Goal: Information Seeking & Learning: Compare options

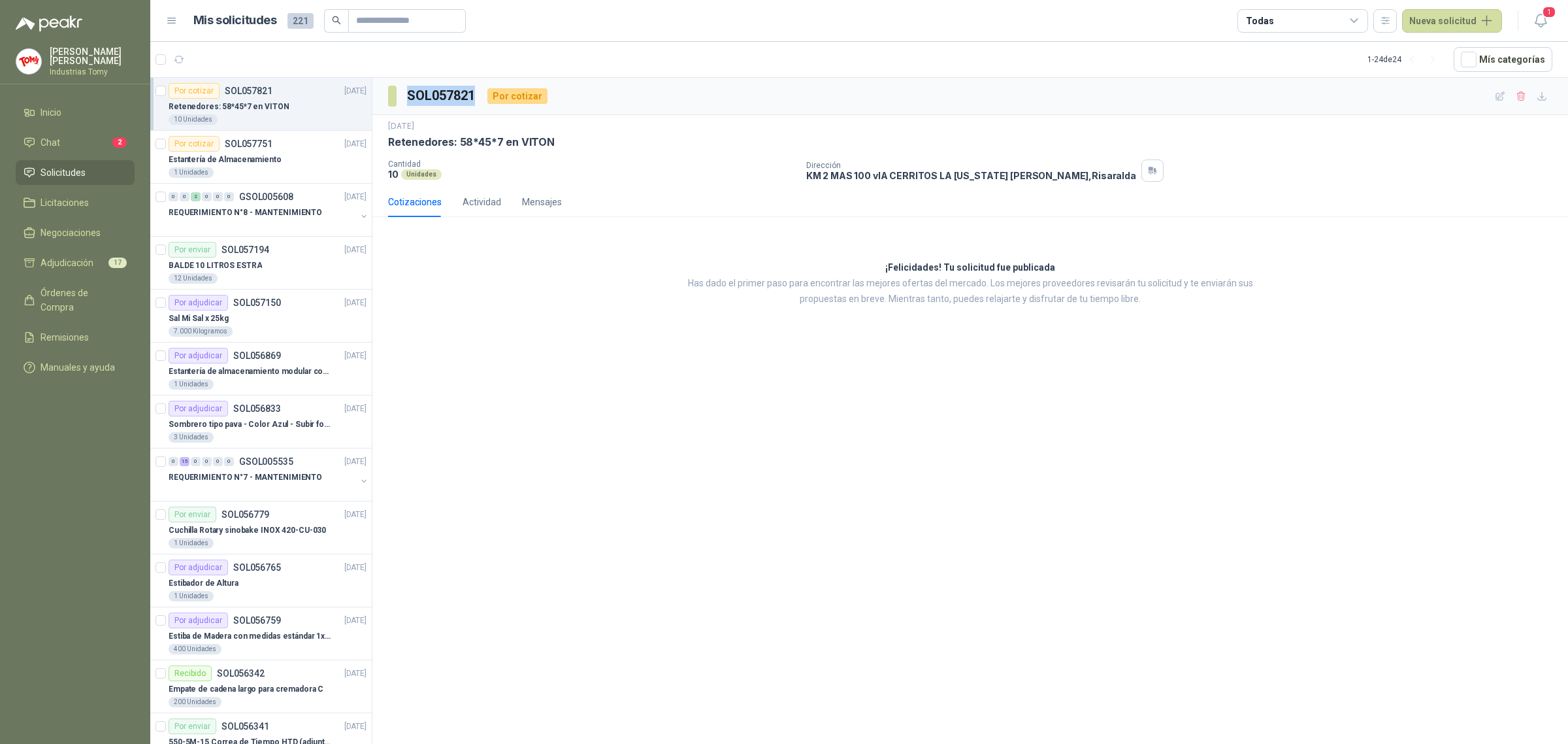
click at [56, 175] on span "Solicitudes" at bounding box center [63, 172] width 45 height 15
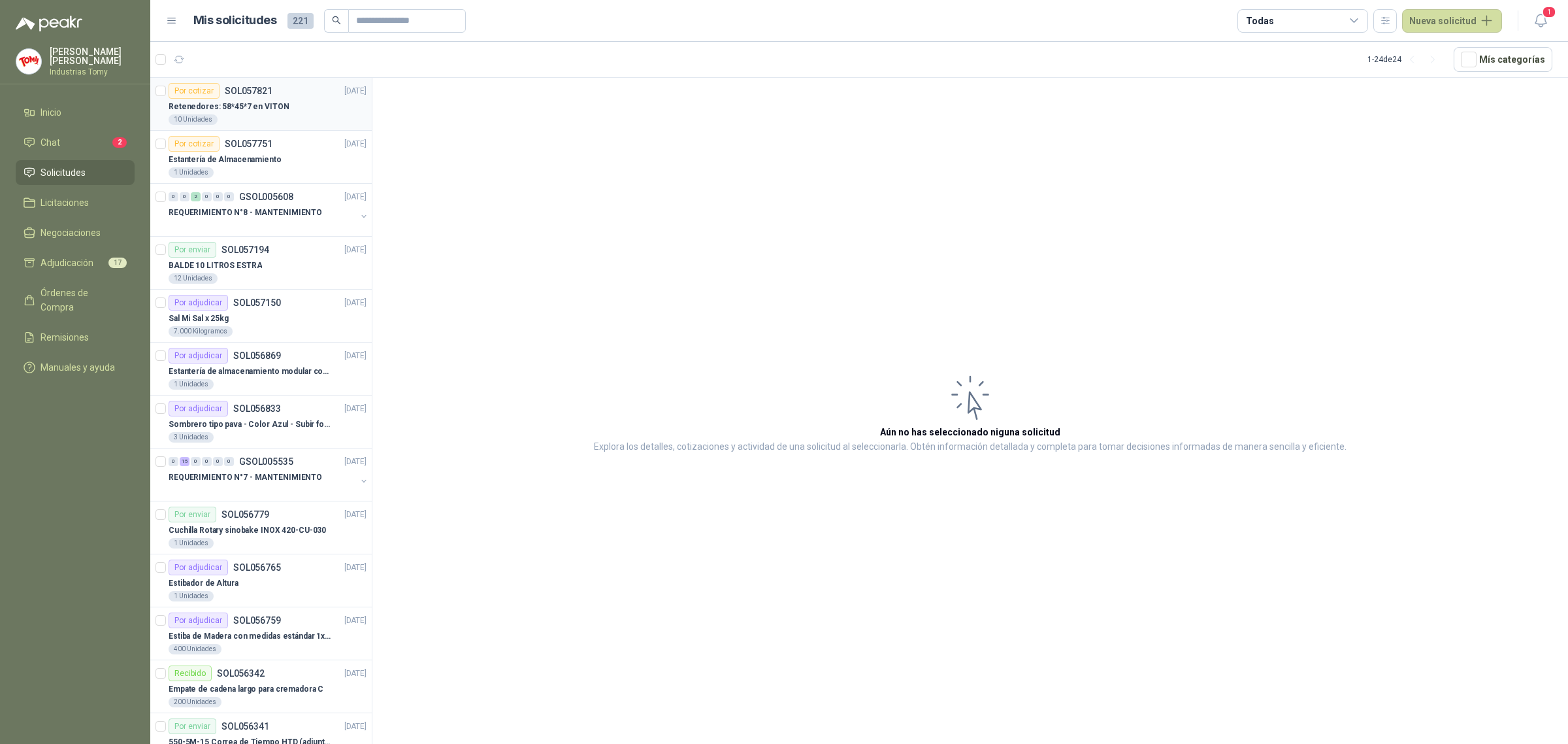
click at [250, 105] on p "Retenedores: 58*45*7 en VITON" at bounding box center [229, 107] width 121 height 13
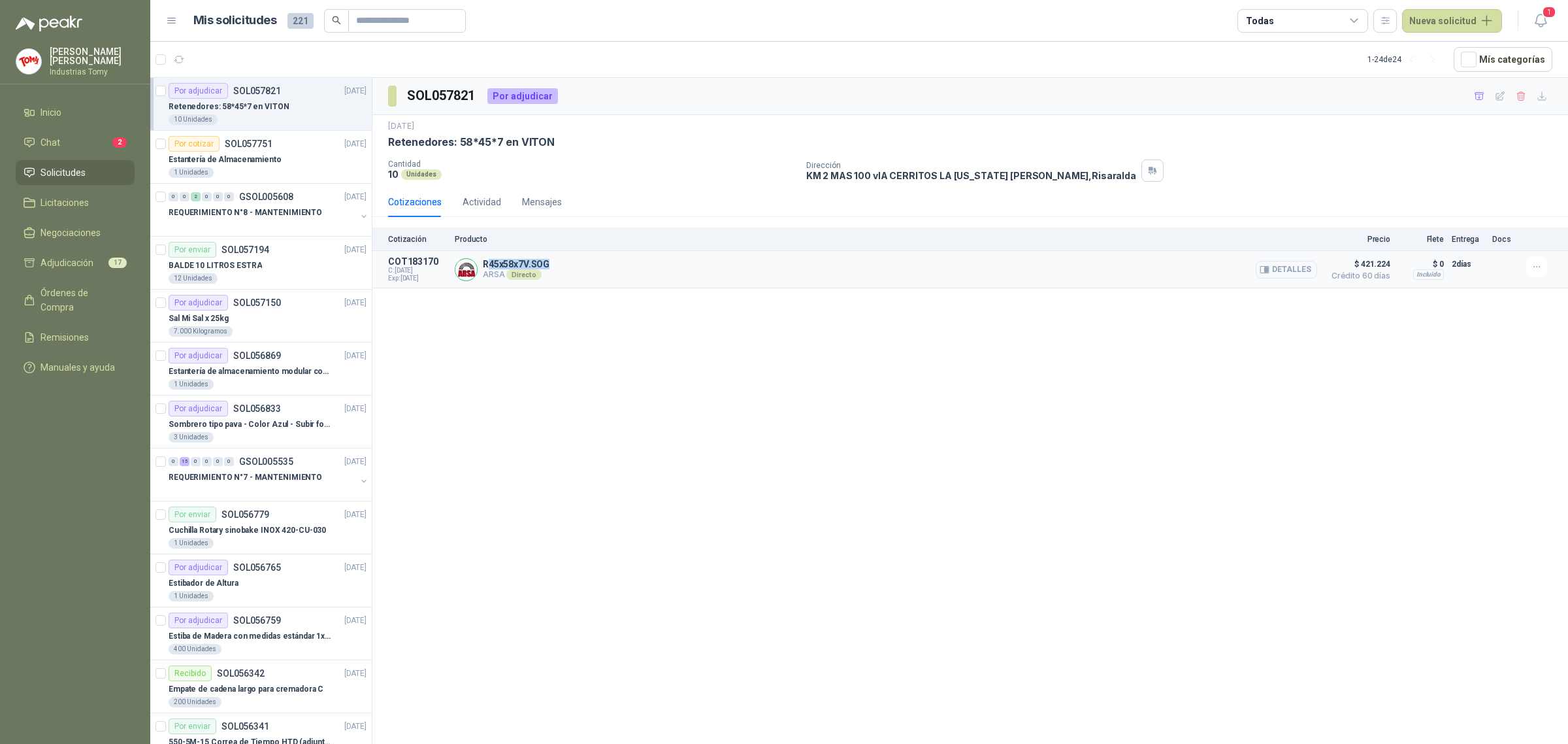
drag, startPoint x: 488, startPoint y: 263, endPoint x: 1047, endPoint y: 272, distance: 559.1
click at [680, 249] on div "Cotización Producto Precio Flete Entrega Docs COT183170 C: [DATE] Exp: [DATE] R…" at bounding box center [971, 257] width 1196 height 61
click at [1288, 261] on button "Detalles" at bounding box center [1286, 270] width 61 height 17
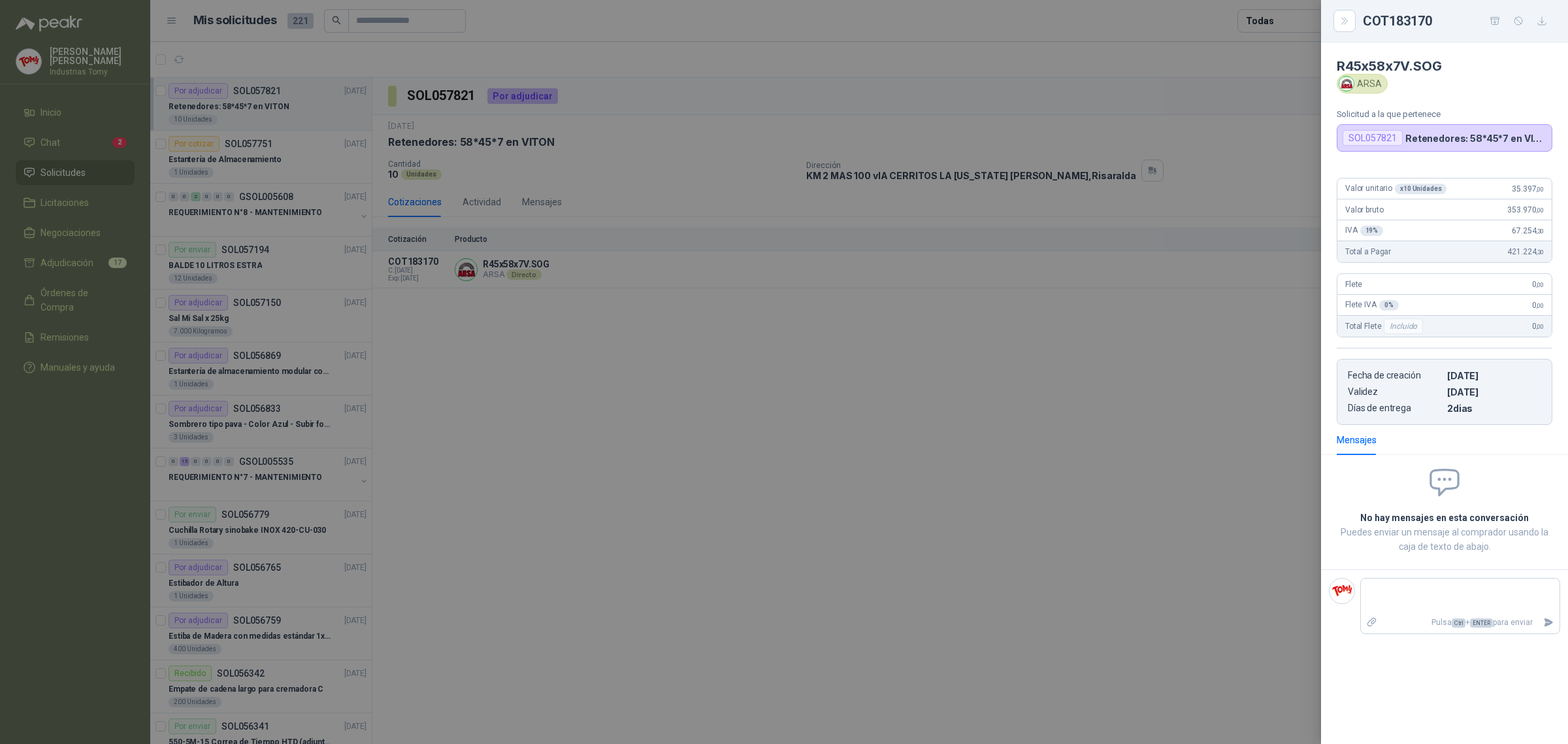
drag, startPoint x: 1452, startPoint y: 406, endPoint x: 1474, endPoint y: 410, distance: 22.4
click at [1474, 410] on p "2 dias" at bounding box center [1494, 408] width 94 height 11
click at [1475, 409] on p "2 dias" at bounding box center [1494, 408] width 94 height 11
click at [1116, 397] on div at bounding box center [784, 372] width 1568 height 744
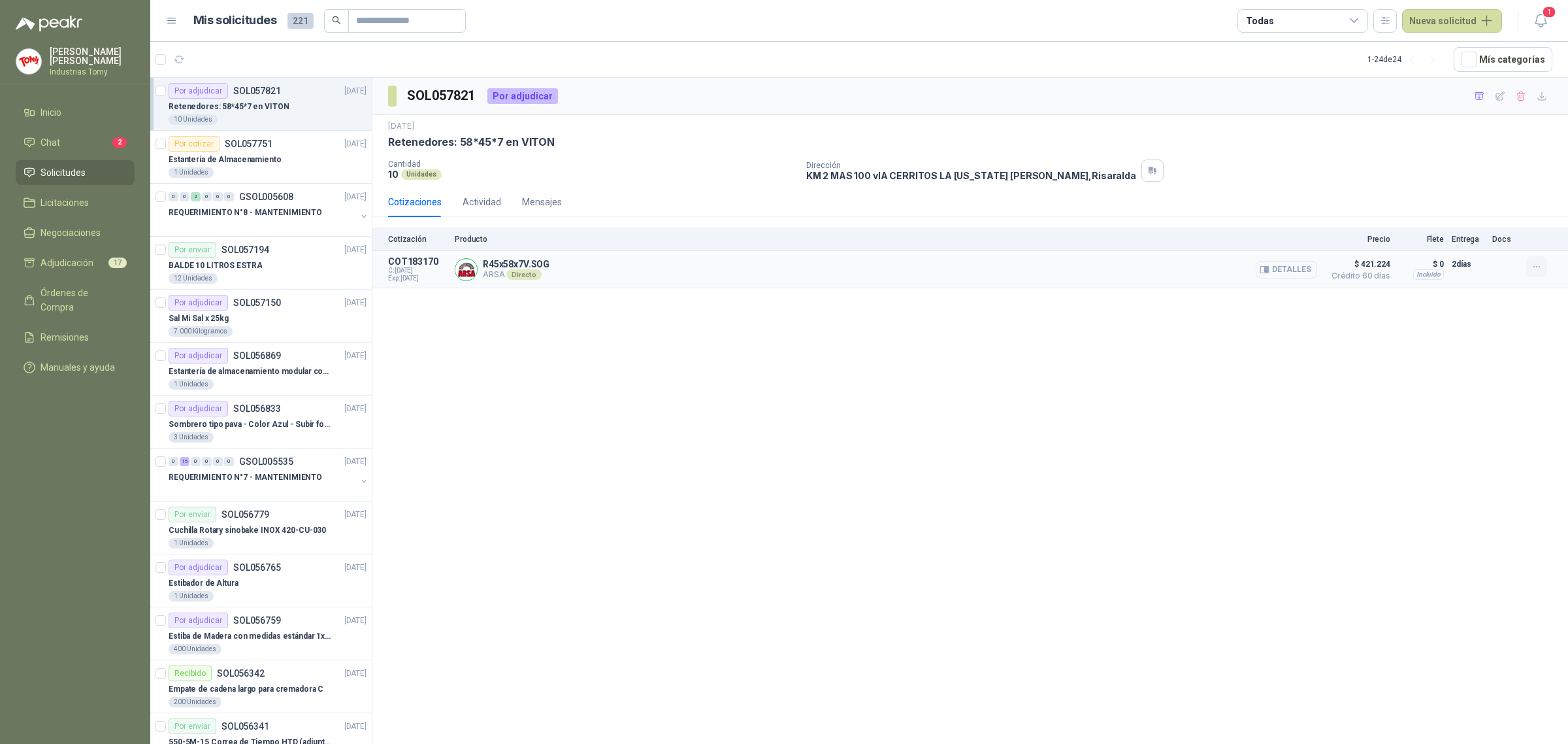
click at [1544, 265] on button "button" at bounding box center [1537, 267] width 21 height 21
click at [1495, 213] on button "Añadir" at bounding box center [1511, 216] width 105 height 21
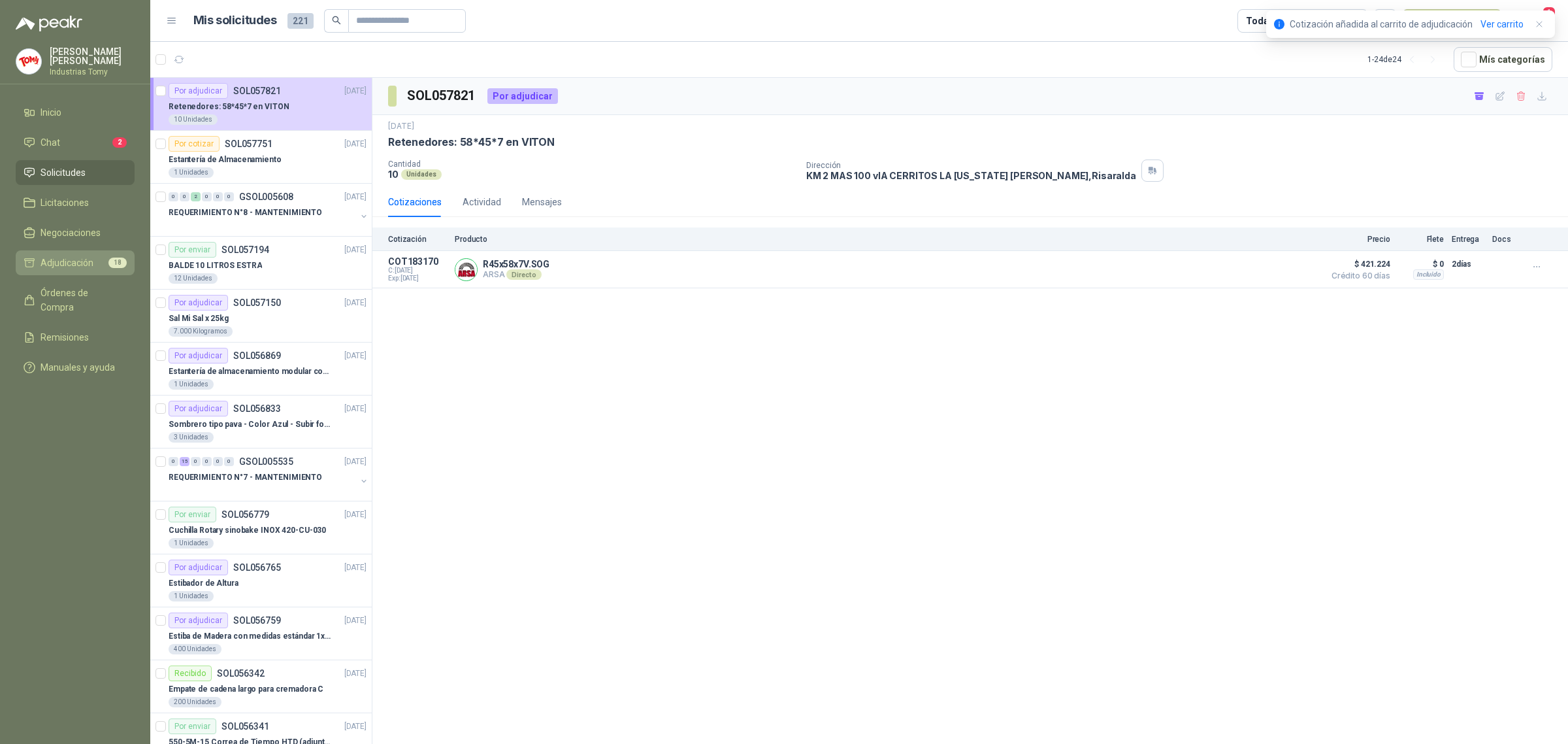
click at [91, 263] on span "Adjudicación" at bounding box center [67, 262] width 53 height 15
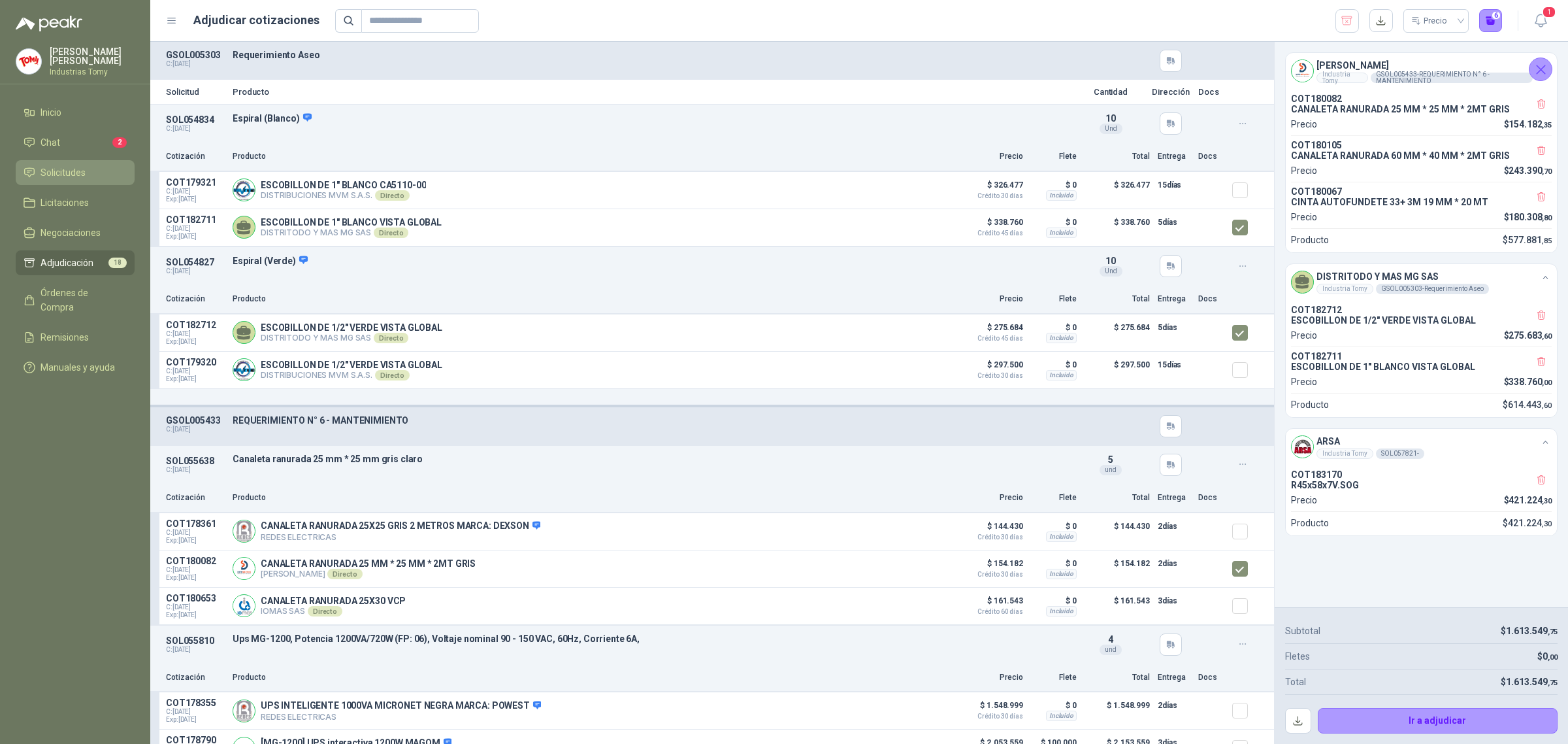
click at [73, 160] on link "Solicitudes" at bounding box center [75, 173] width 119 height 25
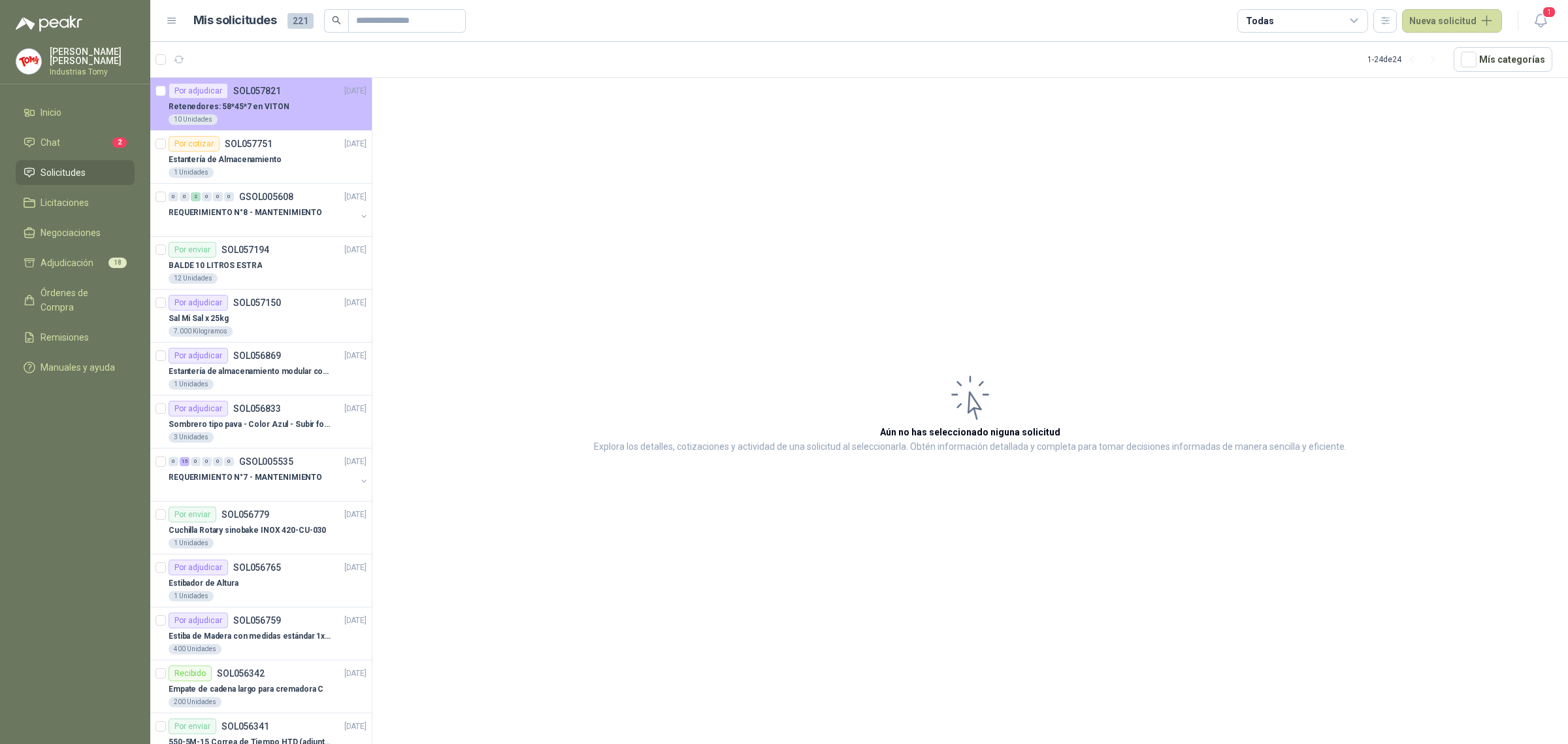
click at [273, 108] on p "Retenedores: 58*45*7 en VITON" at bounding box center [229, 107] width 121 height 13
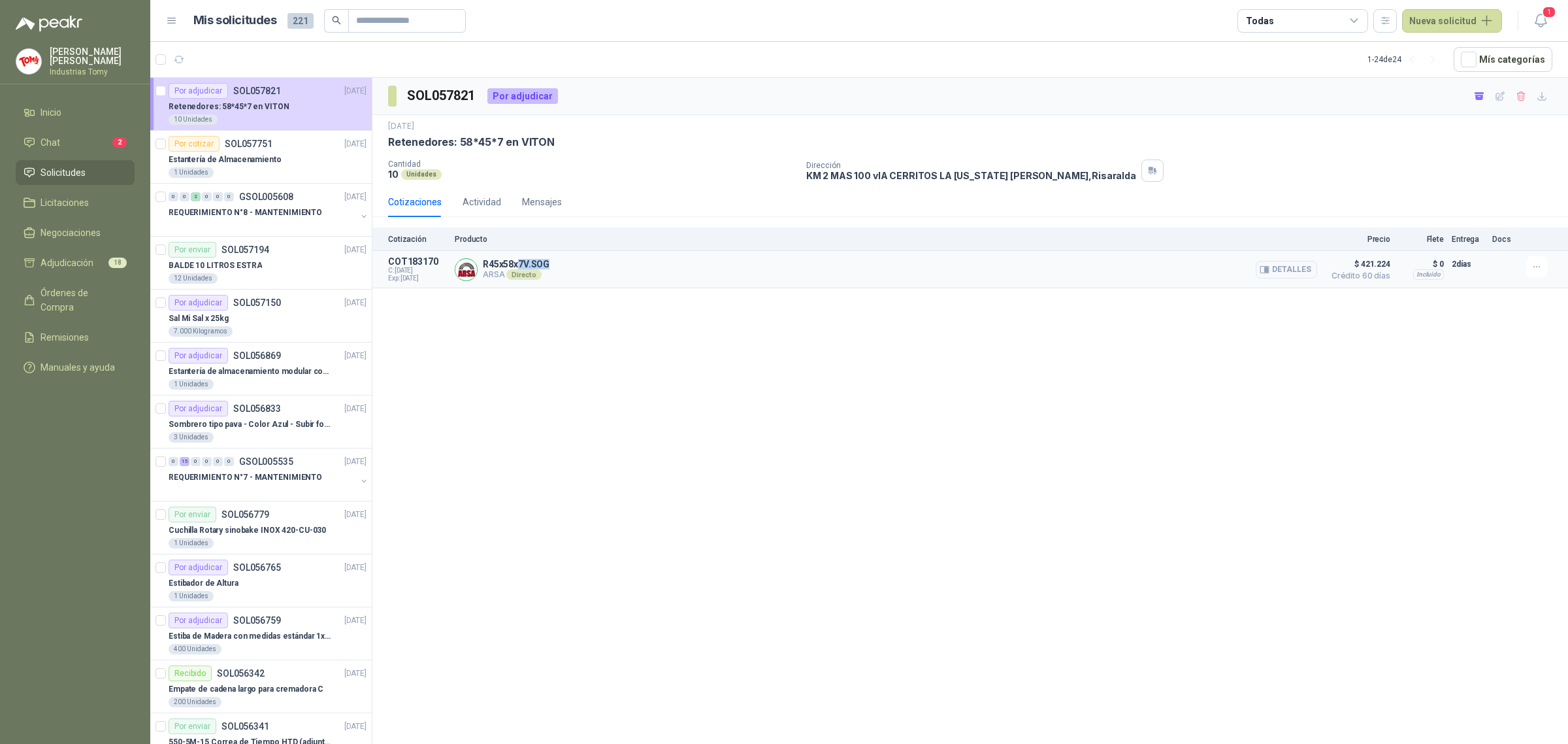
drag, startPoint x: 517, startPoint y: 265, endPoint x: 570, endPoint y: 270, distance: 53.2
click at [570, 270] on div "R45x58x7V.SOG ARSA Directo Detalles" at bounding box center [885, 269] width 862 height 26
click at [1278, 273] on button "Detalles" at bounding box center [1286, 270] width 61 height 17
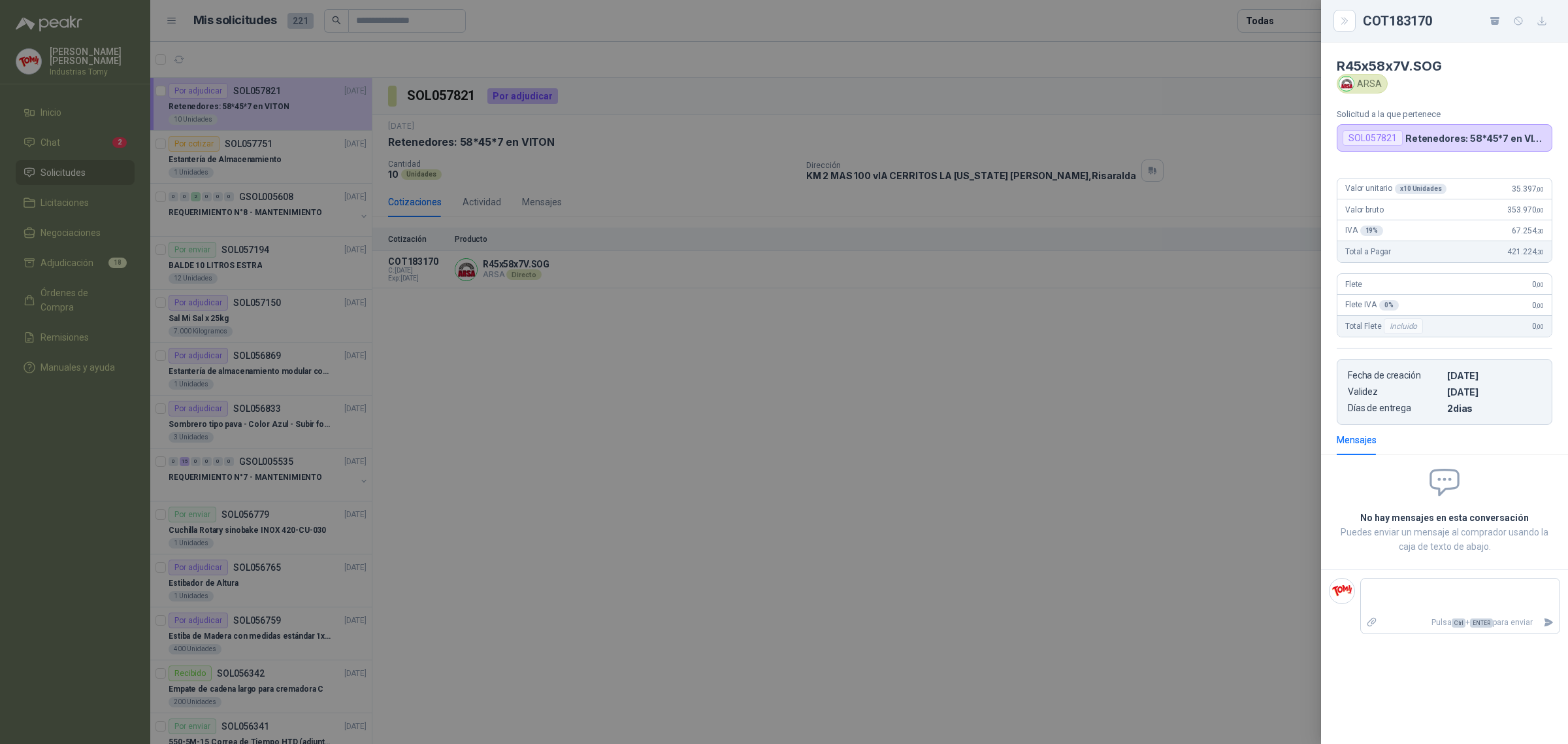
click at [546, 165] on div at bounding box center [784, 372] width 1568 height 744
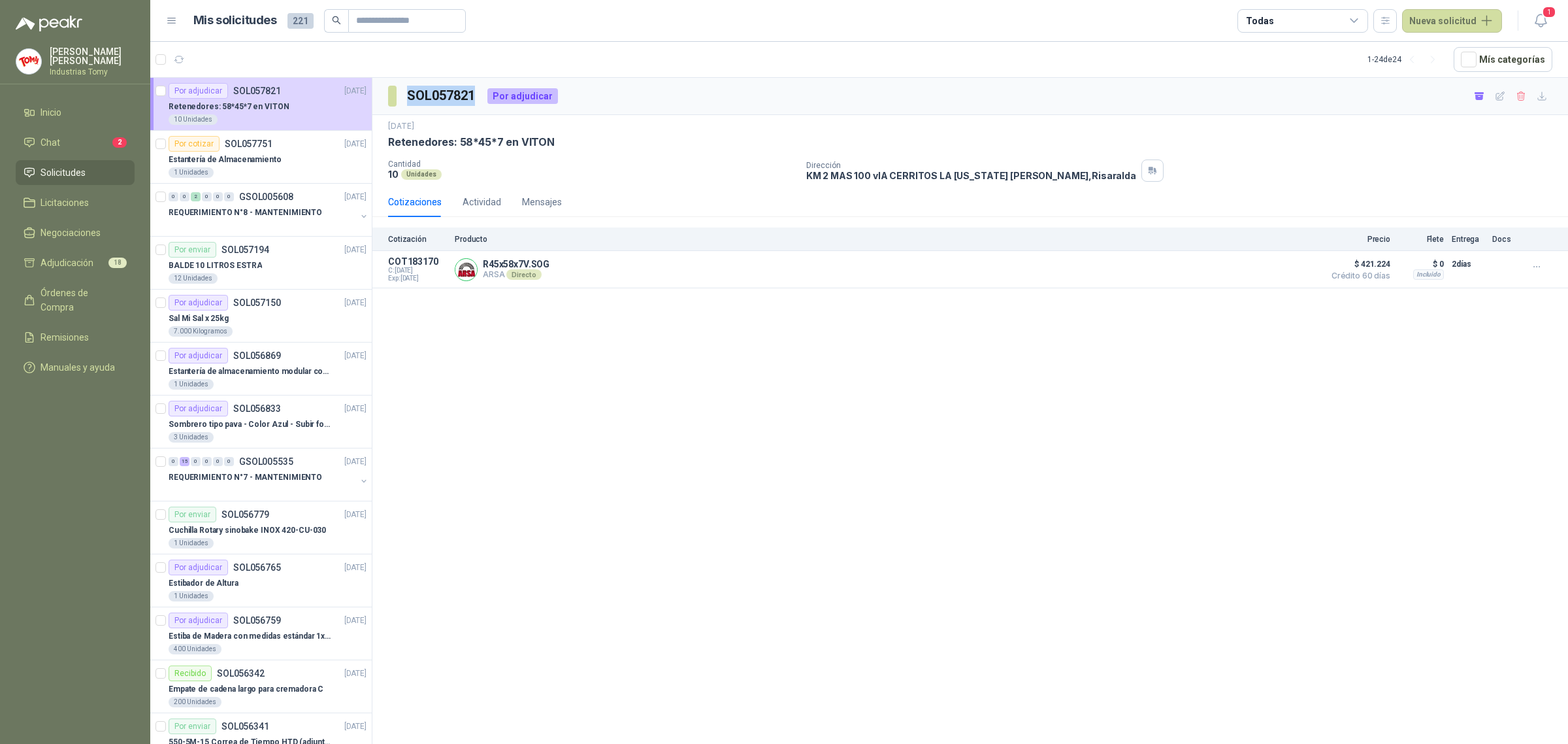
drag, startPoint x: 411, startPoint y: 97, endPoint x: 475, endPoint y: 101, distance: 64.1
click at [475, 101] on h3 "SOL057821" at bounding box center [442, 95] width 70 height 20
click at [83, 258] on span "Adjudicación" at bounding box center [67, 262] width 53 height 15
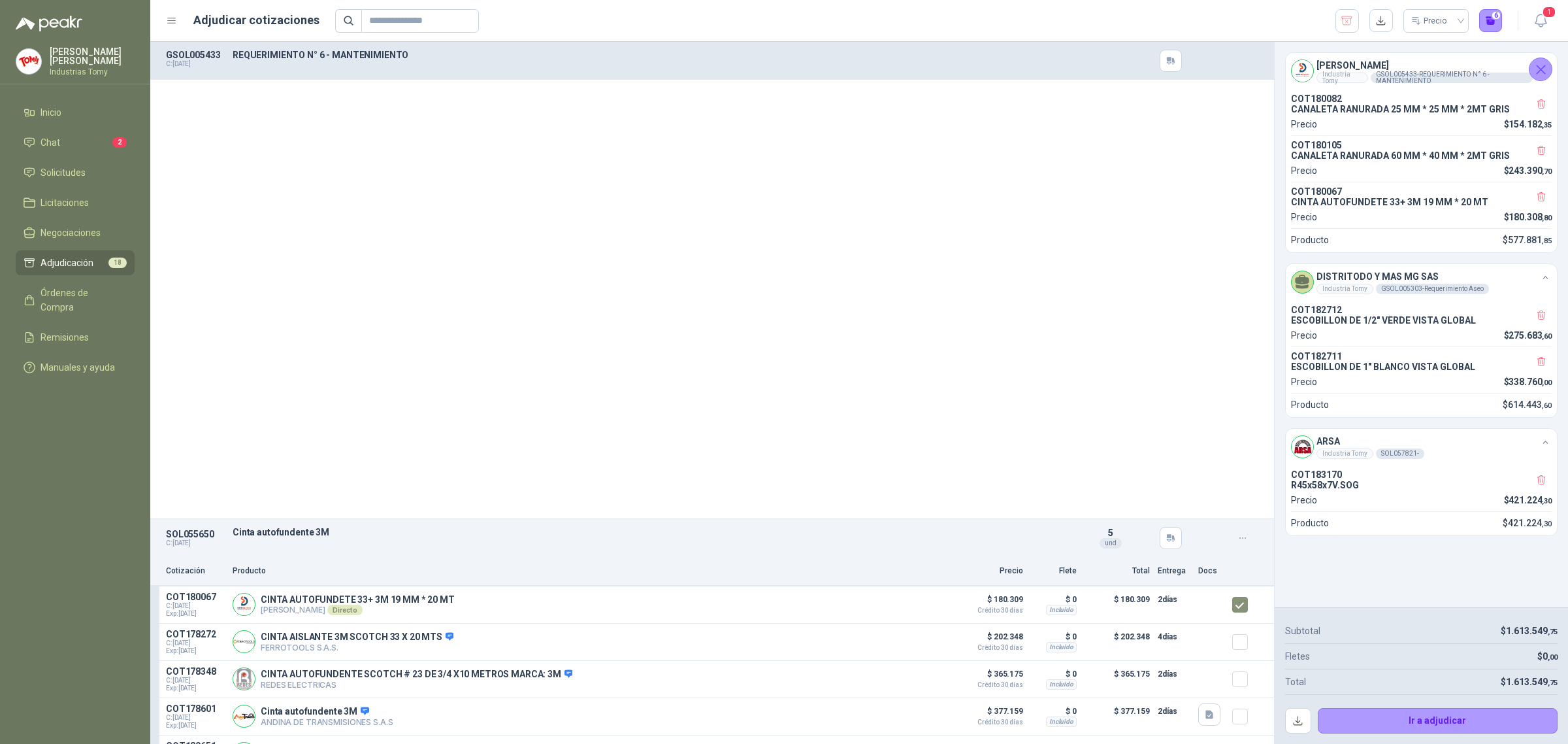
scroll to position [2325, 0]
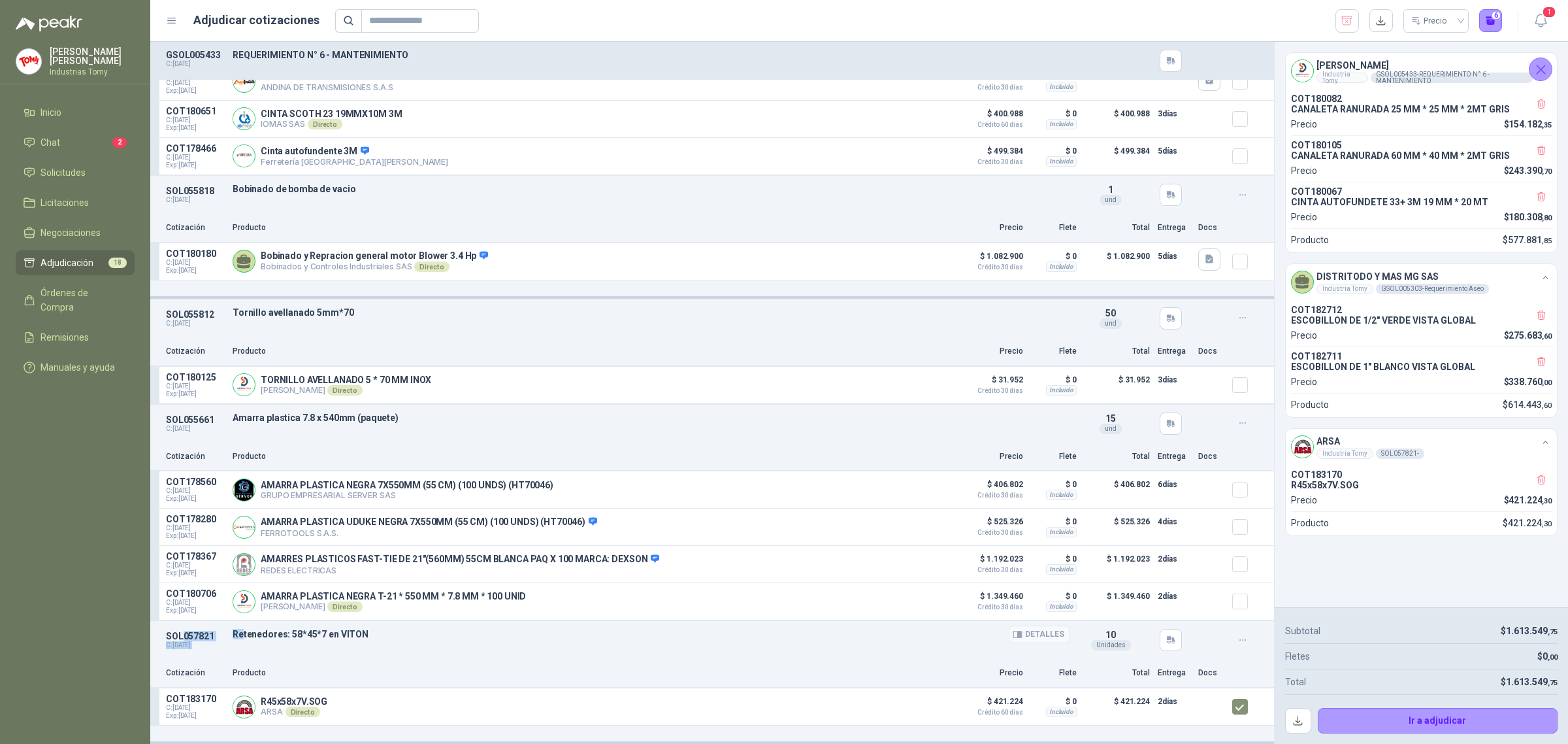
drag, startPoint x: 184, startPoint y: 636, endPoint x: 284, endPoint y: 639, distance: 100.0
click at [263, 639] on div "SOL057821 C: [DATE] [MEDICAL_DATA]: 58*45*7 en [PERSON_NAME] 10 Unidades" at bounding box center [713, 639] width 1124 height 38
drag, startPoint x: 284, startPoint y: 639, endPoint x: 418, endPoint y: 639, distance: 134.0
click at [418, 639] on p "Retenedores: 58*45*7 en VITON" at bounding box center [651, 634] width 838 height 11
drag, startPoint x: 79, startPoint y: 159, endPoint x: 81, endPoint y: 167, distance: 8.2
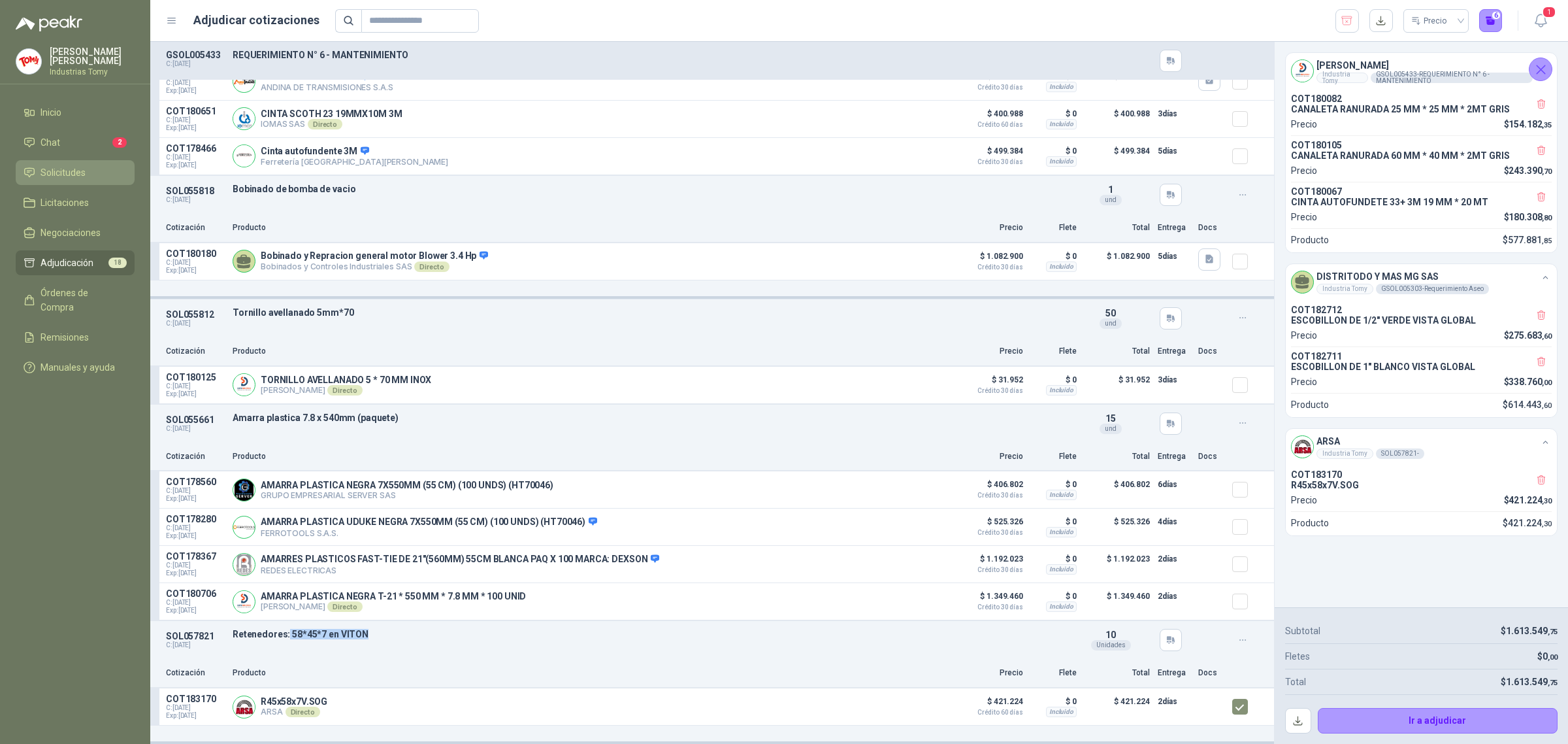
click at [79, 160] on link "Solicitudes" at bounding box center [75, 173] width 119 height 25
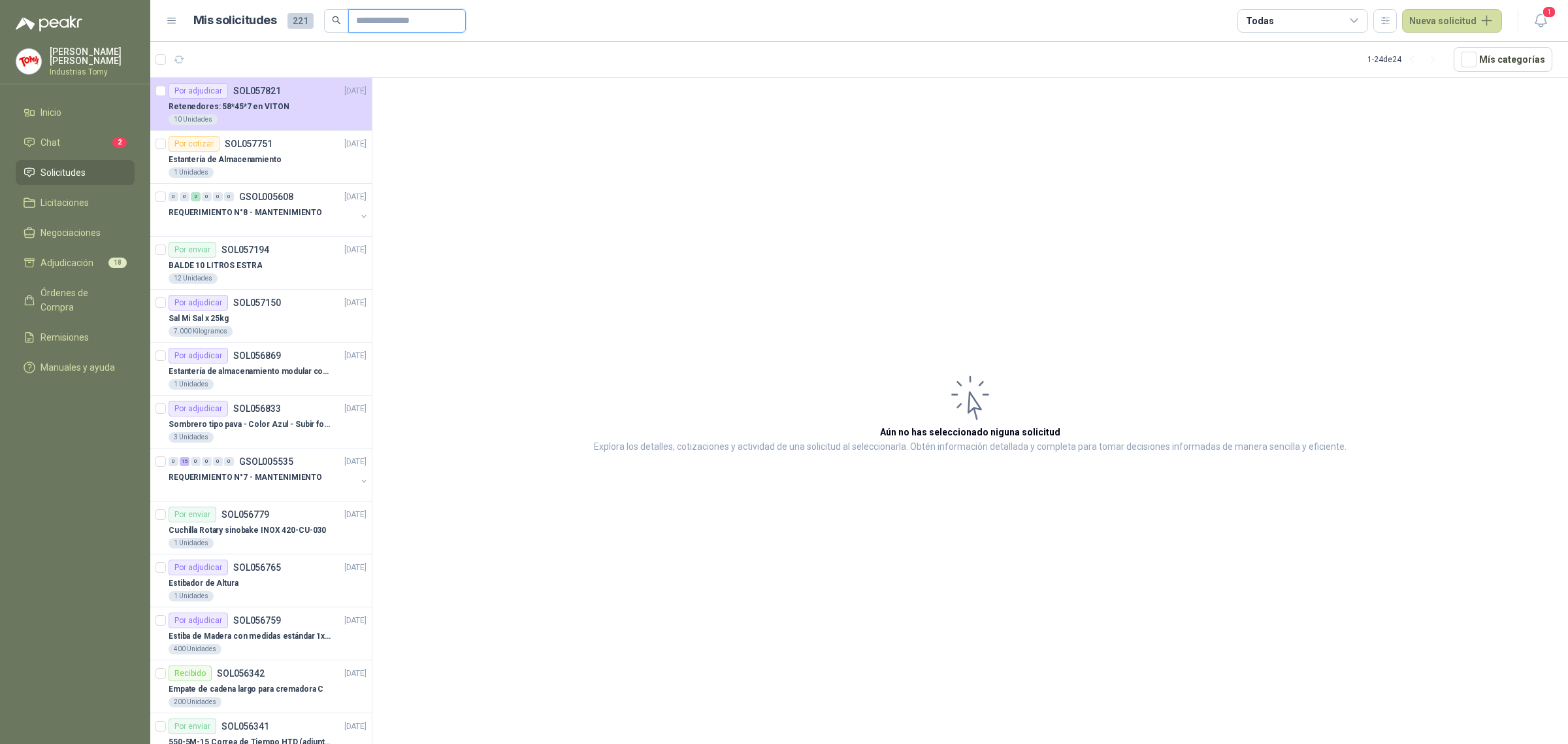
click at [386, 17] on input "text" at bounding box center [402, 20] width 91 height 22
paste input "**********"
type input "**********"
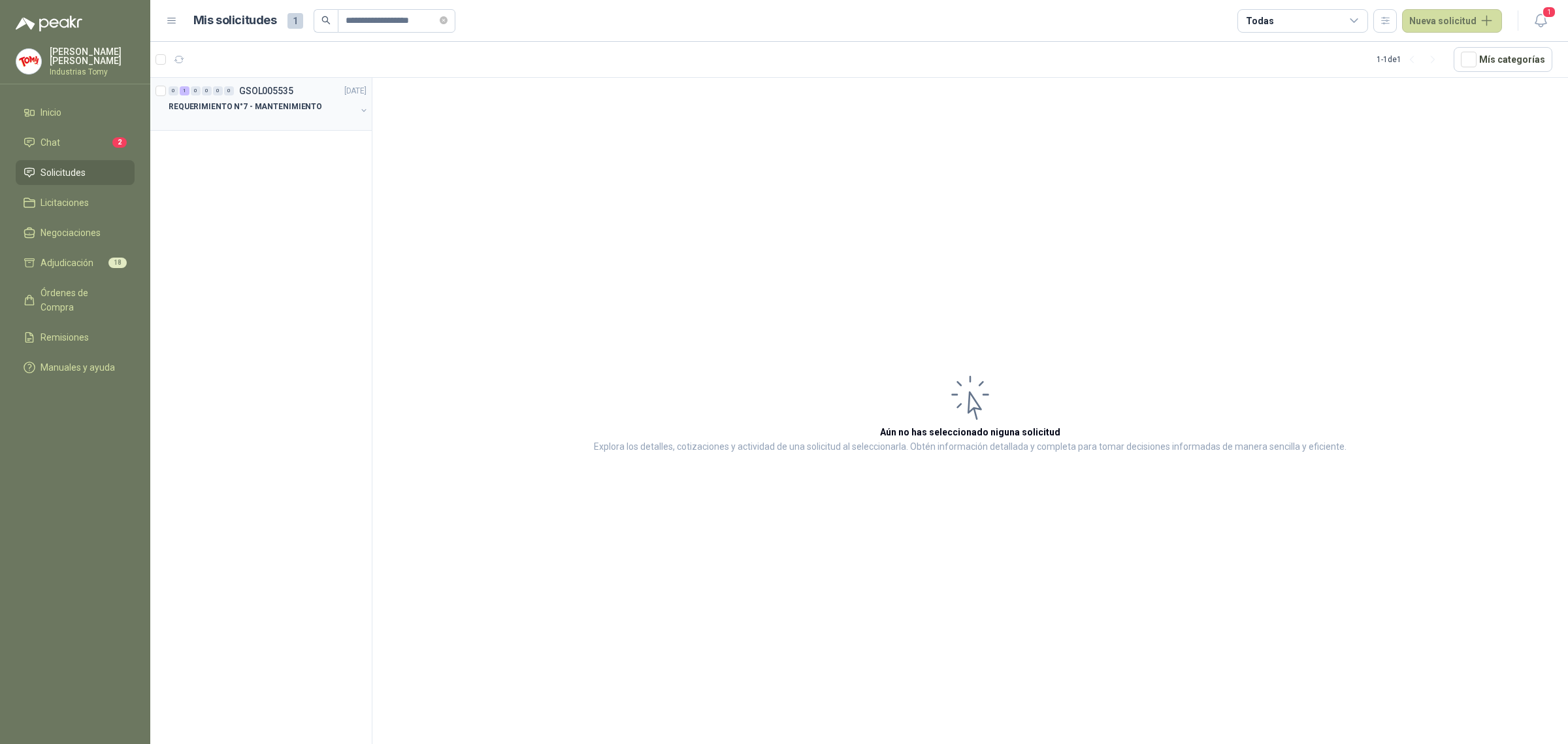
click at [297, 110] on p "REQUERIMIENTO N°7 - MANTENIMIENTO" at bounding box center [246, 107] width 153 height 13
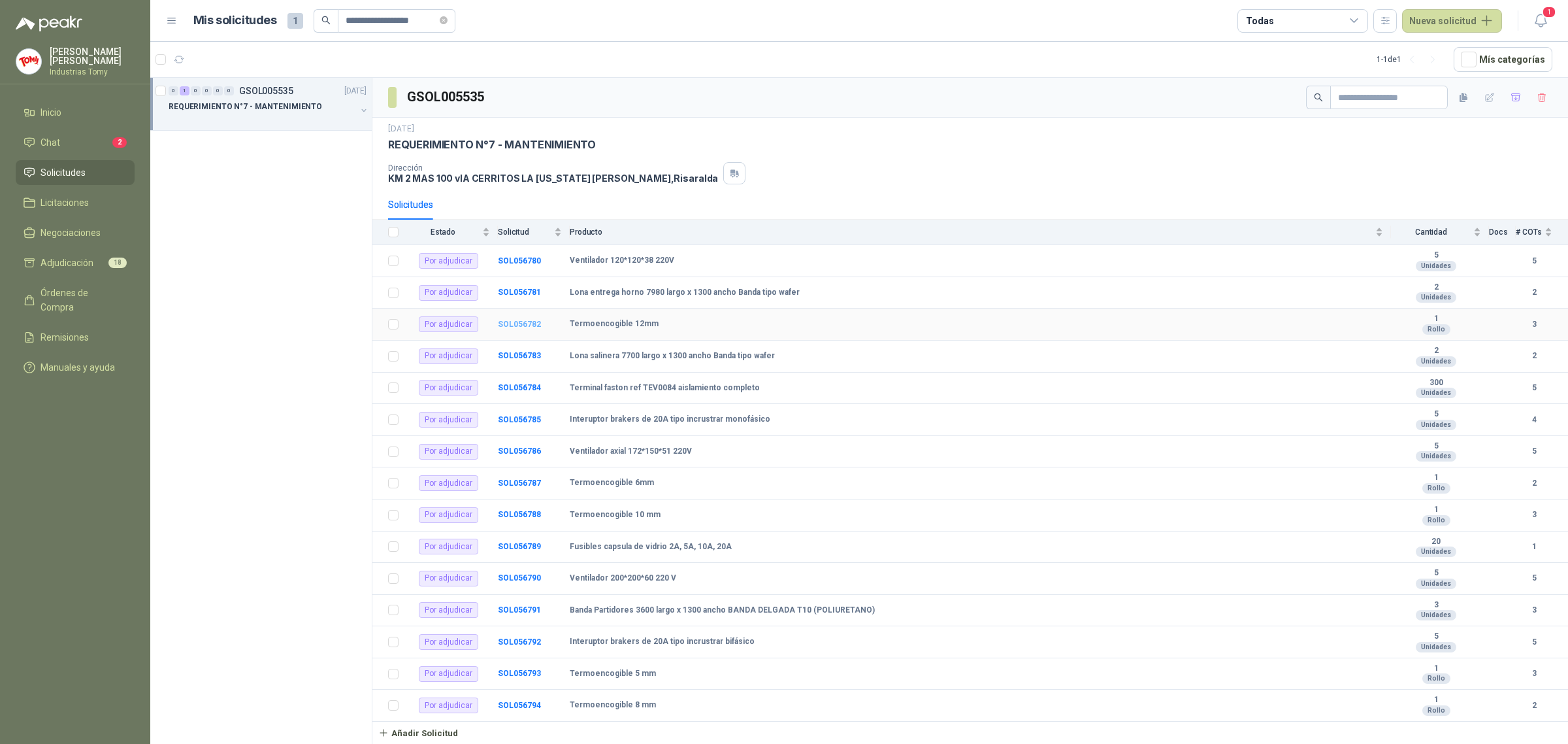
click at [522, 327] on b "SOL056782" at bounding box center [519, 323] width 43 height 9
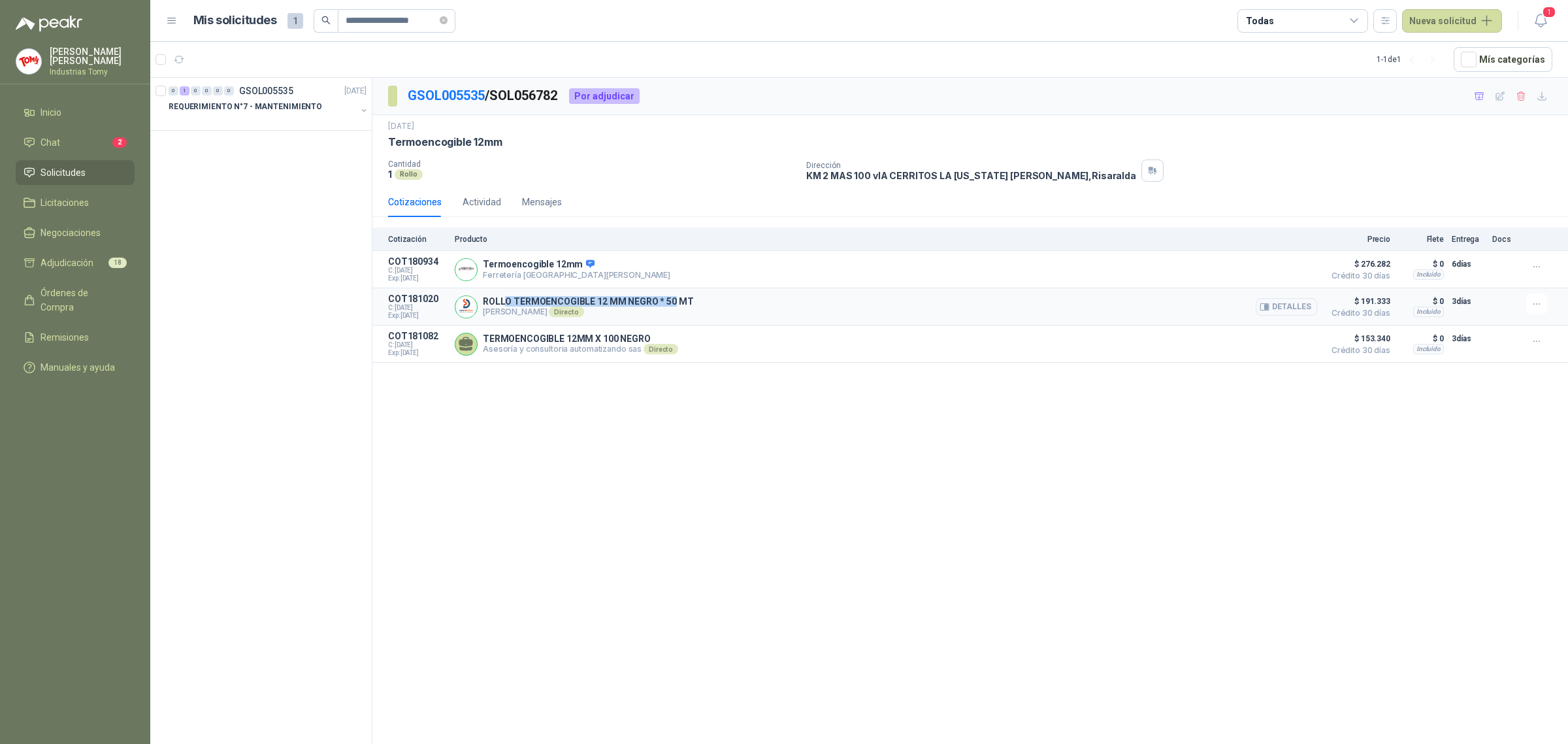
drag, startPoint x: 507, startPoint y: 301, endPoint x: 671, endPoint y: 302, distance: 164.0
click at [671, 302] on p "ROLLO TERMOENCOGIBLE 12 MM NEGRO * 50 MT" at bounding box center [587, 301] width 211 height 11
drag, startPoint x: 1379, startPoint y: 303, endPoint x: 1353, endPoint y: 299, distance: 26.3
click at [1353, 299] on span "$ 191.333" at bounding box center [1357, 301] width 65 height 16
drag, startPoint x: 1383, startPoint y: 341, endPoint x: 1205, endPoint y: 337, distance: 178.0
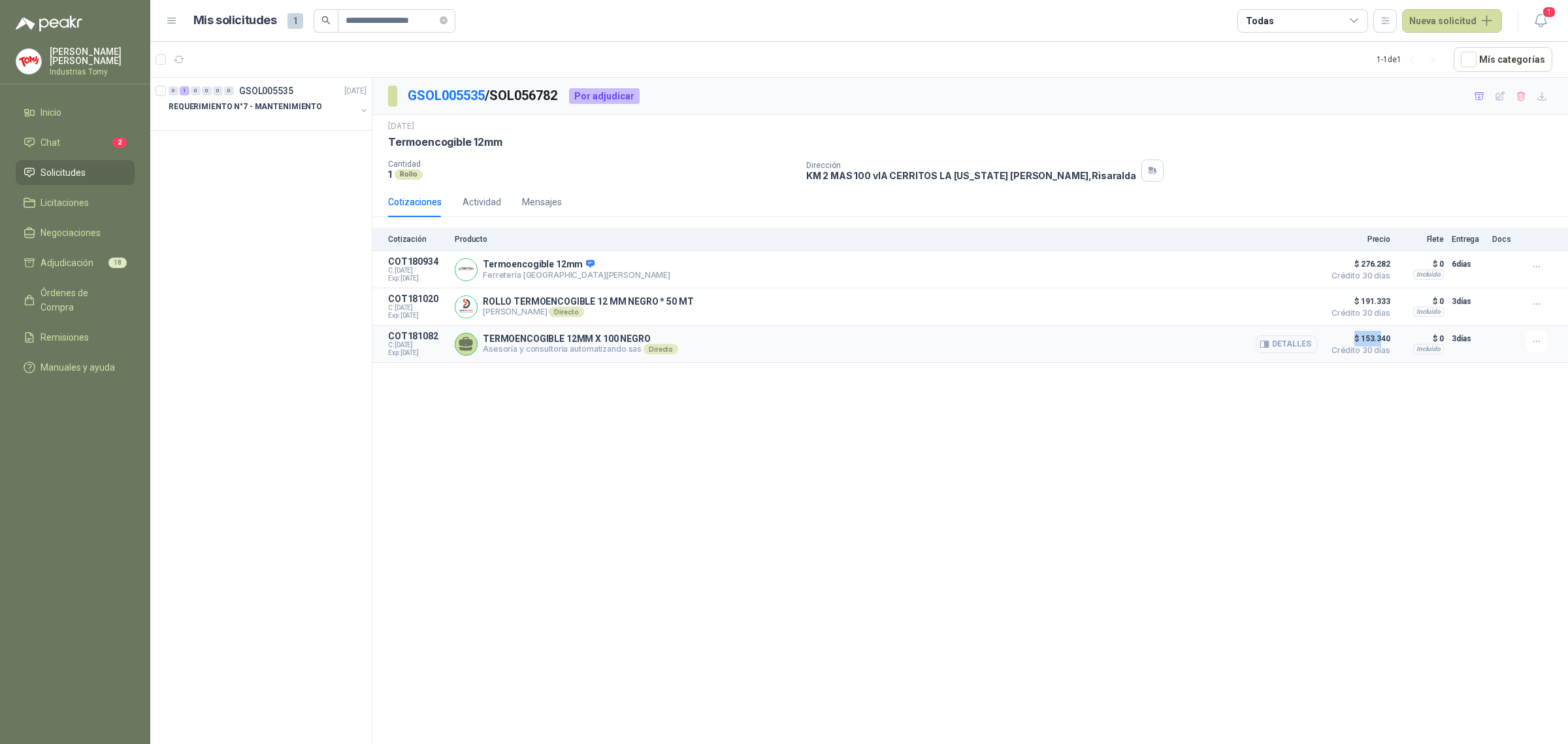
click at [1353, 341] on span "$ 153.340" at bounding box center [1357, 339] width 65 height 16
drag, startPoint x: 627, startPoint y: 303, endPoint x: 677, endPoint y: 309, distance: 50.4
click at [689, 307] on div "ROLLO TERMOENCOGIBLE 12 MM NEGRO * 50 MT [PERSON_NAME] Directo Detalles" at bounding box center [885, 306] width 862 height 26
click at [642, 307] on p "ROLLO TERMOENCOGIBLE 12 MM NEGRO * 50 MT" at bounding box center [587, 301] width 211 height 11
drag, startPoint x: 599, startPoint y: 344, endPoint x: 658, endPoint y: 319, distance: 64.1
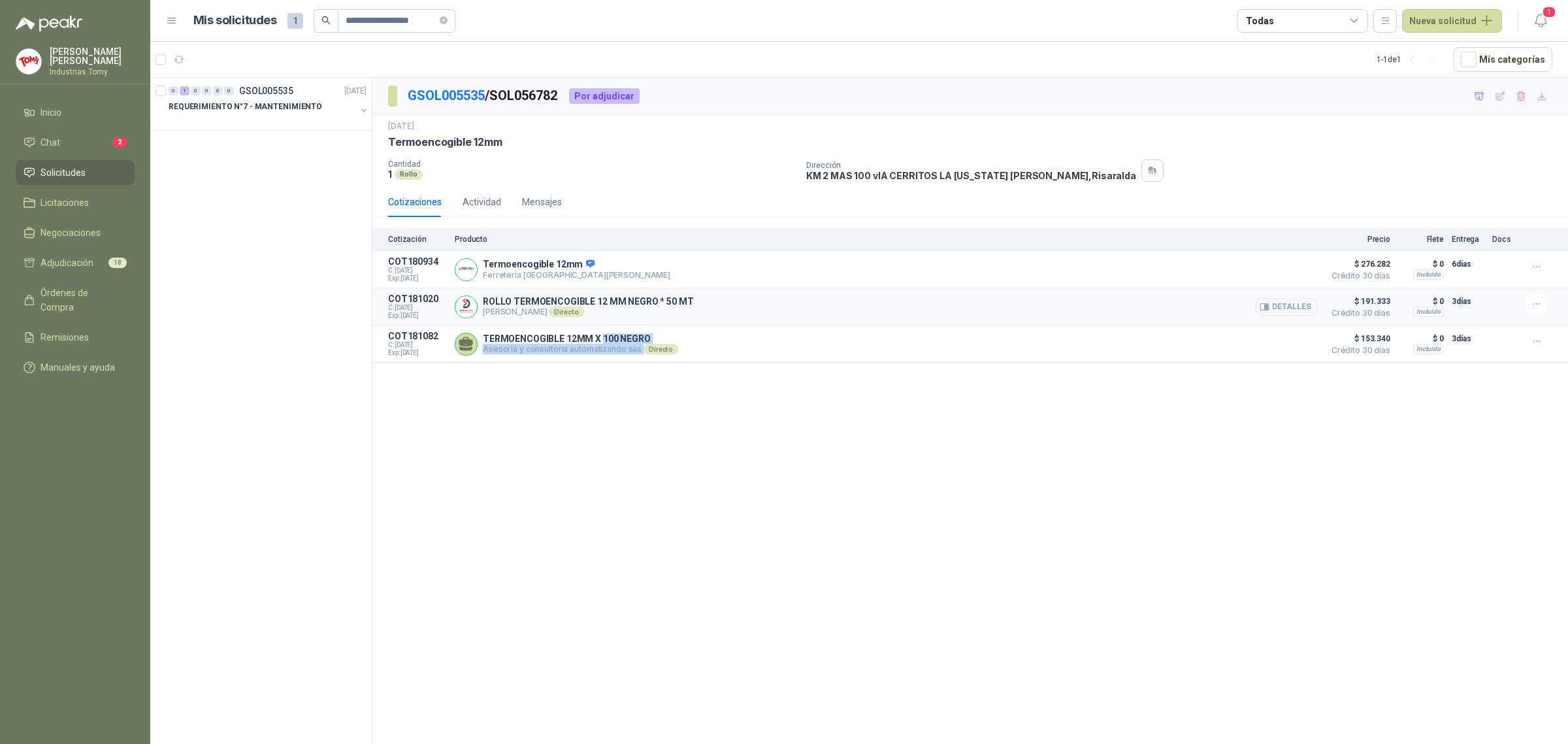
click at [648, 341] on p "TERMOENCOGIBLE 12MM X 100 NEGRO" at bounding box center [580, 338] width 195 height 11
drag, startPoint x: 692, startPoint y: 301, endPoint x: 648, endPoint y: 309, distance: 44.7
click at [648, 309] on div "ROLLO TERMOENCOGIBLE 12 MM NEGRO * 50 MT [PERSON_NAME] Directo Detalles" at bounding box center [885, 306] width 862 height 26
drag, startPoint x: 541, startPoint y: 263, endPoint x: 601, endPoint y: 263, distance: 60.0
click at [601, 263] on div "Termoencogible 12mm Ferretería Industrial del [GEOGRAPHIC_DATA]" at bounding box center [885, 269] width 862 height 26
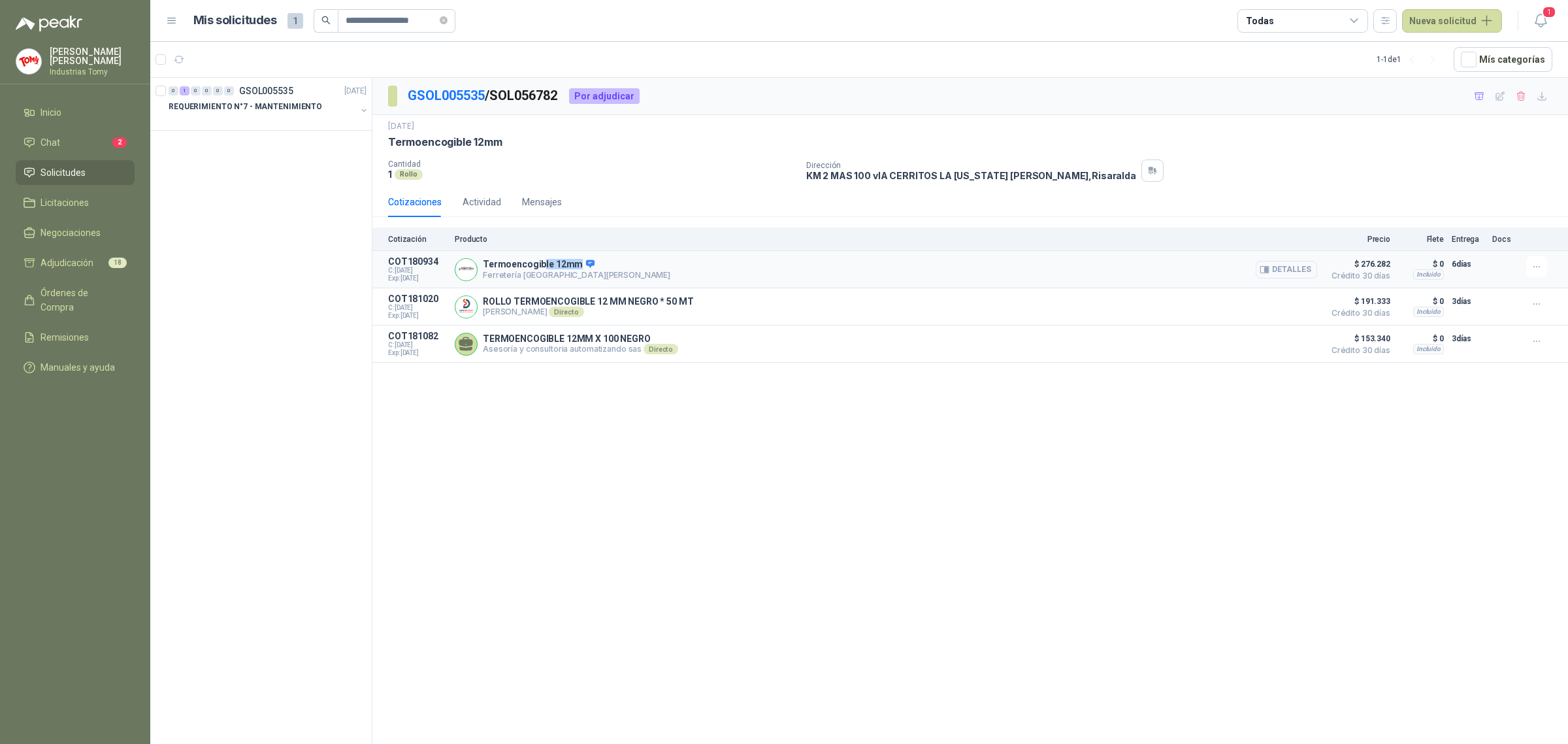
click at [1284, 267] on button "Detalles" at bounding box center [1286, 270] width 61 height 17
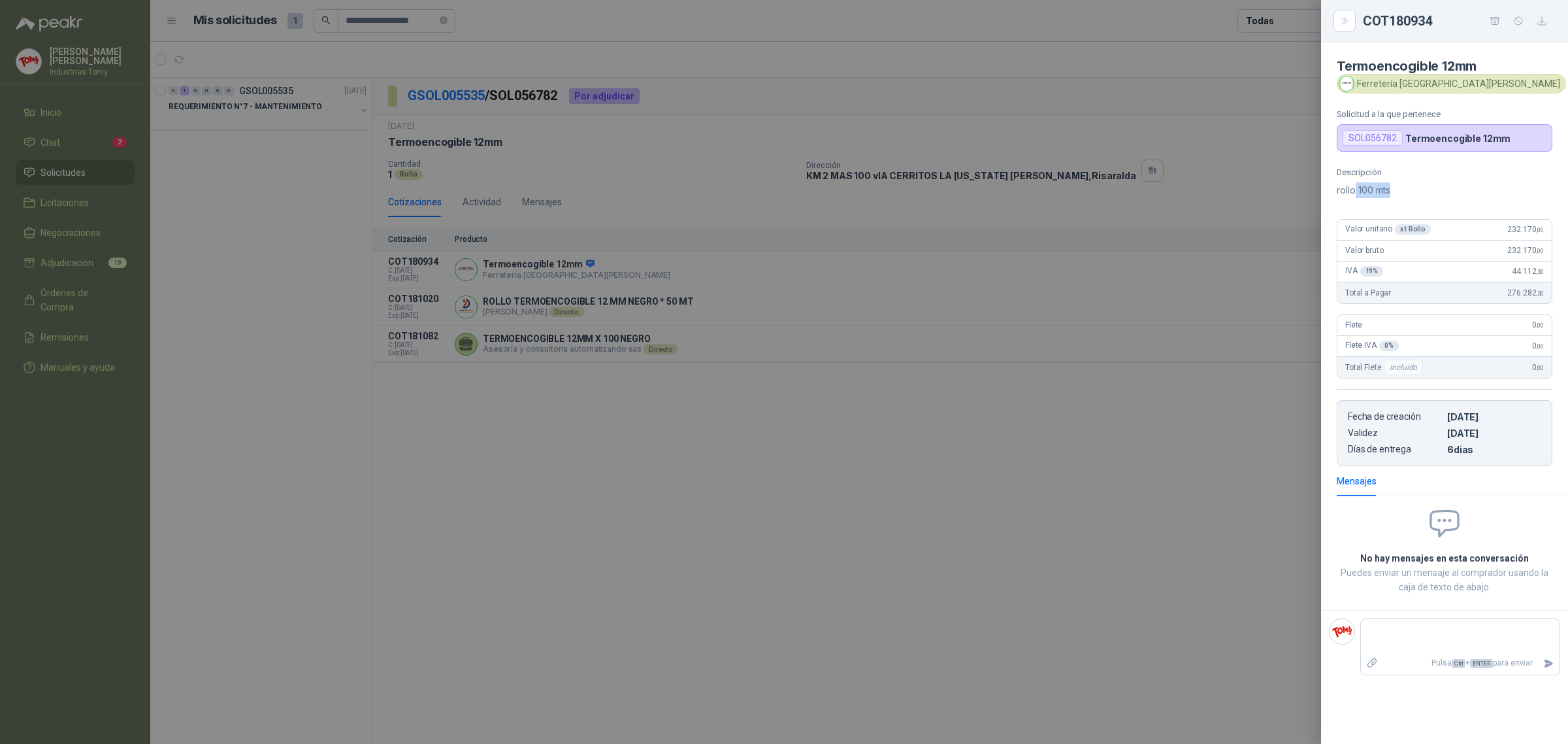
drag, startPoint x: 1396, startPoint y: 195, endPoint x: 950, endPoint y: 299, distance: 458.0
click at [1316, 204] on div "COT180934 Termoencogible 12mm Ferretería Industrial [PERSON_NAME] Solicitud a l…" at bounding box center [784, 372] width 1568 height 744
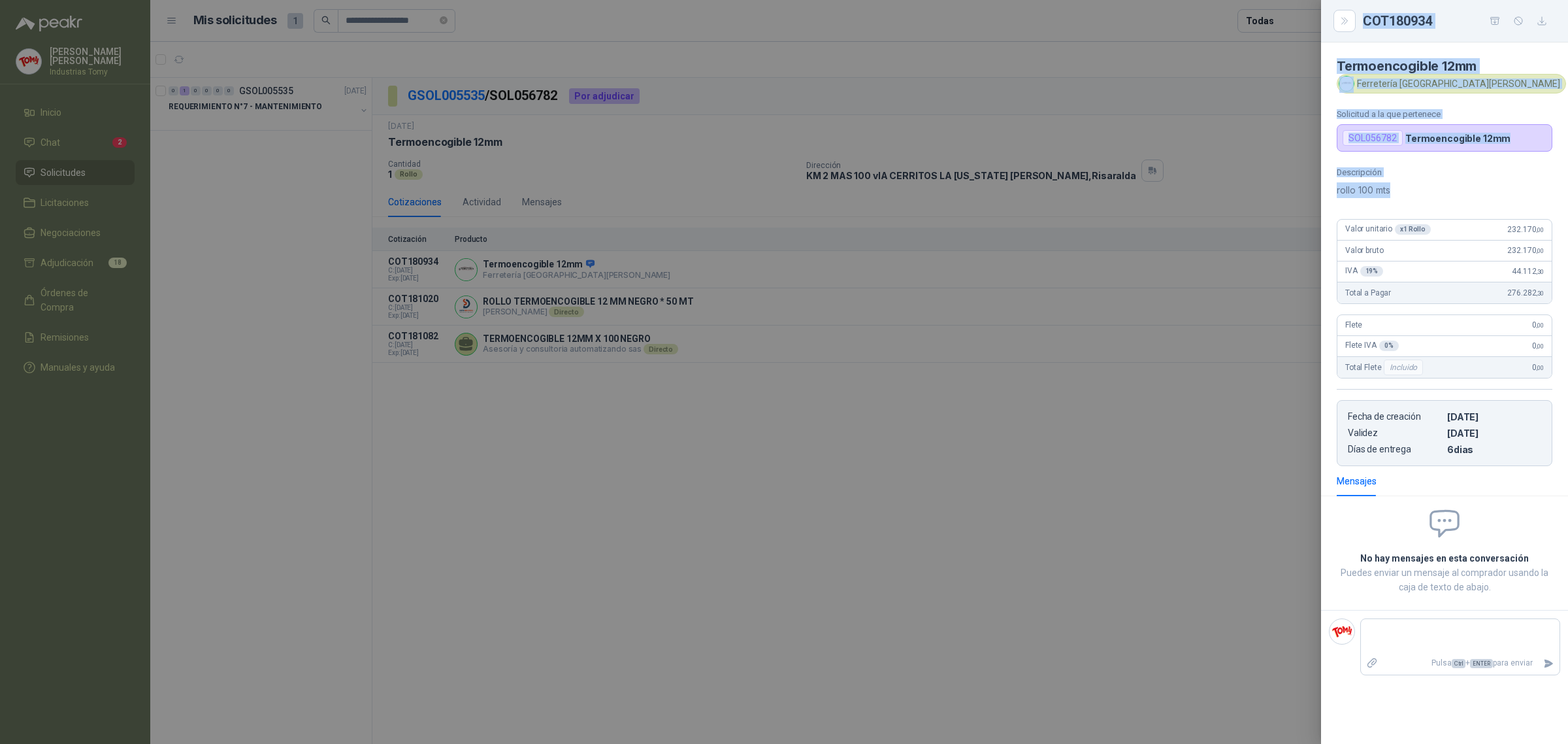
click at [671, 271] on div at bounding box center [784, 372] width 1568 height 744
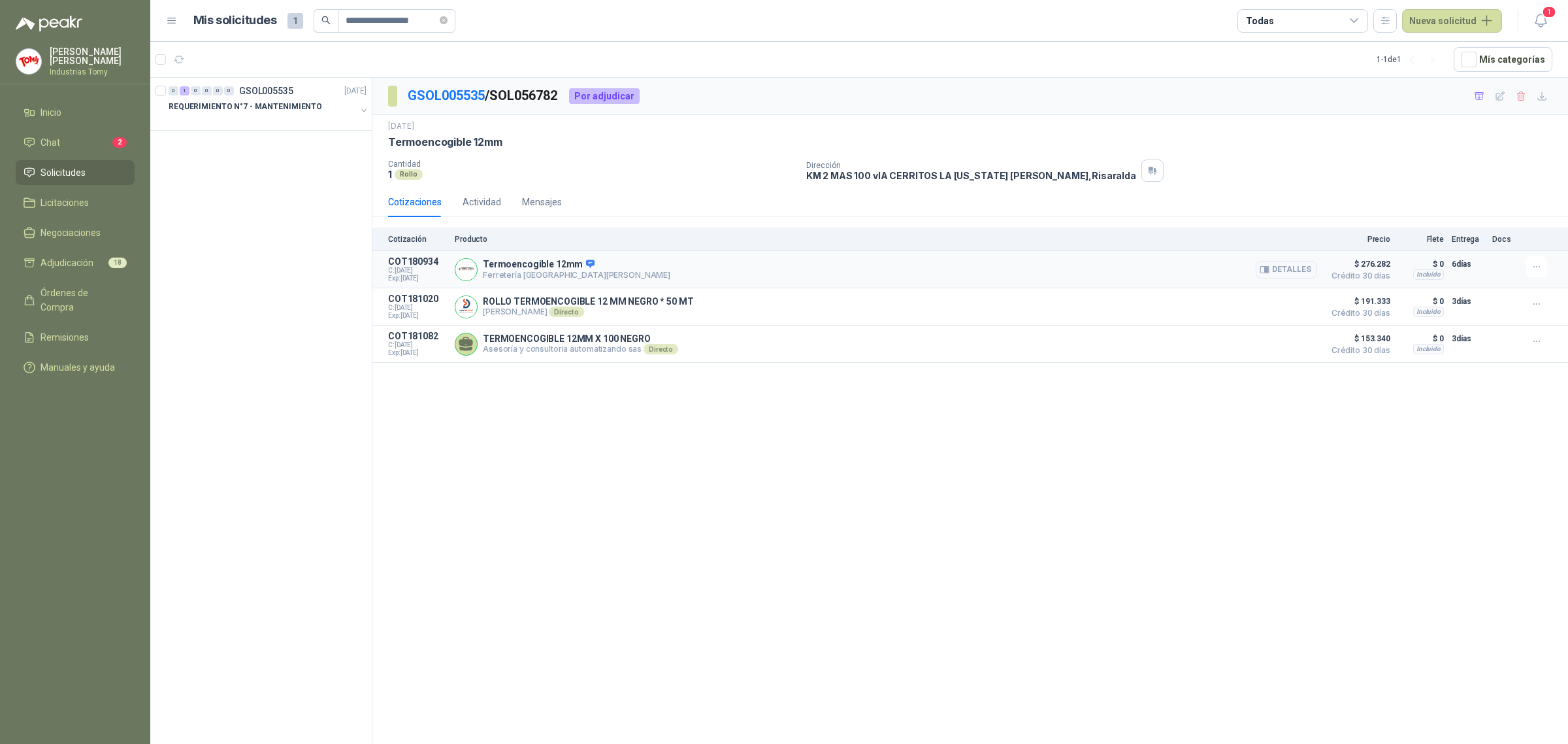
drag, startPoint x: 632, startPoint y: 351, endPoint x: 649, endPoint y: 269, distance: 83.7
click at [654, 259] on div "Termoencogible 12mm Ferretería Industrial del [GEOGRAPHIC_DATA]" at bounding box center [885, 269] width 862 height 26
drag, startPoint x: 660, startPoint y: 299, endPoint x: 754, endPoint y: 296, distance: 94.0
click at [745, 296] on div "ROLLO TERMOENCOGIBLE 12 MM NEGRO * 50 MT [PERSON_NAME] Directo Detalles" at bounding box center [885, 306] width 862 height 26
drag, startPoint x: 1379, startPoint y: 307, endPoint x: 1356, endPoint y: 301, distance: 23.8
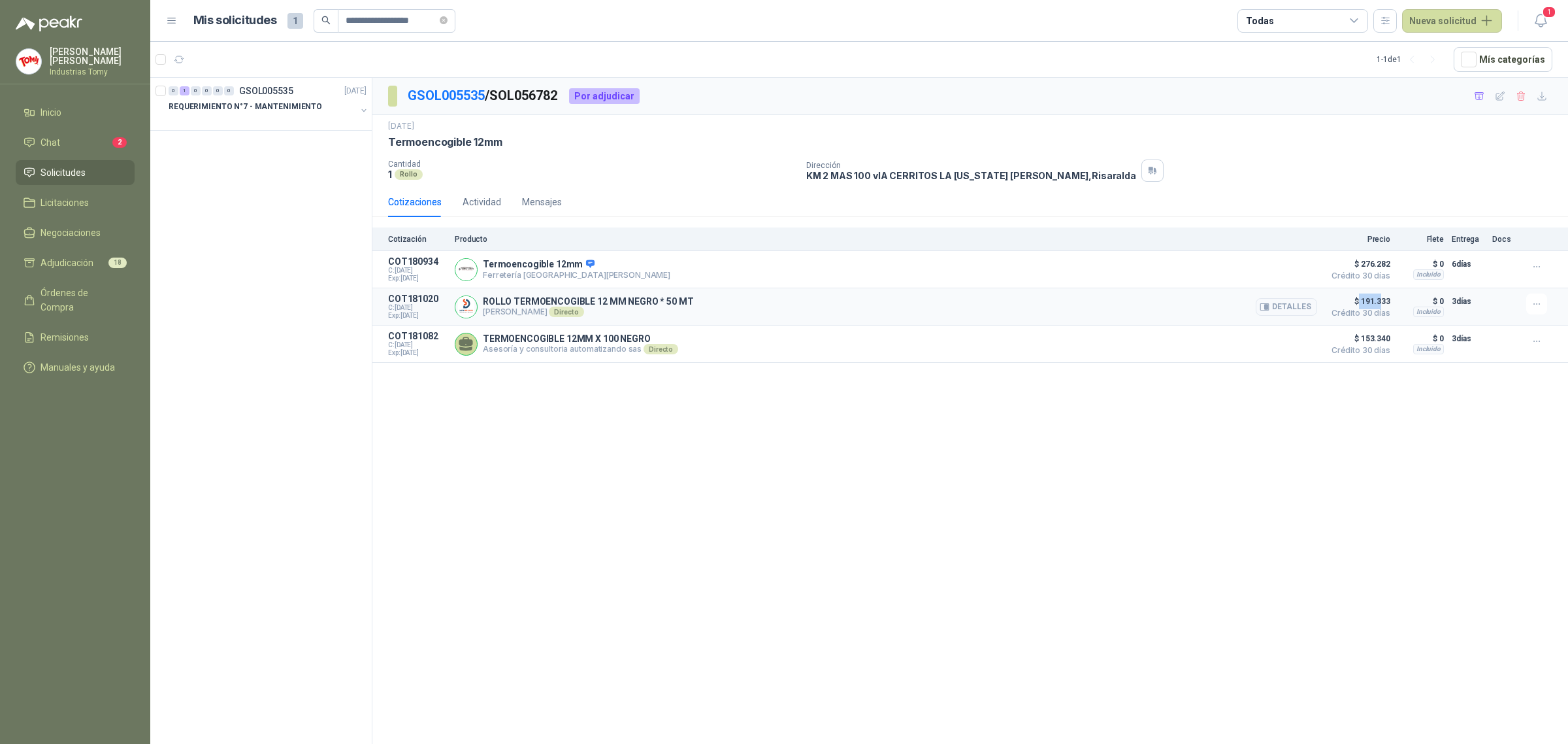
click at [1357, 301] on span "$ 191.333" at bounding box center [1357, 301] width 65 height 16
click at [435, 17] on input "**********" at bounding box center [391, 20] width 91 height 22
type input "**********"
click at [330, 108] on div "REQUERIMIENTO N°7 - MANTENIMIENTO" at bounding box center [262, 107] width 187 height 16
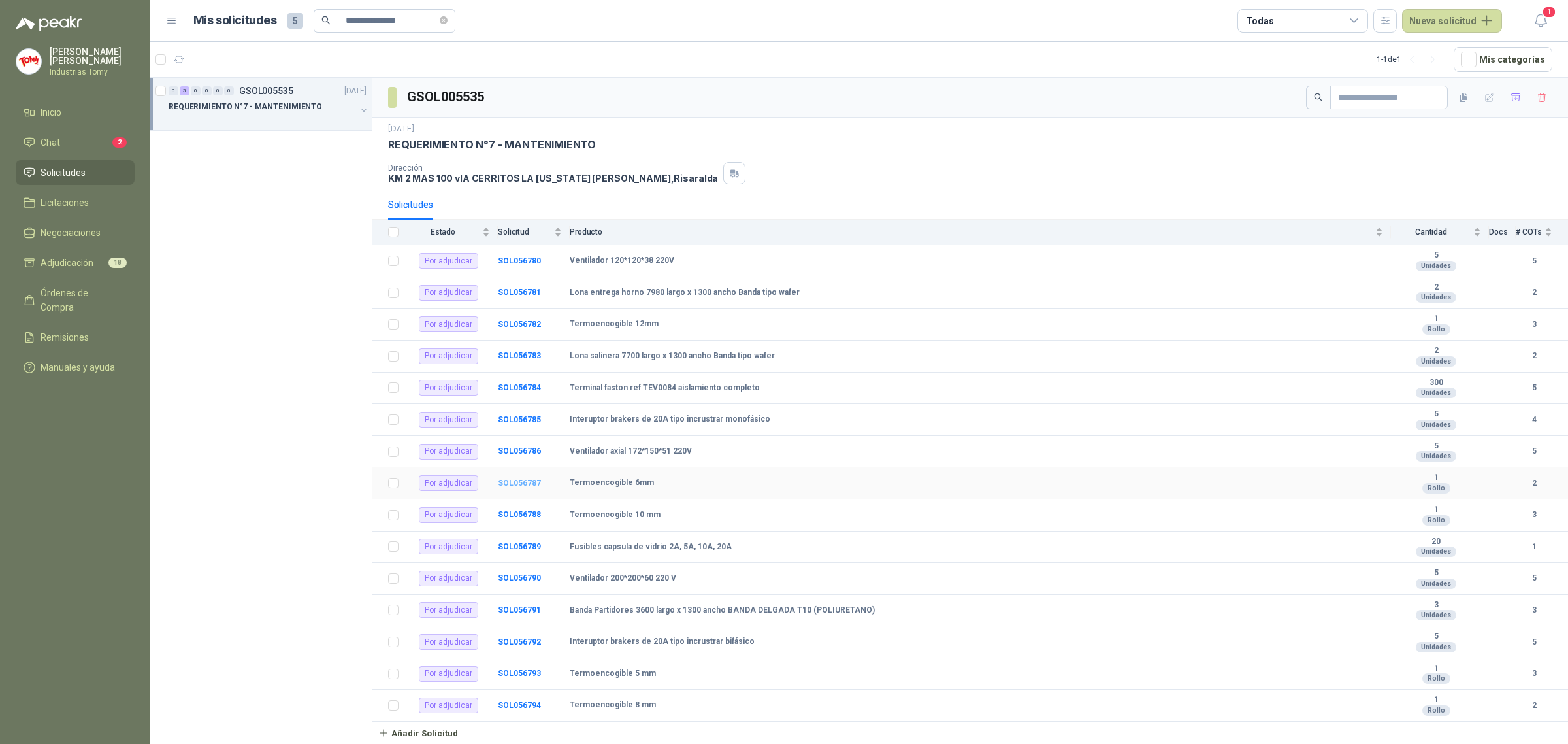
click at [518, 483] on b "SOL056787" at bounding box center [519, 483] width 43 height 9
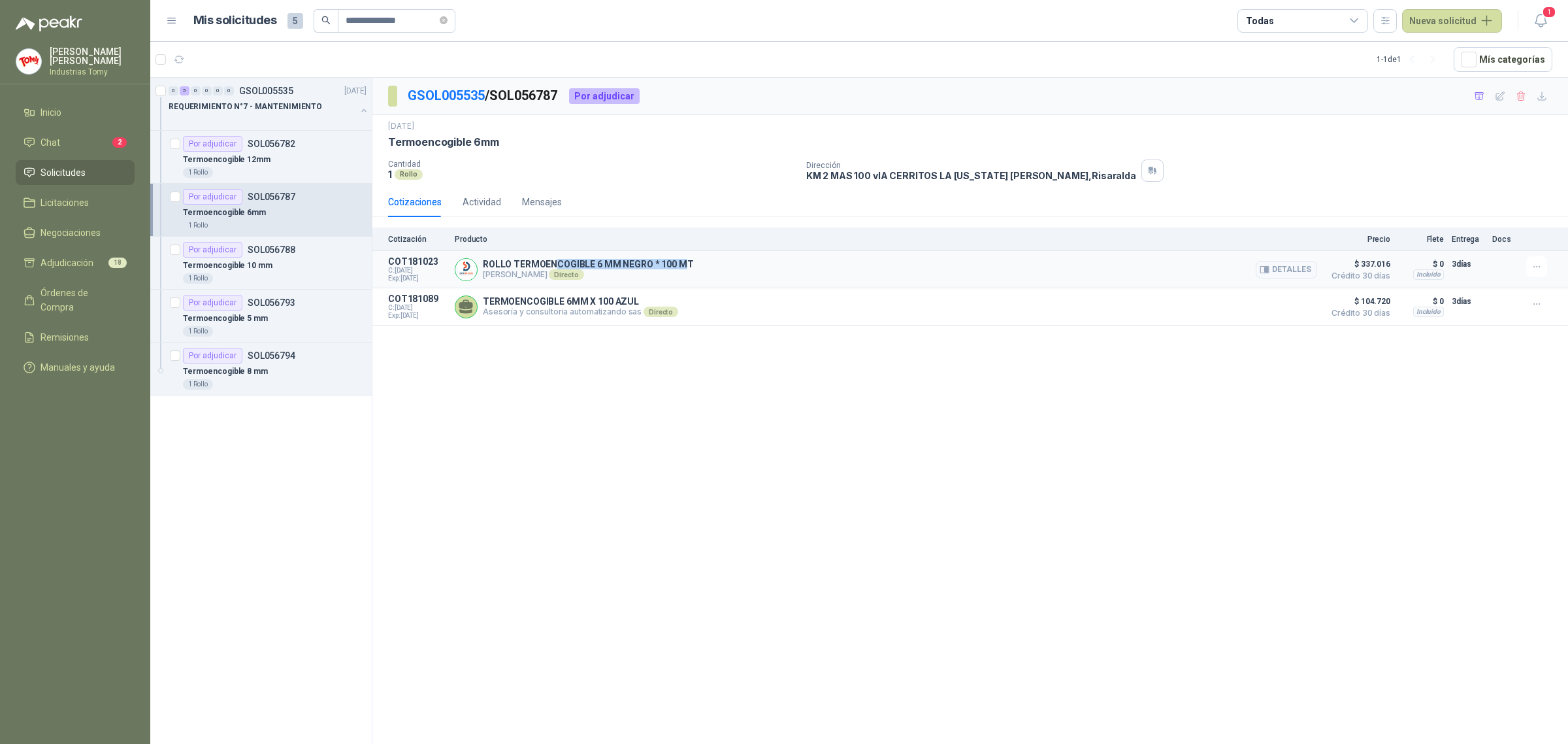
drag, startPoint x: 592, startPoint y: 269, endPoint x: 684, endPoint y: 267, distance: 92.0
click at [684, 267] on p "ROLLO TERMOENCOGIBLE 6 MM NEGRO * 100 MT" at bounding box center [587, 264] width 211 height 11
click at [693, 265] on div "ROLLO TERMOENCOGIBLE 6 MM NEGRO * 100 MT [PERSON_NAME] Directo Detalles" at bounding box center [885, 269] width 862 height 26
drag, startPoint x: 627, startPoint y: 299, endPoint x: 592, endPoint y: 302, distance: 35.1
click at [592, 302] on p "TERMOENCOGIBLE 6MM X 100 AZUL" at bounding box center [580, 301] width 195 height 11
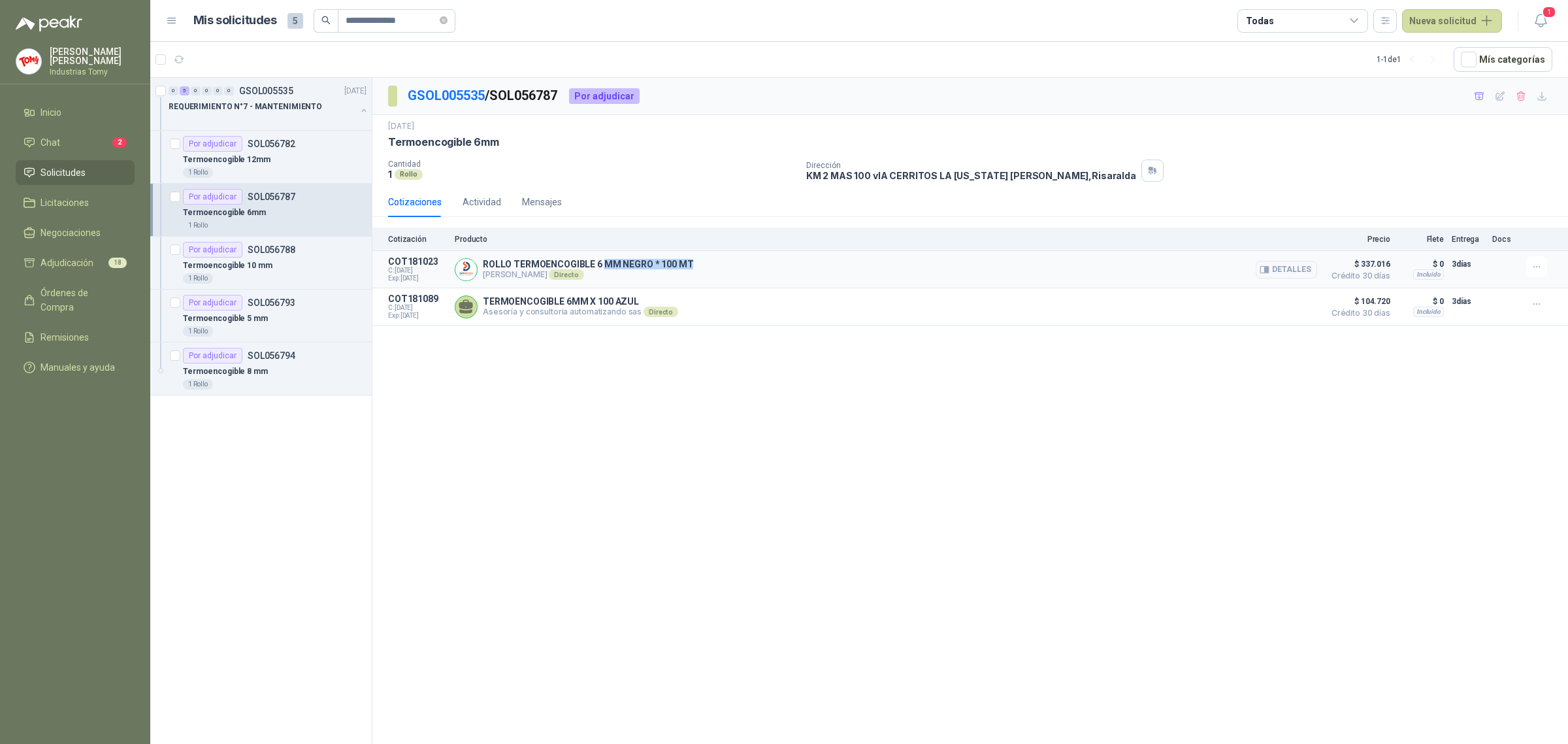
drag, startPoint x: 602, startPoint y: 266, endPoint x: 688, endPoint y: 265, distance: 86.0
click at [688, 265] on div "ROLLO TERMOENCOGIBLE 6 MM NEGRO * 100 MT [PERSON_NAME] Directo Detalles" at bounding box center [885, 269] width 862 height 26
drag, startPoint x: 588, startPoint y: 309, endPoint x: 615, endPoint y: 303, distance: 27.7
click at [621, 303] on div "TERMOENCOGIBLE 6MM X 100 AZUL Asesoría y consultoria automatizando sas Directo …" at bounding box center [580, 307] width 195 height 21
click at [603, 303] on p "TERMOENCOGIBLE 6MM X 100 AZUL" at bounding box center [580, 301] width 195 height 11
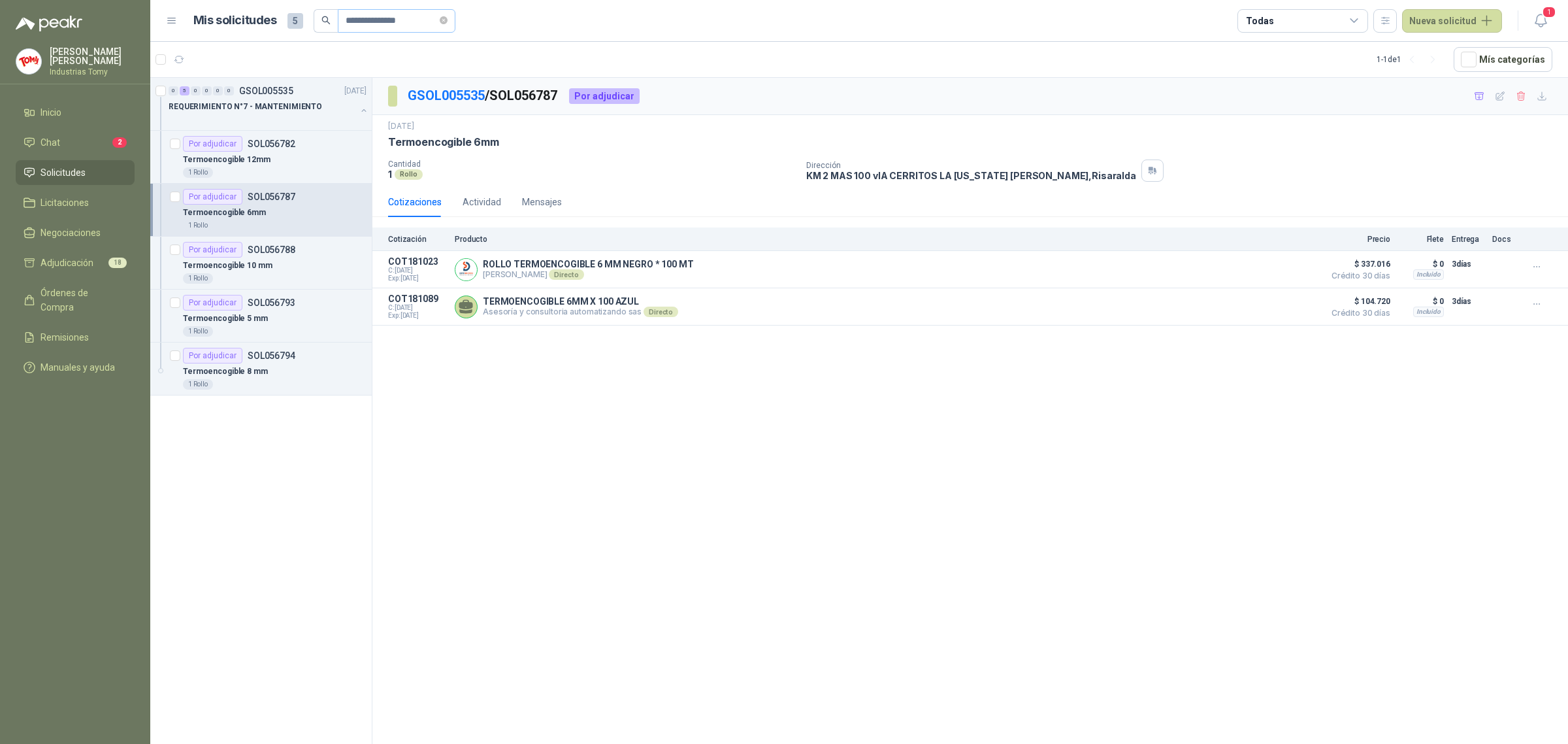
drag, startPoint x: 459, startPoint y: 19, endPoint x: 406, endPoint y: 27, distance: 53.6
click at [448, 20] on icon "close-circle" at bounding box center [444, 20] width 8 height 8
click at [406, 27] on input "text" at bounding box center [391, 20] width 91 height 22
paste input "**********"
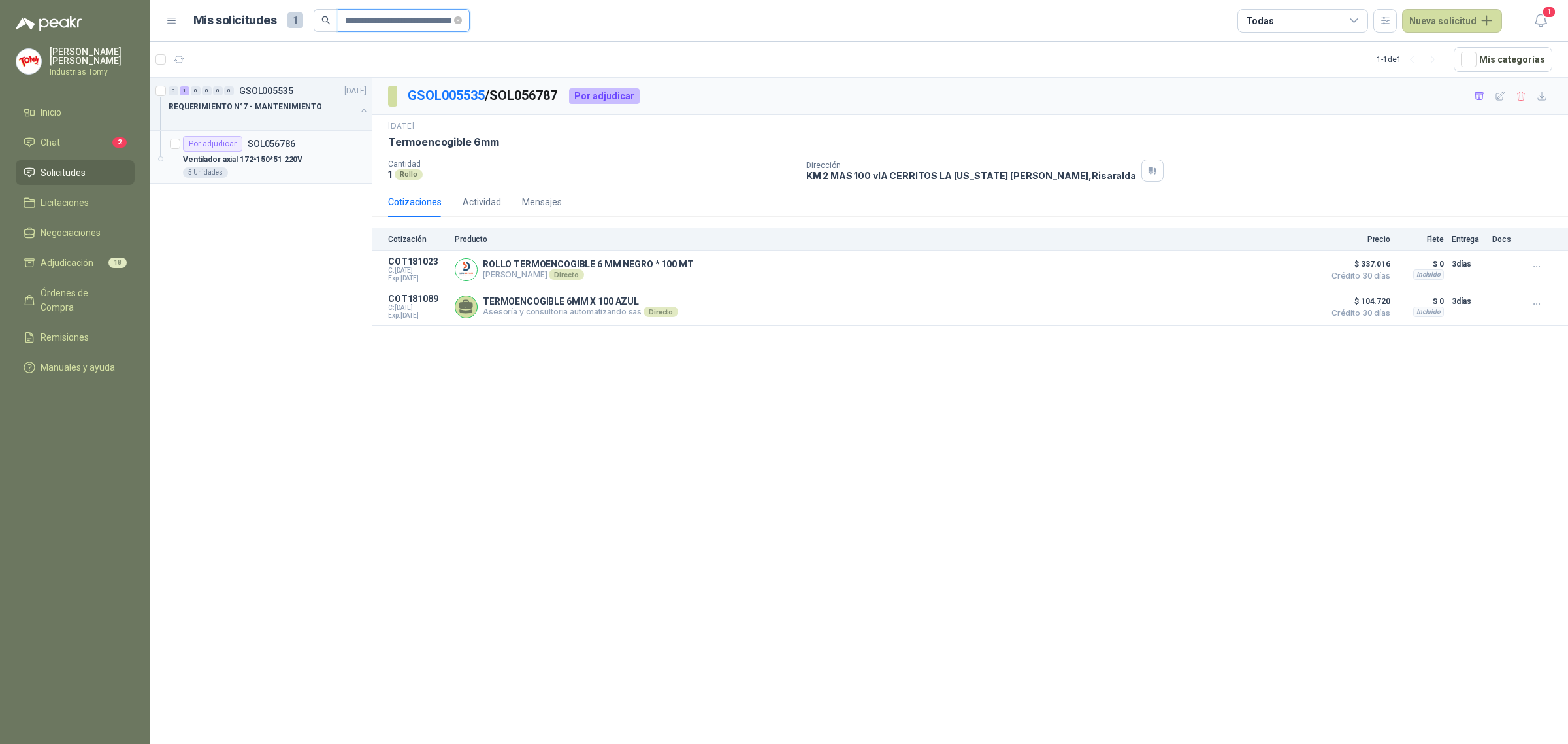
type input "**********"
click at [306, 157] on div "Ventilador axial 172*150*51 220V" at bounding box center [274, 159] width 183 height 16
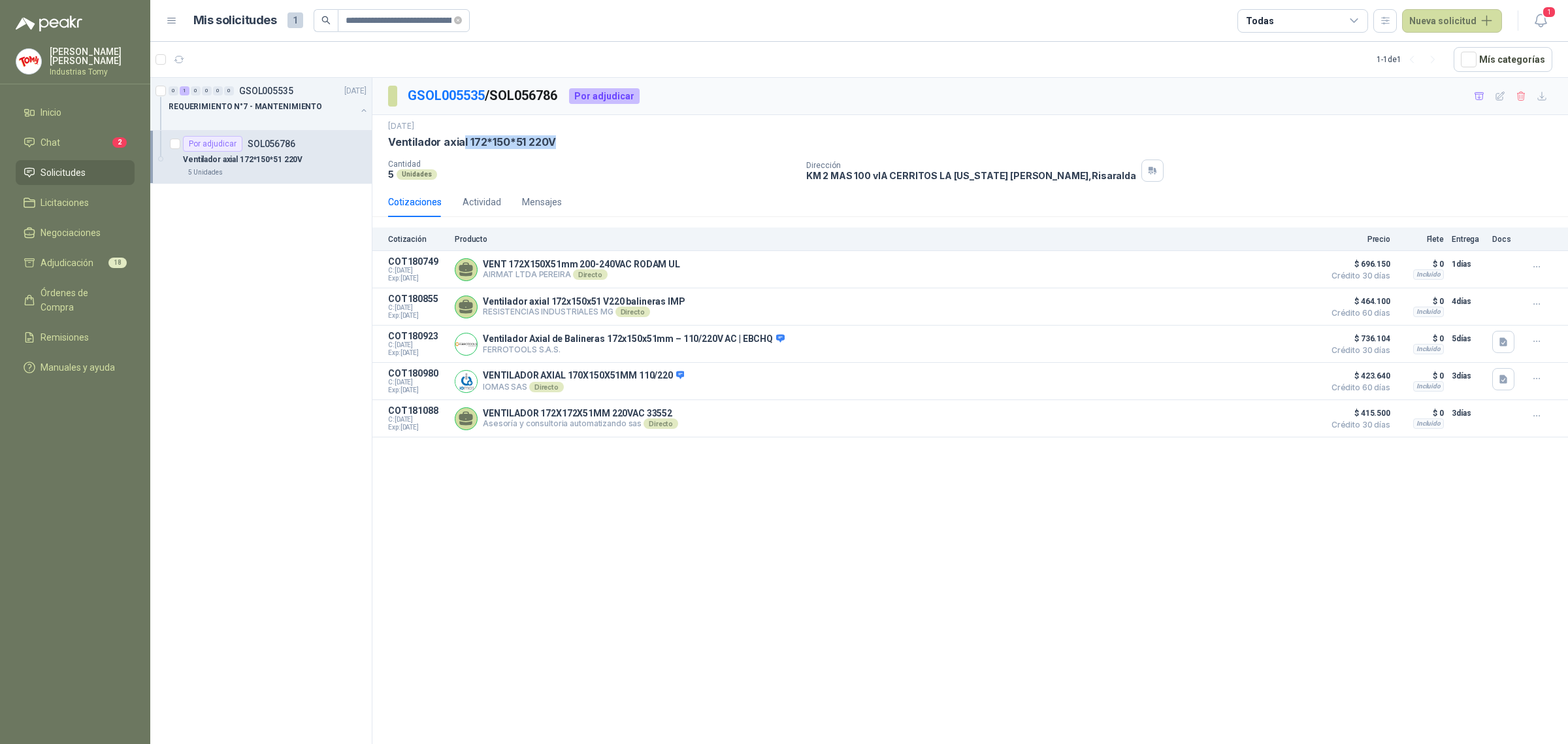
drag, startPoint x: 463, startPoint y: 143, endPoint x: 618, endPoint y: 136, distance: 155.2
click at [618, 136] on div "Ventilador axial 172*150*51 220V" at bounding box center [970, 142] width 1164 height 14
click at [620, 137] on div "Ventilador axial 172*150*51 220V" at bounding box center [970, 142] width 1164 height 14
drag, startPoint x: 513, startPoint y: 422, endPoint x: 653, endPoint y: 417, distance: 140.1
click at [653, 417] on p "VENTILADOR 172X172X51MM 220VAC 33552" at bounding box center [580, 413] width 195 height 11
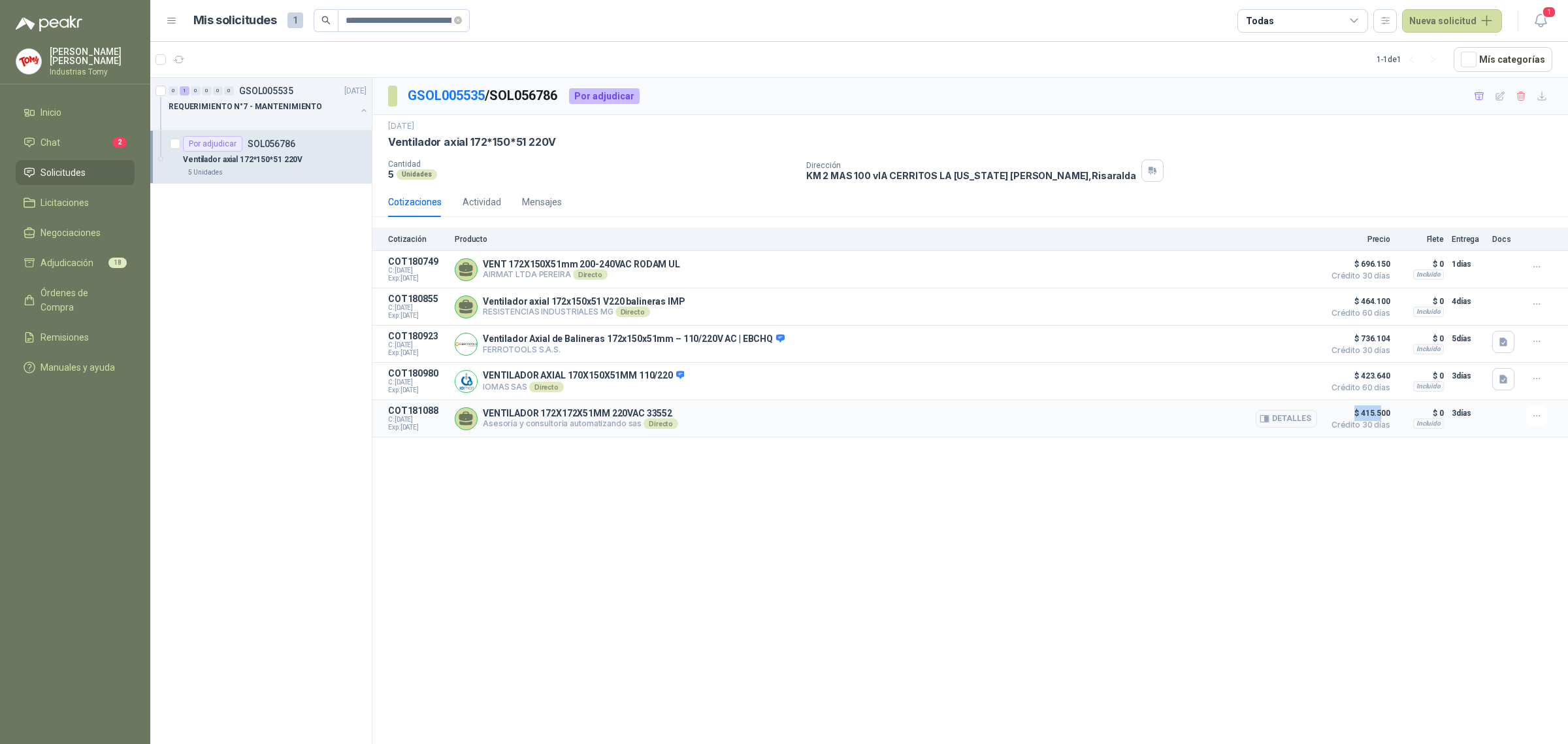
drag, startPoint x: 1383, startPoint y: 414, endPoint x: 1354, endPoint y: 409, distance: 29.4
click at [1354, 409] on article "COT181088 C: [DATE] Exp: [DATE] VENTILADOR 172X172X51MM 220VAC 33552 Asesoría y…" at bounding box center [971, 419] width 1196 height 37
drag, startPoint x: 517, startPoint y: 425, endPoint x: 639, endPoint y: 440, distance: 122.9
click at [639, 437] on article "COT181088 C: [DATE] Exp: [DATE] VENTILADOR 172X172X51MM 220VAC 33552 Asesoría y…" at bounding box center [971, 419] width 1196 height 37
click at [733, 563] on div "GSOL005535 / SOL056786 Por adjudicar [DATE] Ventilador axial 172*150*51 220V C…" at bounding box center [971, 413] width 1196 height 671
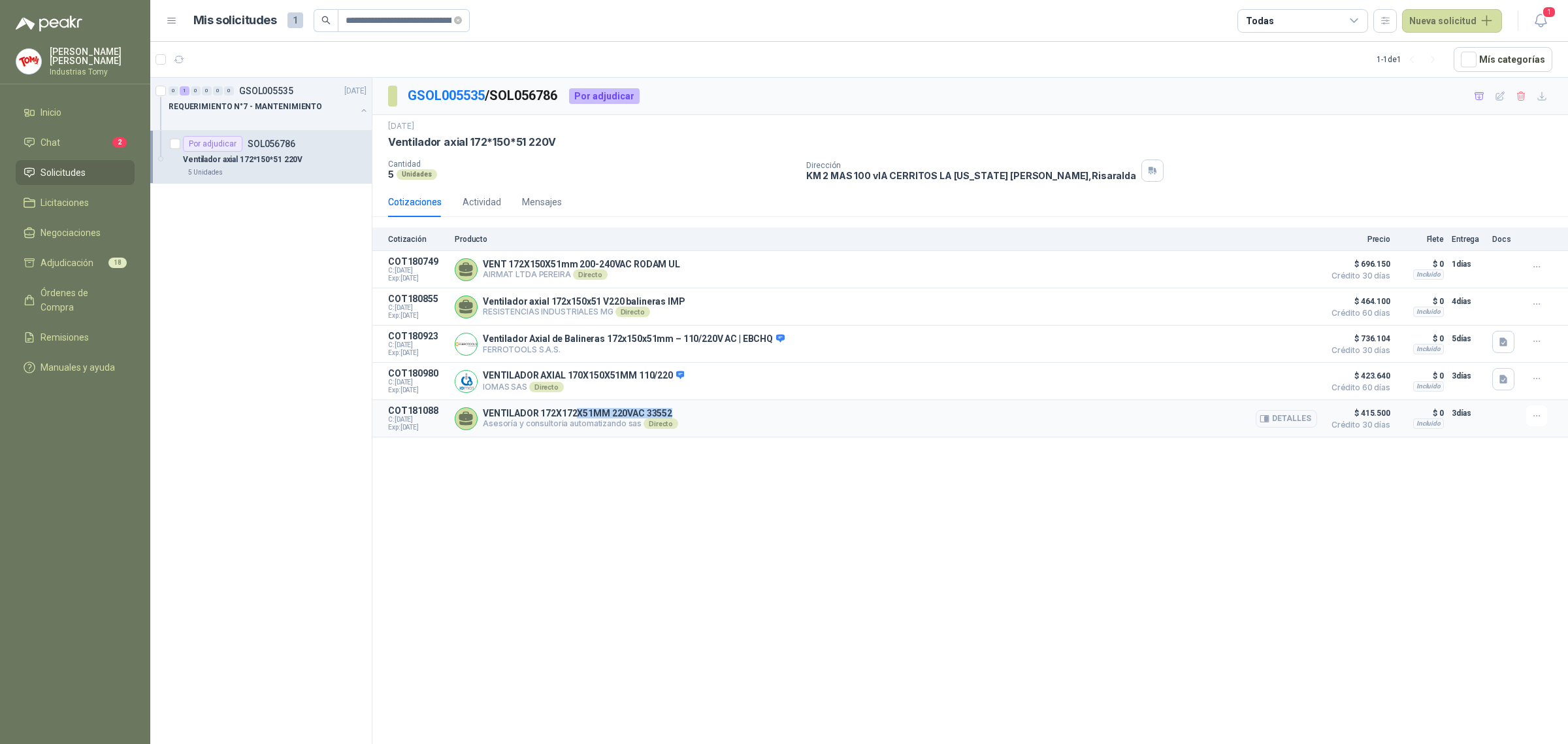
drag, startPoint x: 575, startPoint y: 416, endPoint x: 673, endPoint y: 413, distance: 98.0
click at [672, 412] on div "VENTILADOR 172X172X51MM 220VAC 33552 Asesoría y consultoria automatizando sas D…" at bounding box center [885, 418] width 862 height 26
click at [675, 414] on div "VENTILADOR 172X172X51MM 220VAC 33552 Asesoría y consultoria automatizando sas D…" at bounding box center [885, 418] width 862 height 26
click at [1287, 420] on button "Detalles" at bounding box center [1286, 419] width 61 height 17
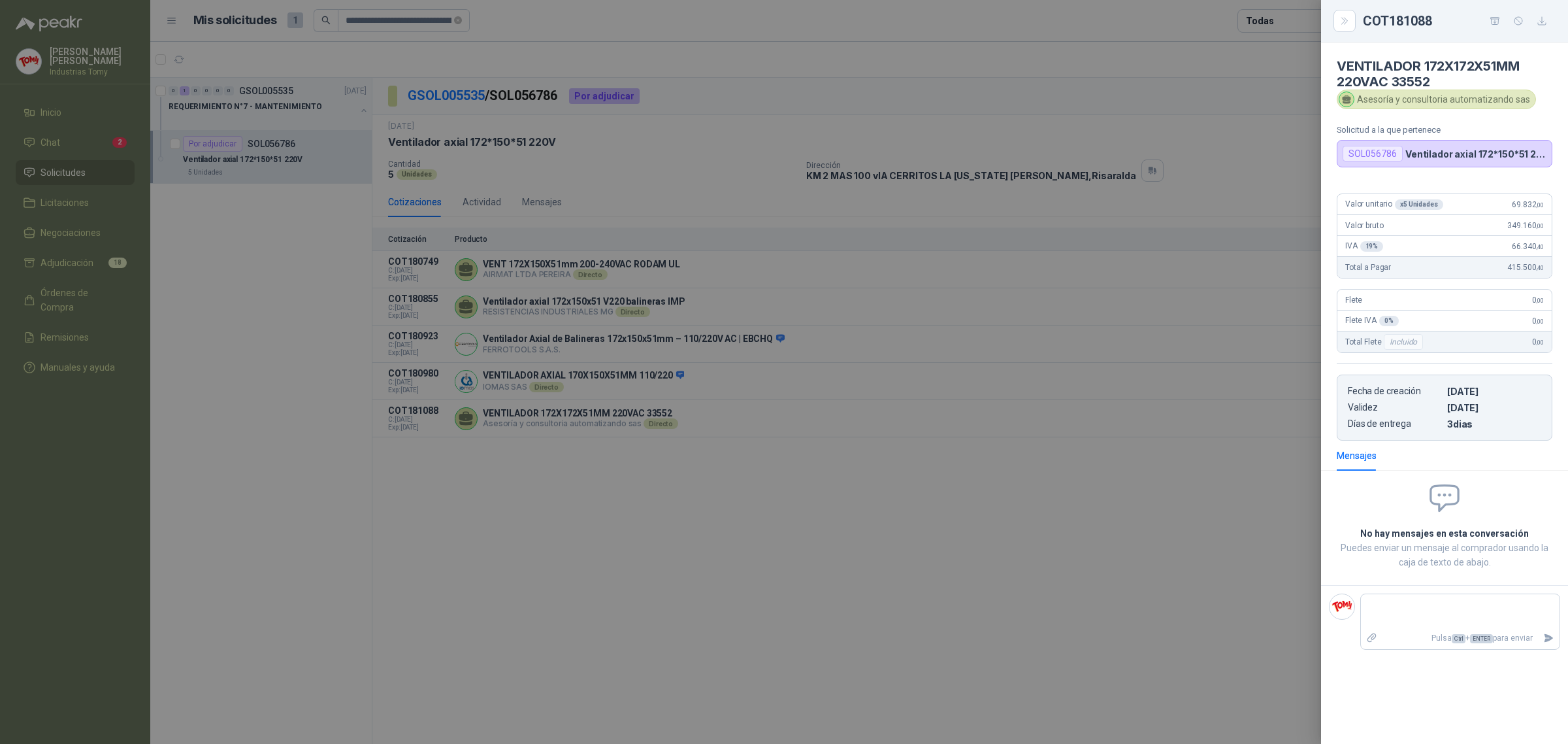
click at [754, 580] on div at bounding box center [784, 372] width 1568 height 744
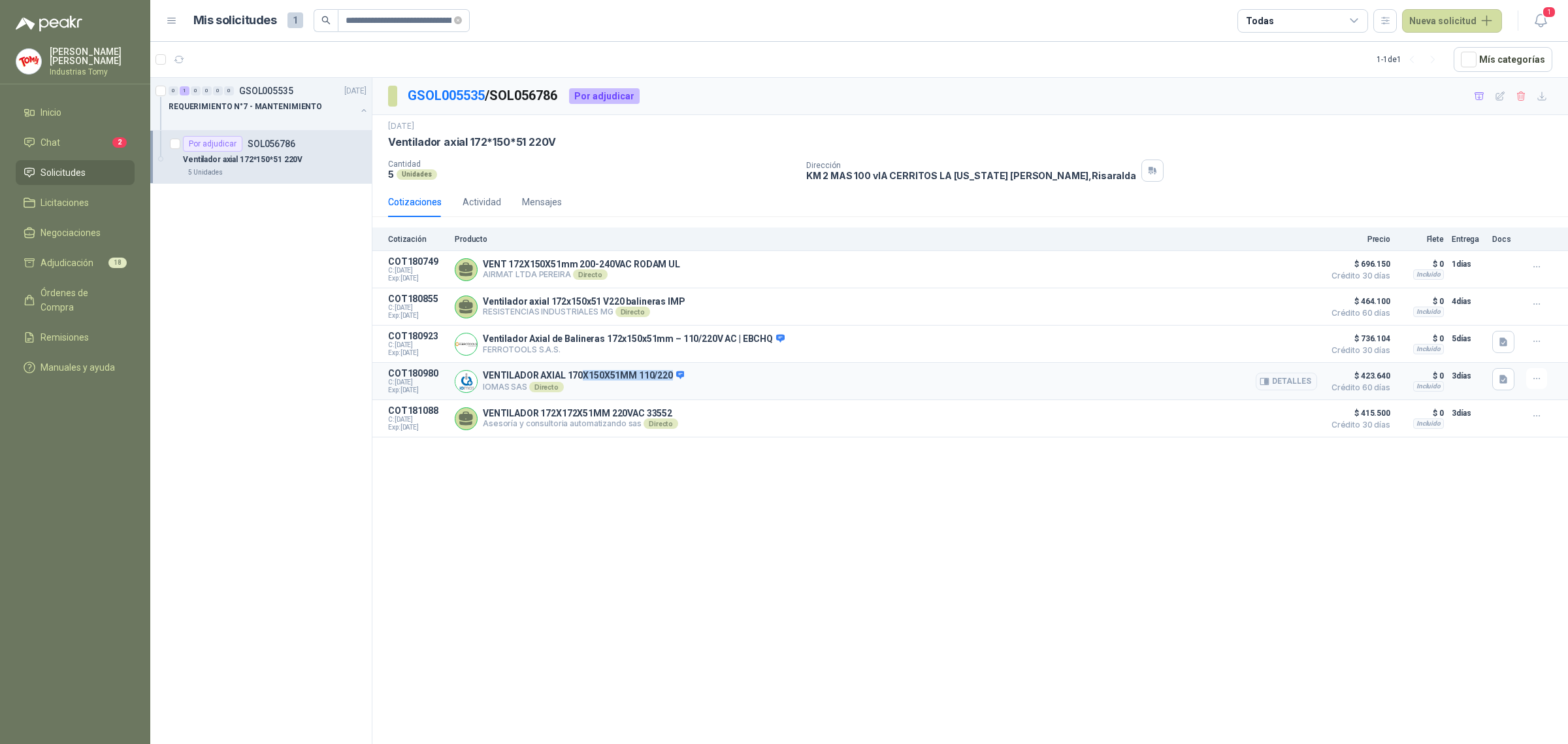
drag, startPoint x: 583, startPoint y: 373, endPoint x: 689, endPoint y: 369, distance: 106.1
click at [689, 369] on article "COT180980 C: [DATE] Exp: [DATE] VENTILADOR AXIAL 170X150X51MM 110/220 IOMAS SAS…" at bounding box center [971, 382] width 1196 height 37
drag, startPoint x: 649, startPoint y: 383, endPoint x: 1184, endPoint y: 429, distance: 537.0
click at [651, 382] on p "VENTILADOR AXIAL 170X150X51MM 110/220" at bounding box center [583, 376] width 201 height 12
click at [457, 15] on span at bounding box center [458, 20] width 8 height 13
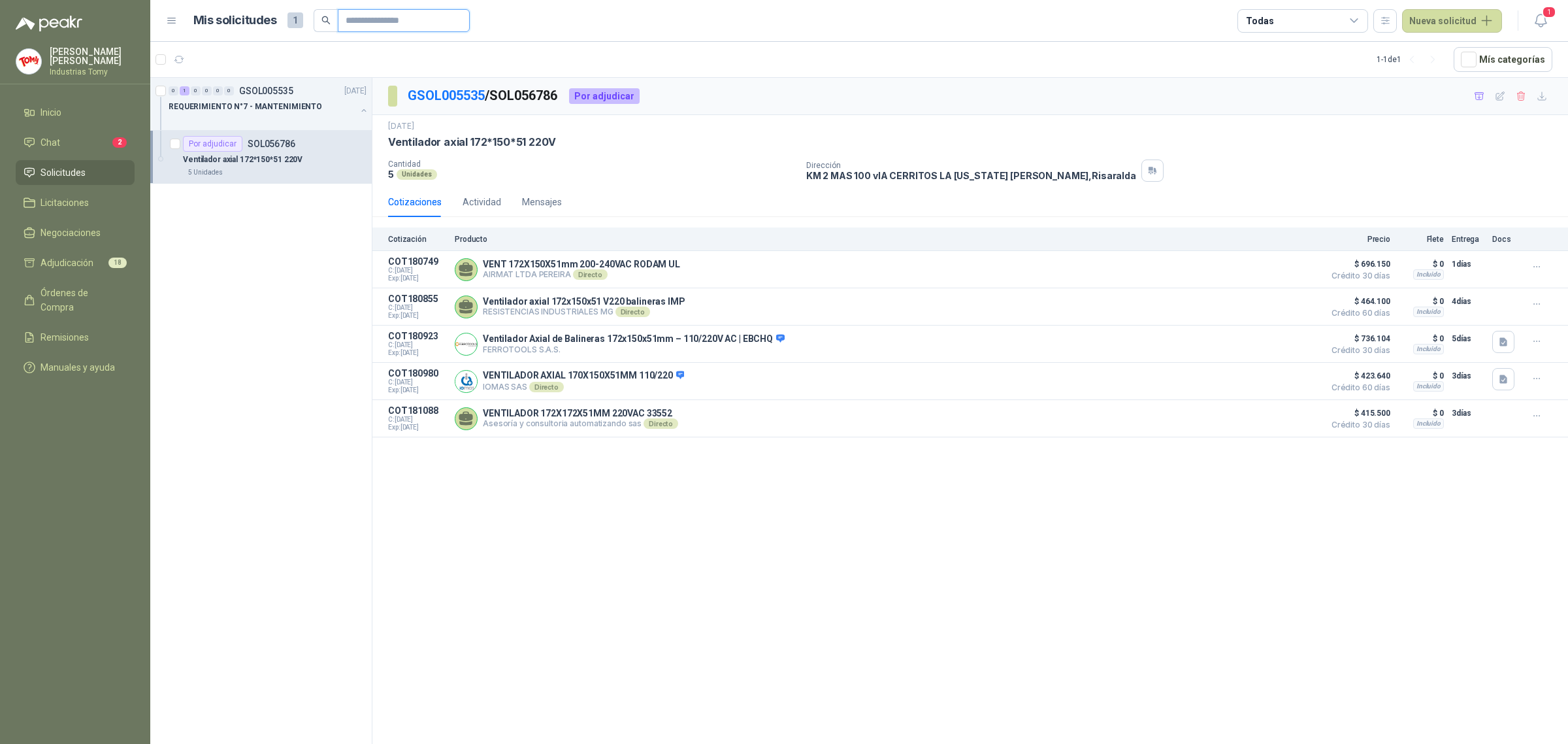
click at [407, 27] on input "text" at bounding box center [399, 20] width 107 height 22
paste input "**********"
type input "**********"
click at [305, 154] on div "Ventilador 120*120*38 220V" at bounding box center [274, 159] width 183 height 16
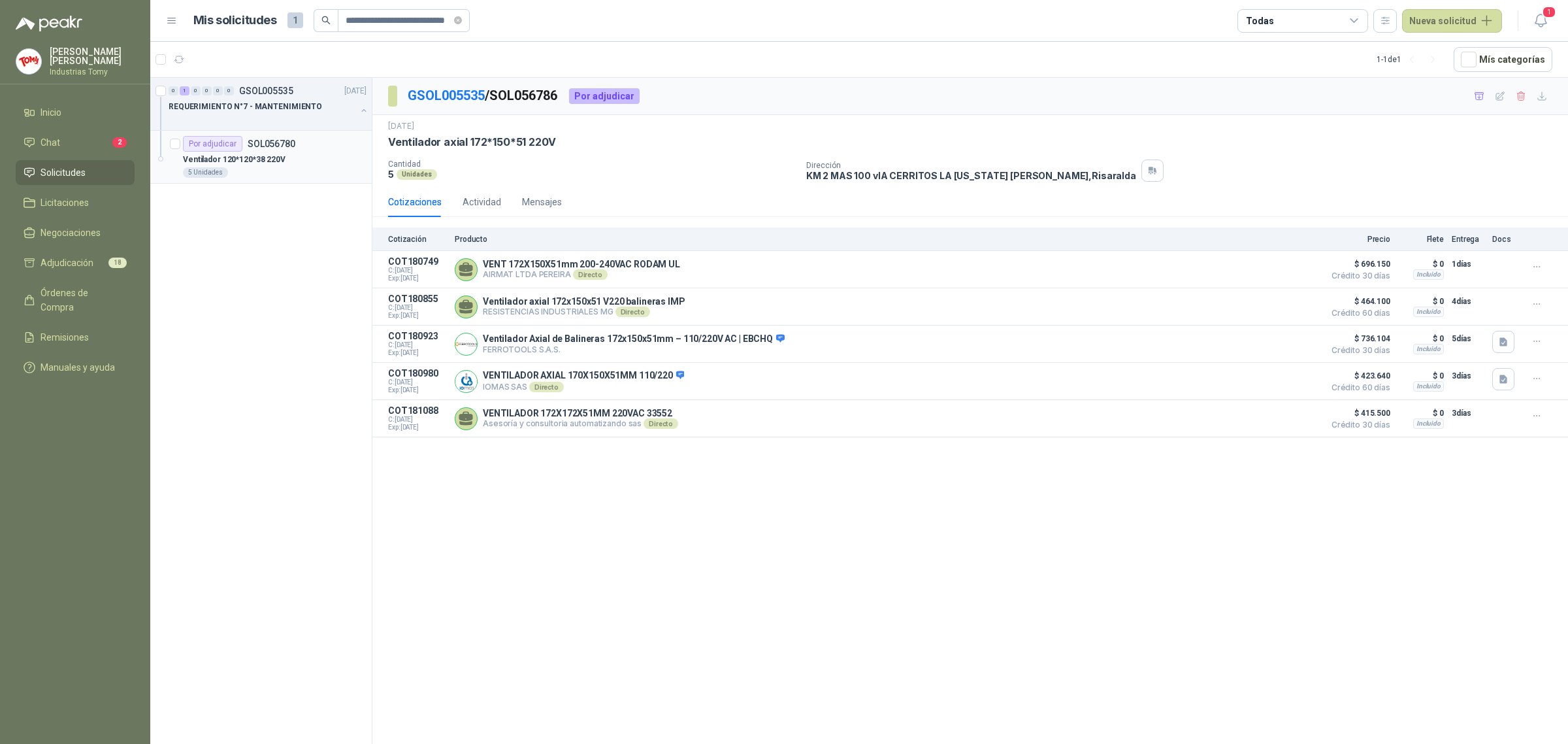
scroll to position [0, 0]
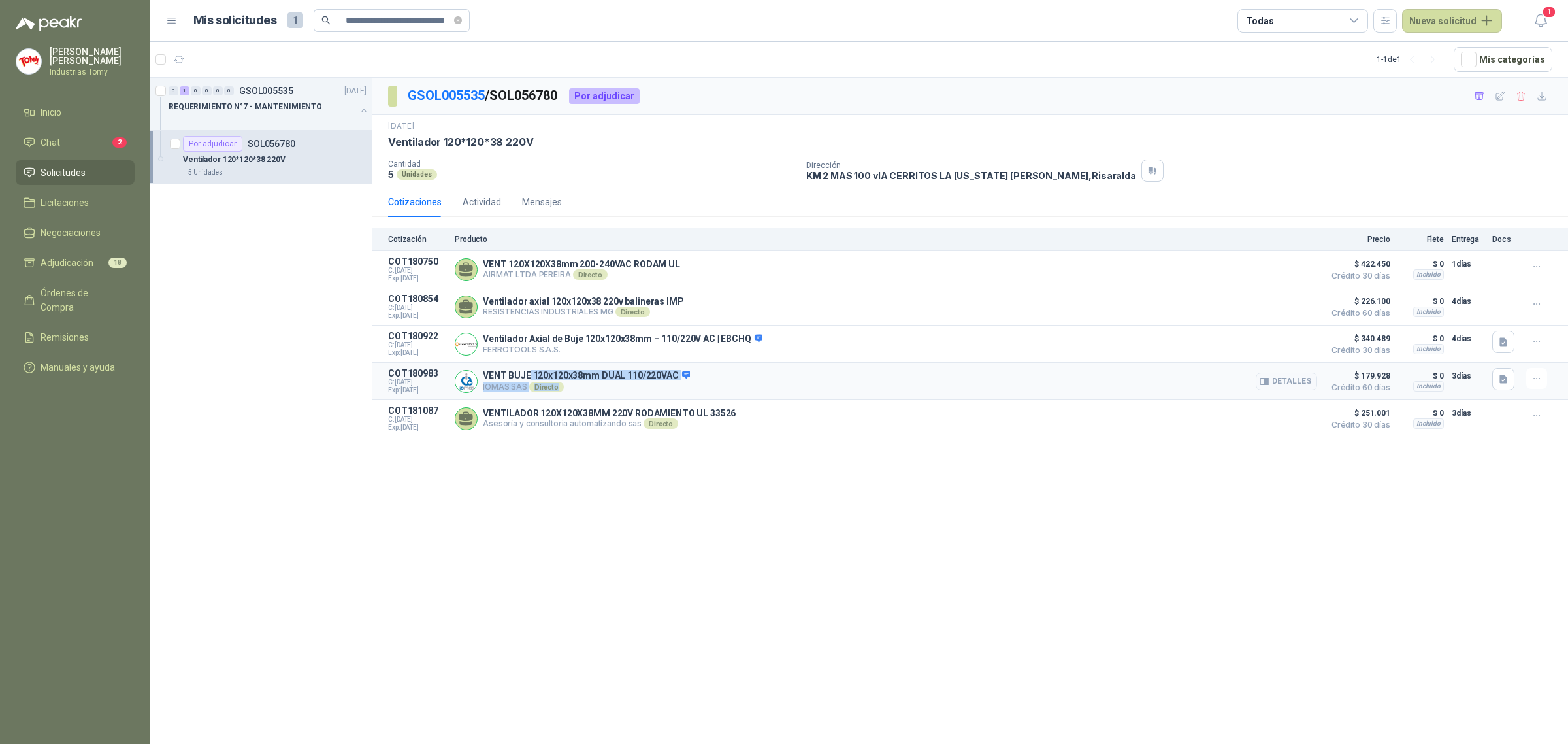
drag, startPoint x: 530, startPoint y: 383, endPoint x: 610, endPoint y: 386, distance: 80.1
click at [605, 390] on div "VENT BUJE 120x120x38mm DUAL 110/220VAC IOMAS SAS Directo Detalles" at bounding box center [585, 381] width 207 height 22
click at [459, 20] on icon "close-circle" at bounding box center [458, 20] width 8 height 8
click at [406, 26] on input "text" at bounding box center [399, 20] width 107 height 22
paste input "**********"
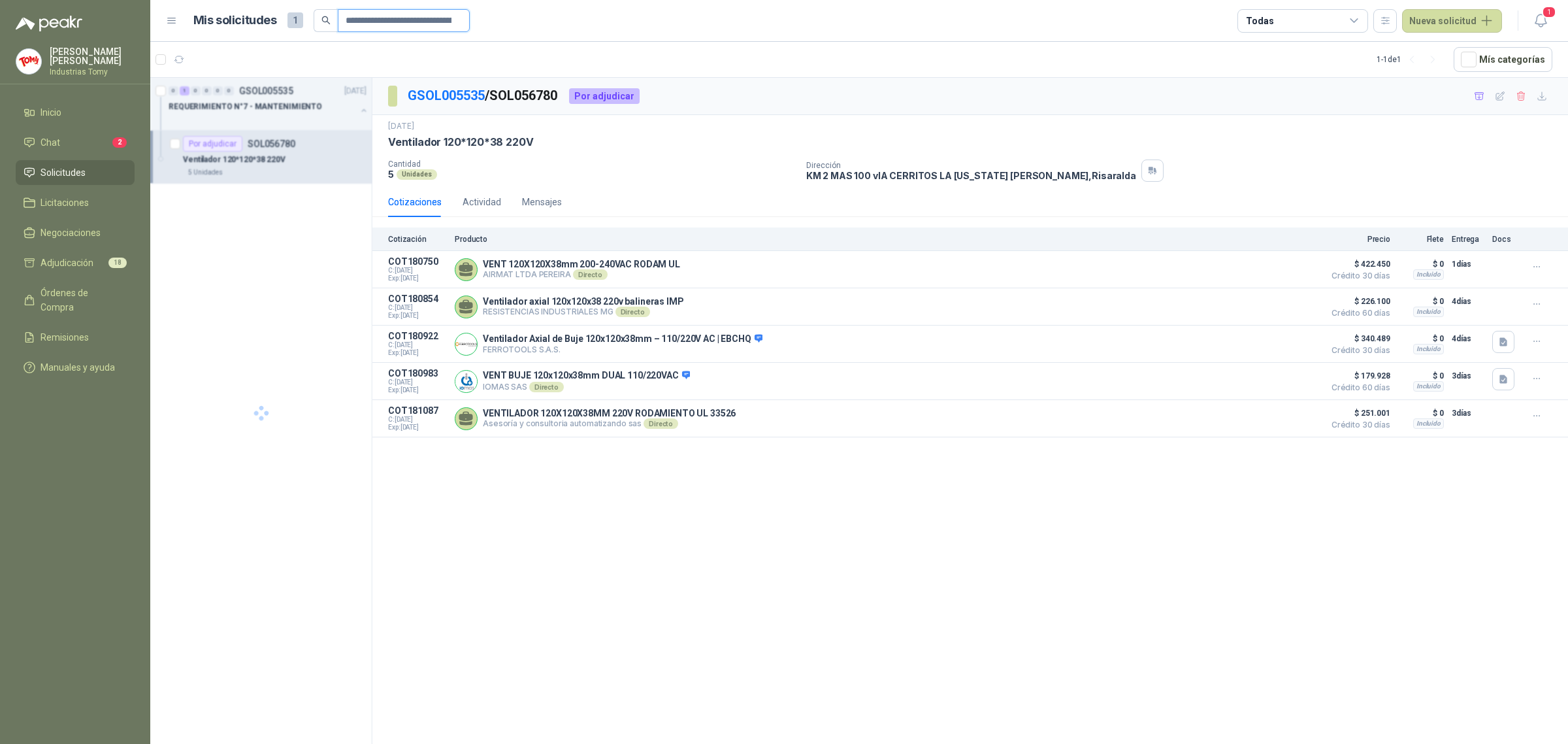
scroll to position [0, 99]
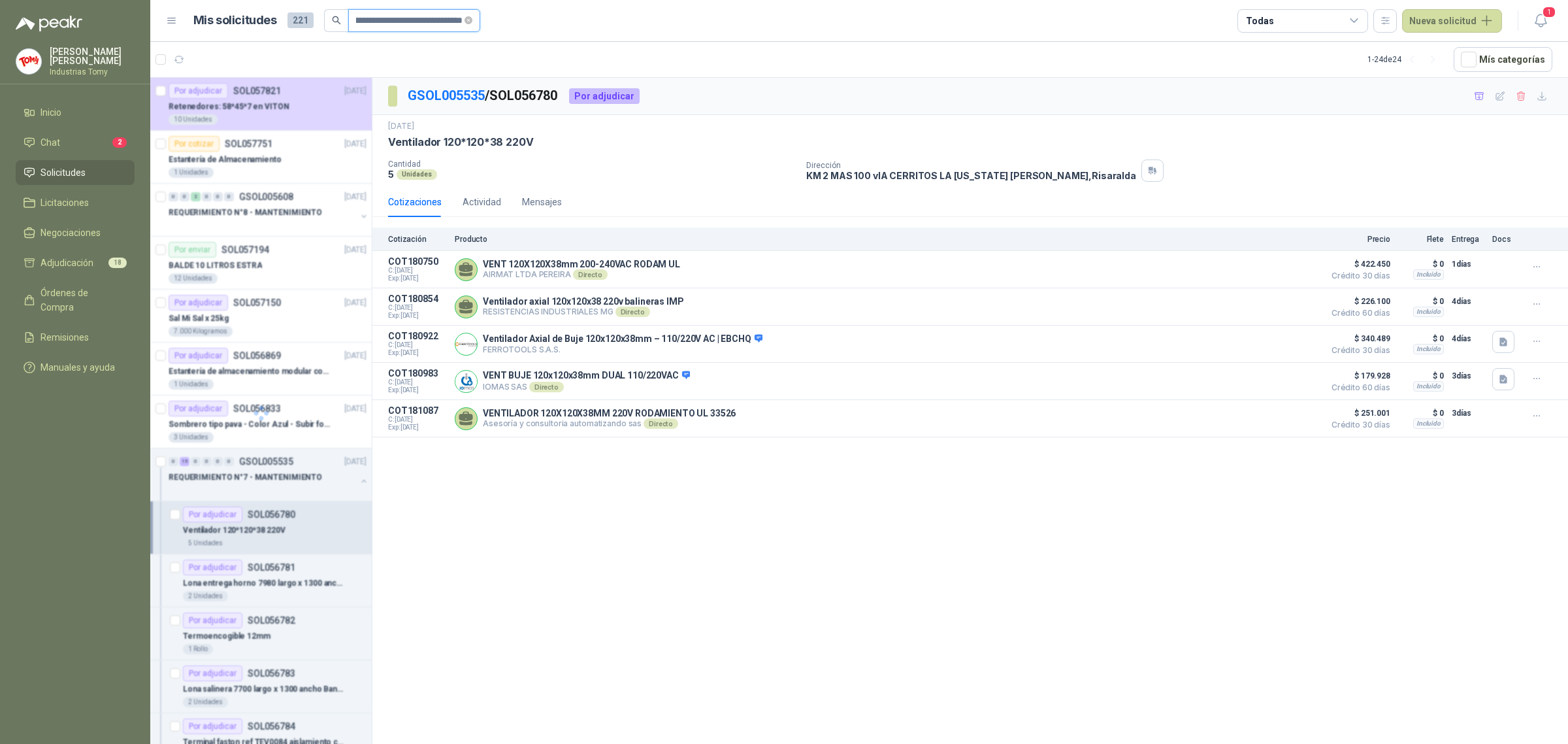
type input "**********"
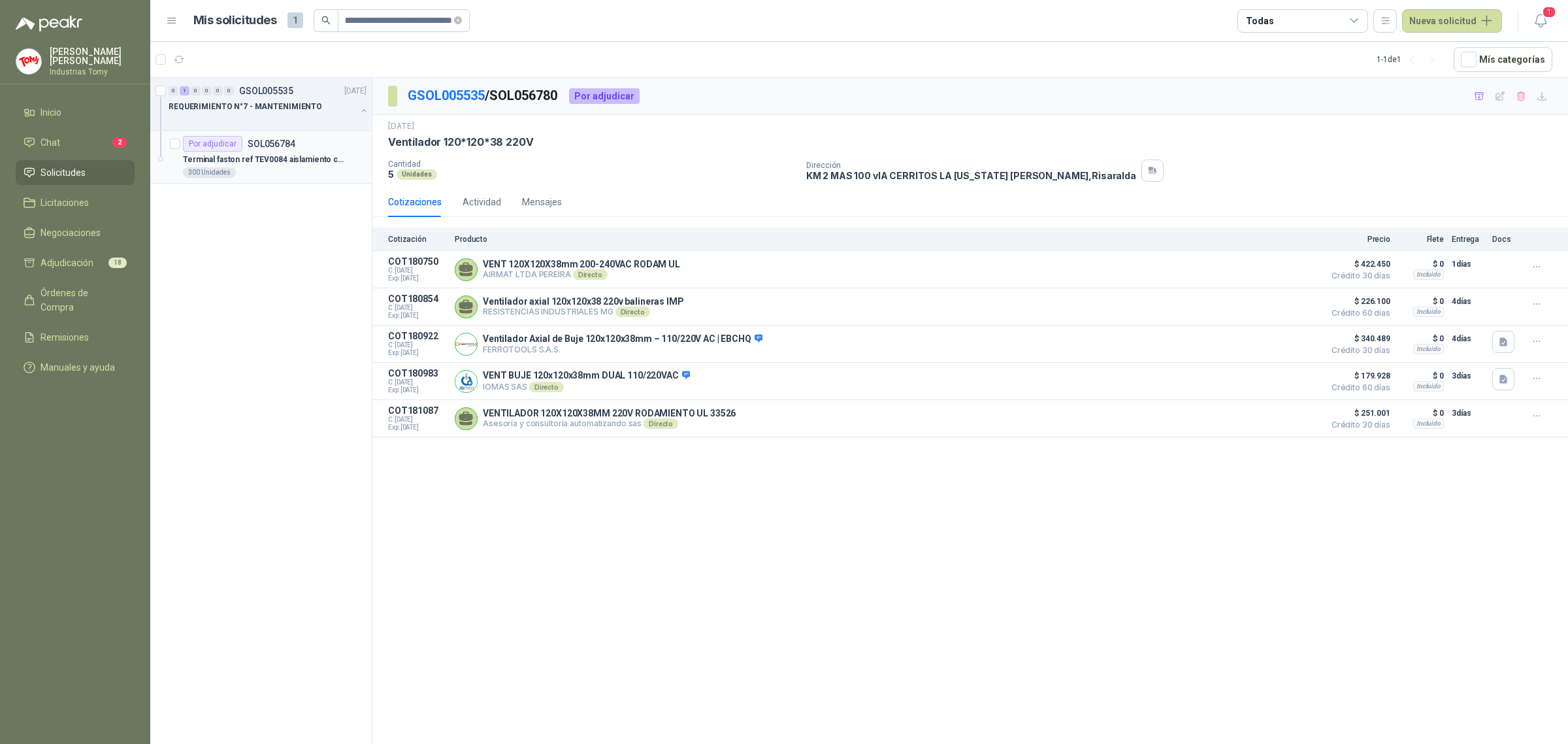
click at [266, 161] on p "Terminal faston ref TEV0084 aislamiento completo" at bounding box center [264, 159] width 163 height 13
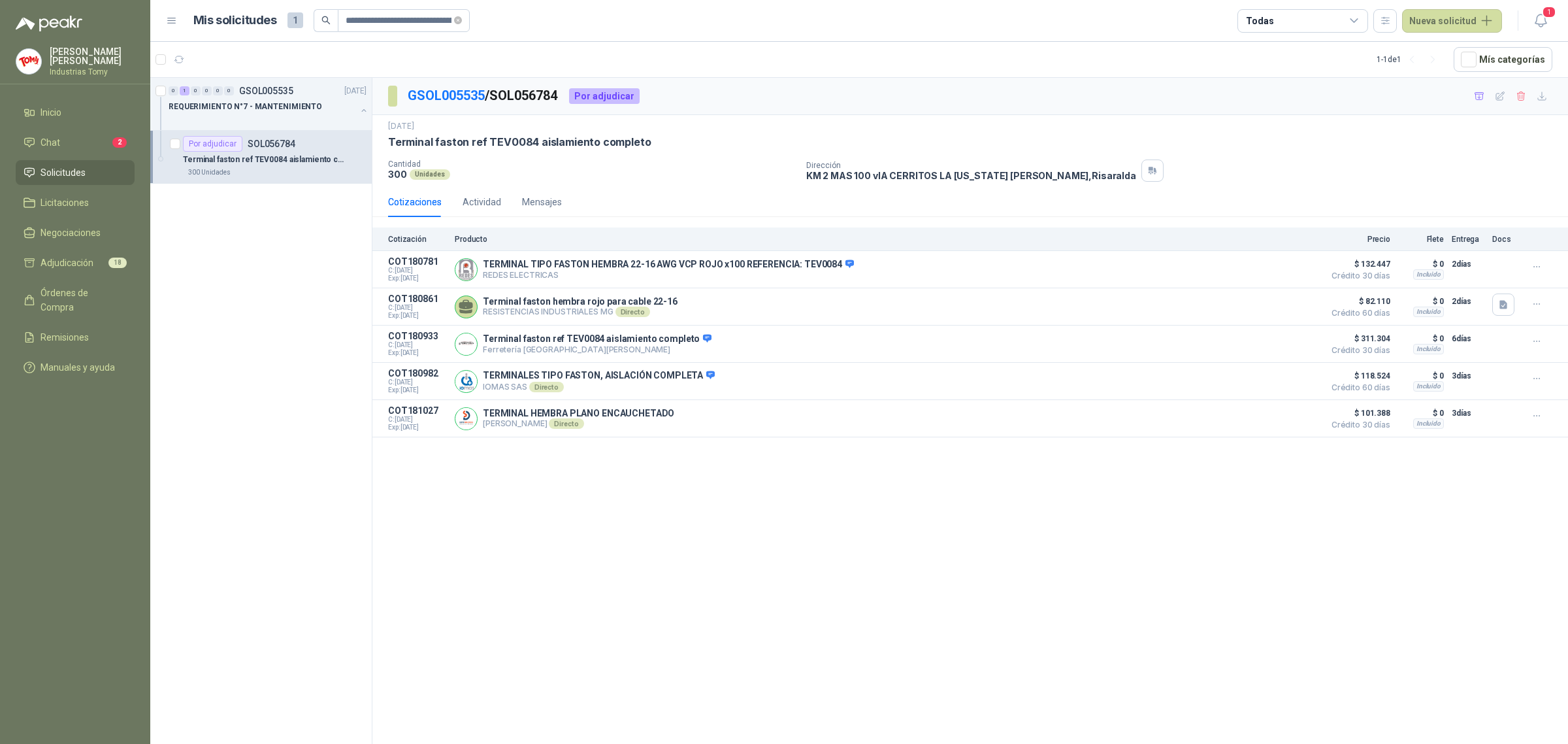
drag, startPoint x: 468, startPoint y: 142, endPoint x: 605, endPoint y: 122, distance: 138.5
click at [605, 122] on div "[DATE] Terminal faston ref TEV0084 aislamiento completo" at bounding box center [970, 135] width 1164 height 29
click at [611, 129] on div "[DATE]" at bounding box center [970, 126] width 1164 height 13
drag, startPoint x: 493, startPoint y: 378, endPoint x: 648, endPoint y: 376, distance: 155.0
click at [647, 376] on p "TERMINALES TIPO FASTON, AISLACIÓN COMPLETA" at bounding box center [598, 376] width 232 height 12
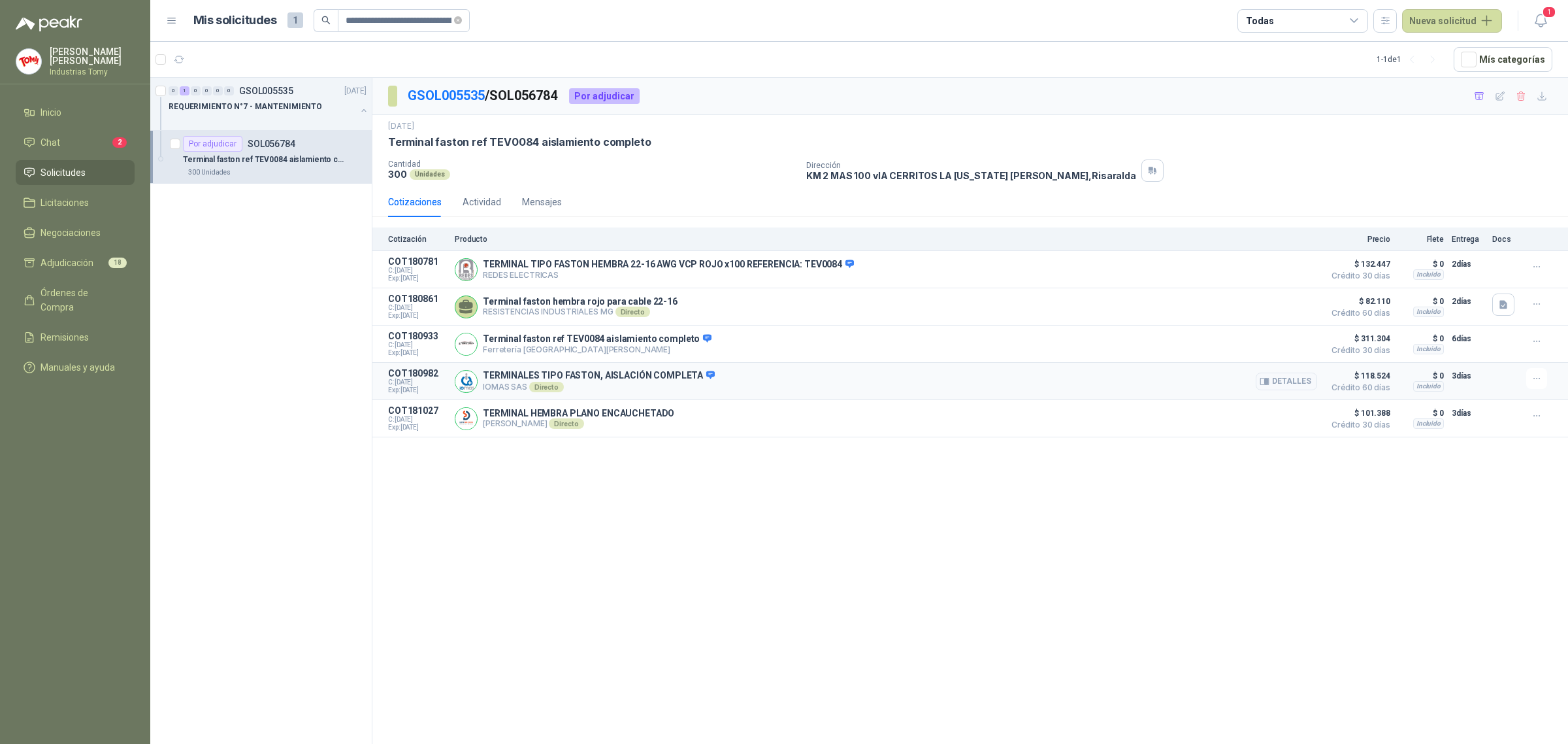
click at [648, 376] on p "TERMINALES TIPO FASTON, AISLACIÓN COMPLETA" at bounding box center [598, 376] width 232 height 12
drag, startPoint x: 695, startPoint y: 381, endPoint x: 511, endPoint y: 374, distance: 184.1
click at [511, 374] on p "TERMINALES TIPO FASTON, AISLACIÓN COMPLETA" at bounding box center [598, 376] width 232 height 12
click at [505, 380] on p "TERMINALES TIPO FASTON, AISLACIÓN COMPLETA" at bounding box center [598, 376] width 232 height 12
drag, startPoint x: 497, startPoint y: 374, endPoint x: 675, endPoint y: 384, distance: 178.3
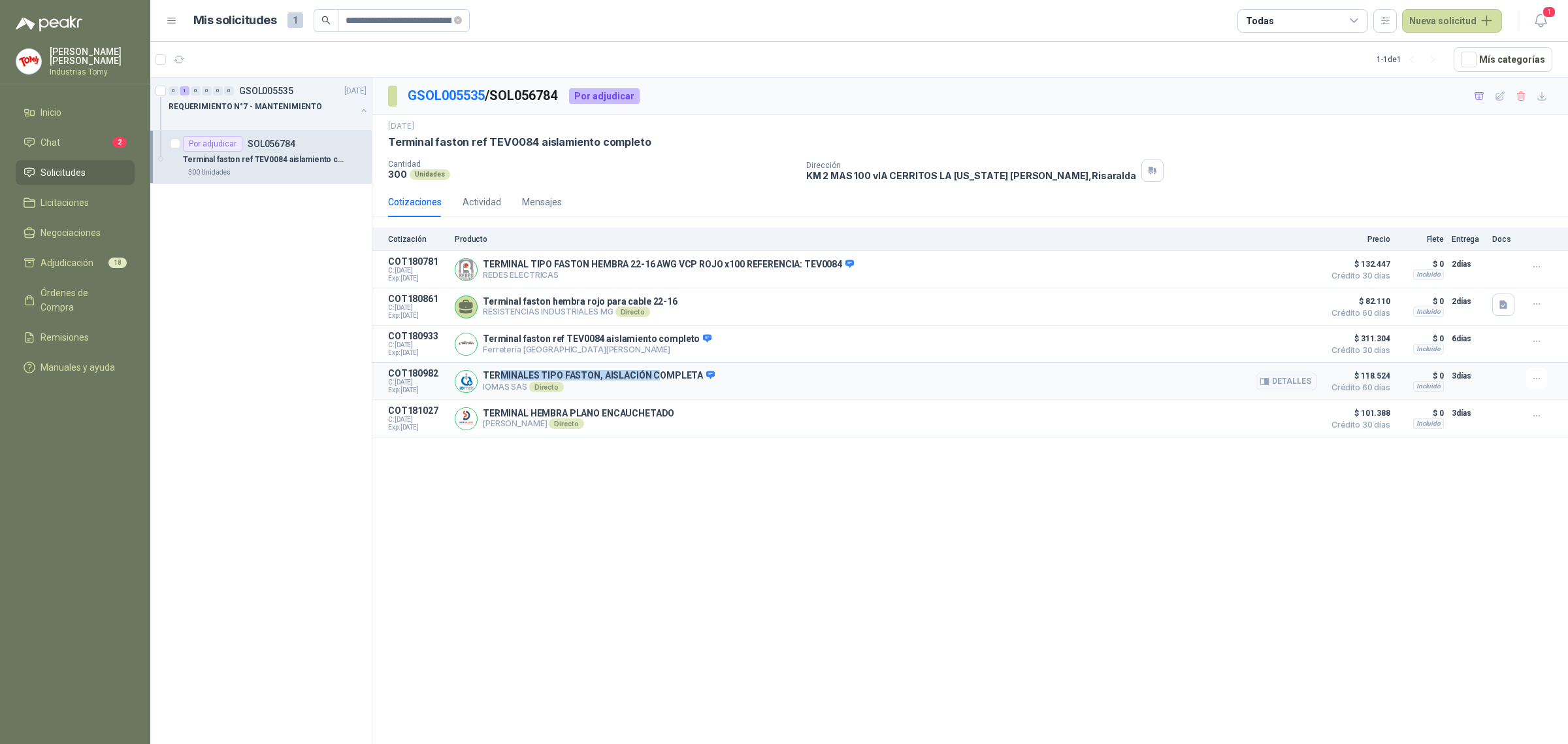
click at [660, 382] on p "TERMINALES TIPO FASTON, AISLACIÓN COMPLETA" at bounding box center [598, 376] width 232 height 12
drag, startPoint x: 675, startPoint y: 384, endPoint x: 684, endPoint y: 384, distance: 9.0
click at [675, 382] on p "TERMINALES TIPO FASTON, AISLACIÓN COMPLETA" at bounding box center [598, 376] width 232 height 12
click at [1302, 387] on button "Detalles" at bounding box center [1286, 382] width 61 height 17
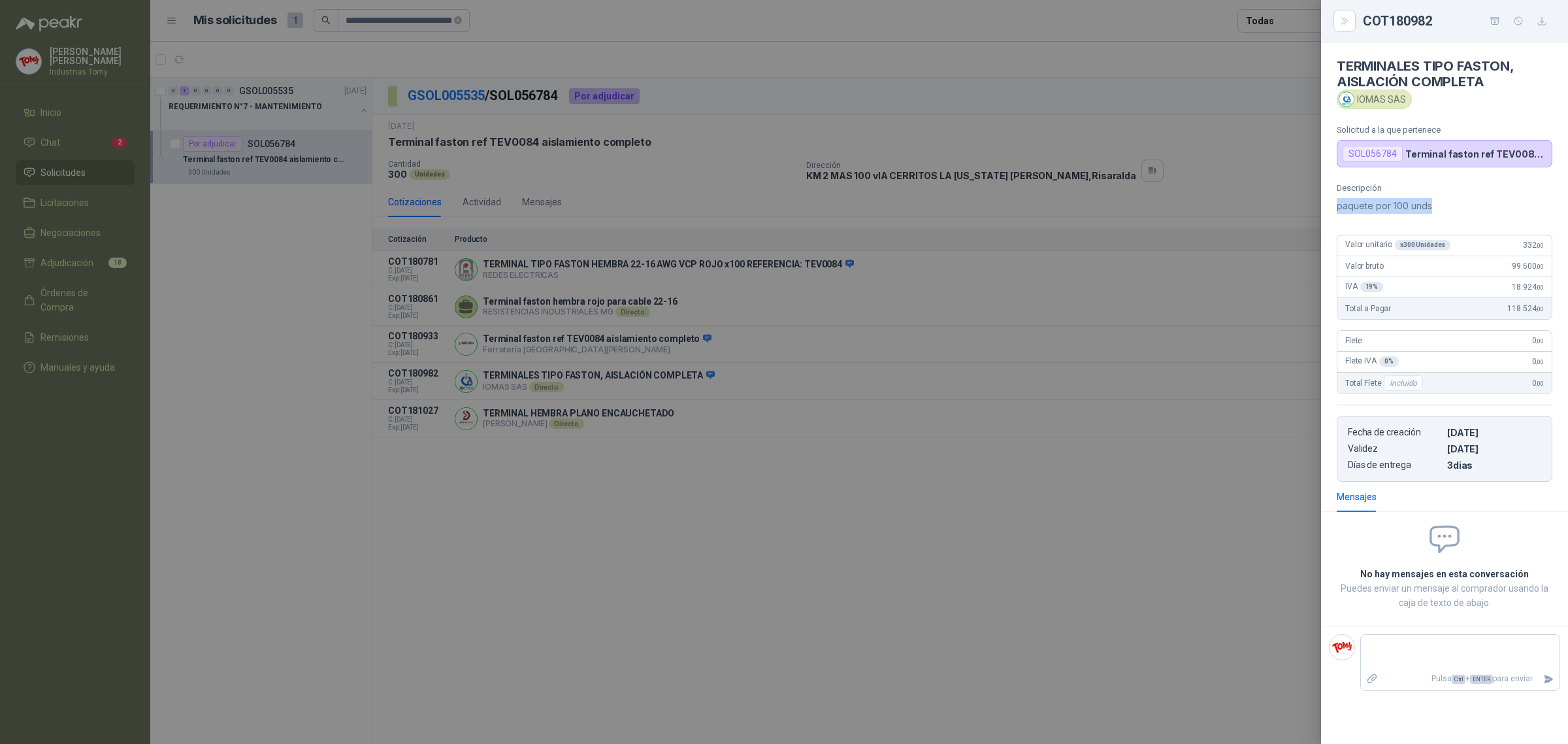
drag, startPoint x: 1428, startPoint y: 191, endPoint x: 1386, endPoint y: 191, distance: 42.0
click at [1386, 191] on div "Descripción paquete por 100 unds" at bounding box center [1445, 198] width 216 height 31
click at [921, 524] on div at bounding box center [784, 372] width 1568 height 744
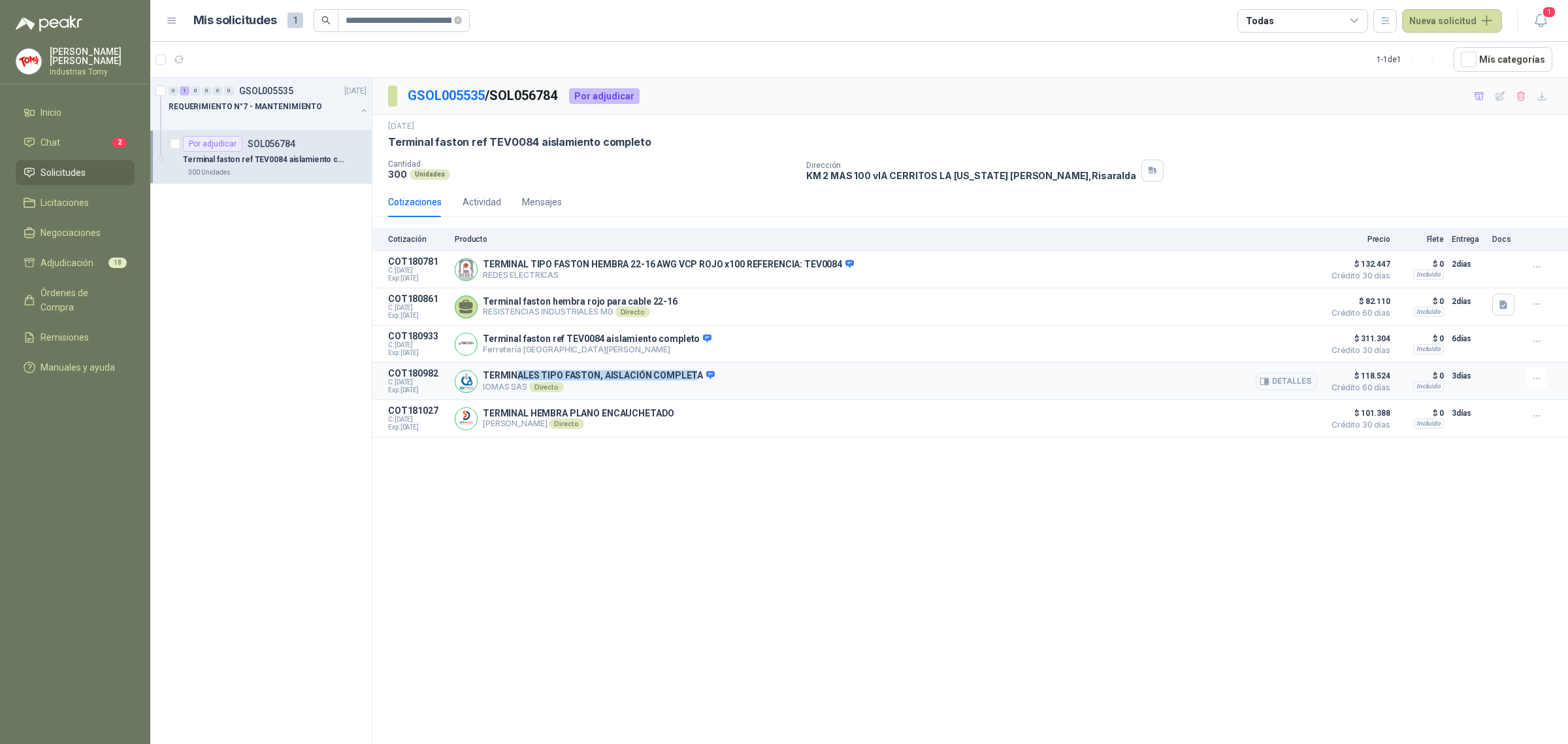
drag, startPoint x: 517, startPoint y: 383, endPoint x: 691, endPoint y: 385, distance: 174.0
click at [691, 382] on p "TERMINALES TIPO FASTON, AISLACIÓN COMPLETA" at bounding box center [598, 376] width 232 height 12
click at [692, 382] on p "TERMINALES TIPO FASTON, AISLACIÓN COMPLETA" at bounding box center [598, 376] width 232 height 12
click at [1290, 378] on button "Detalles" at bounding box center [1286, 382] width 61 height 17
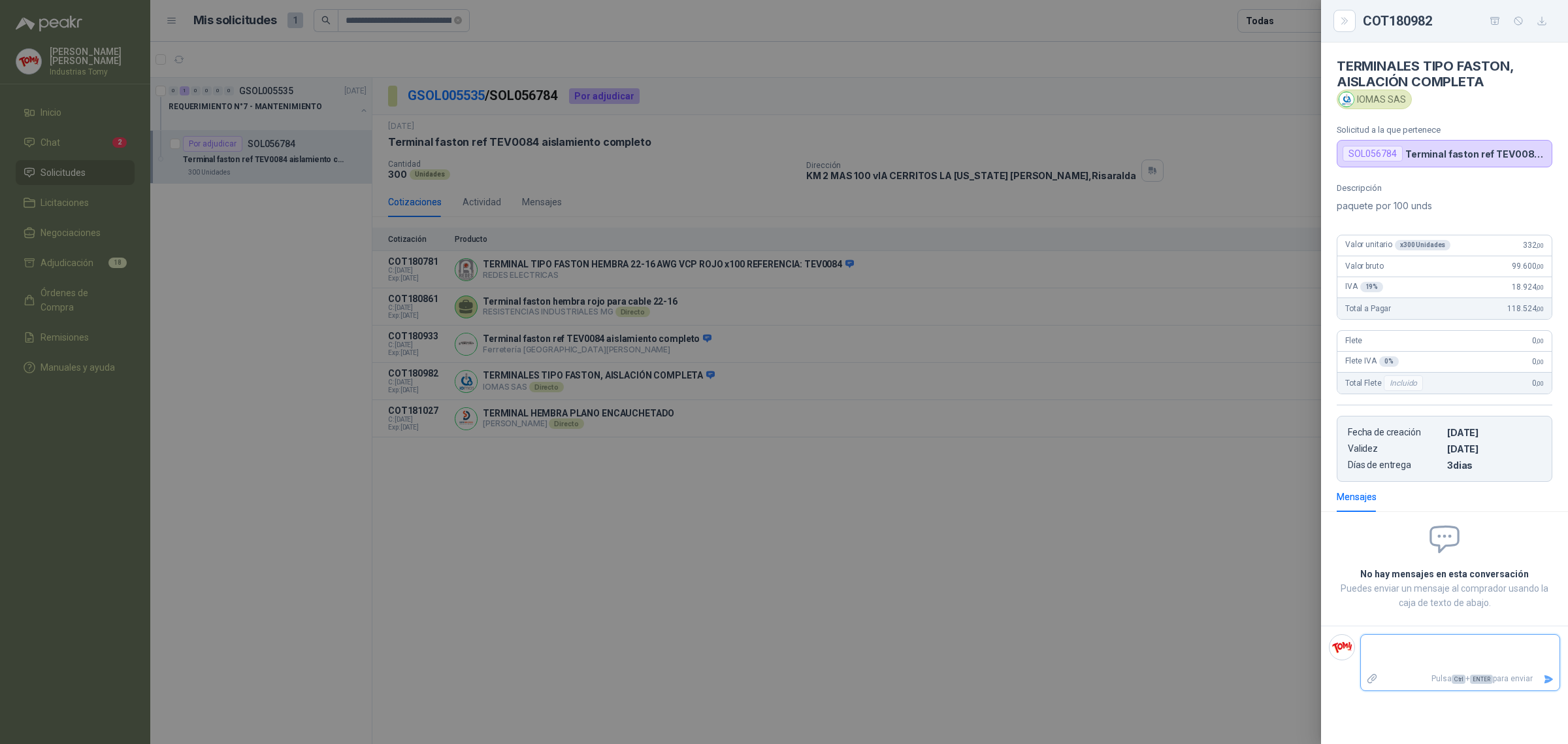
click at [1411, 657] on textarea at bounding box center [1460, 652] width 199 height 30
type textarea "*"
type textarea "**"
type textarea "***"
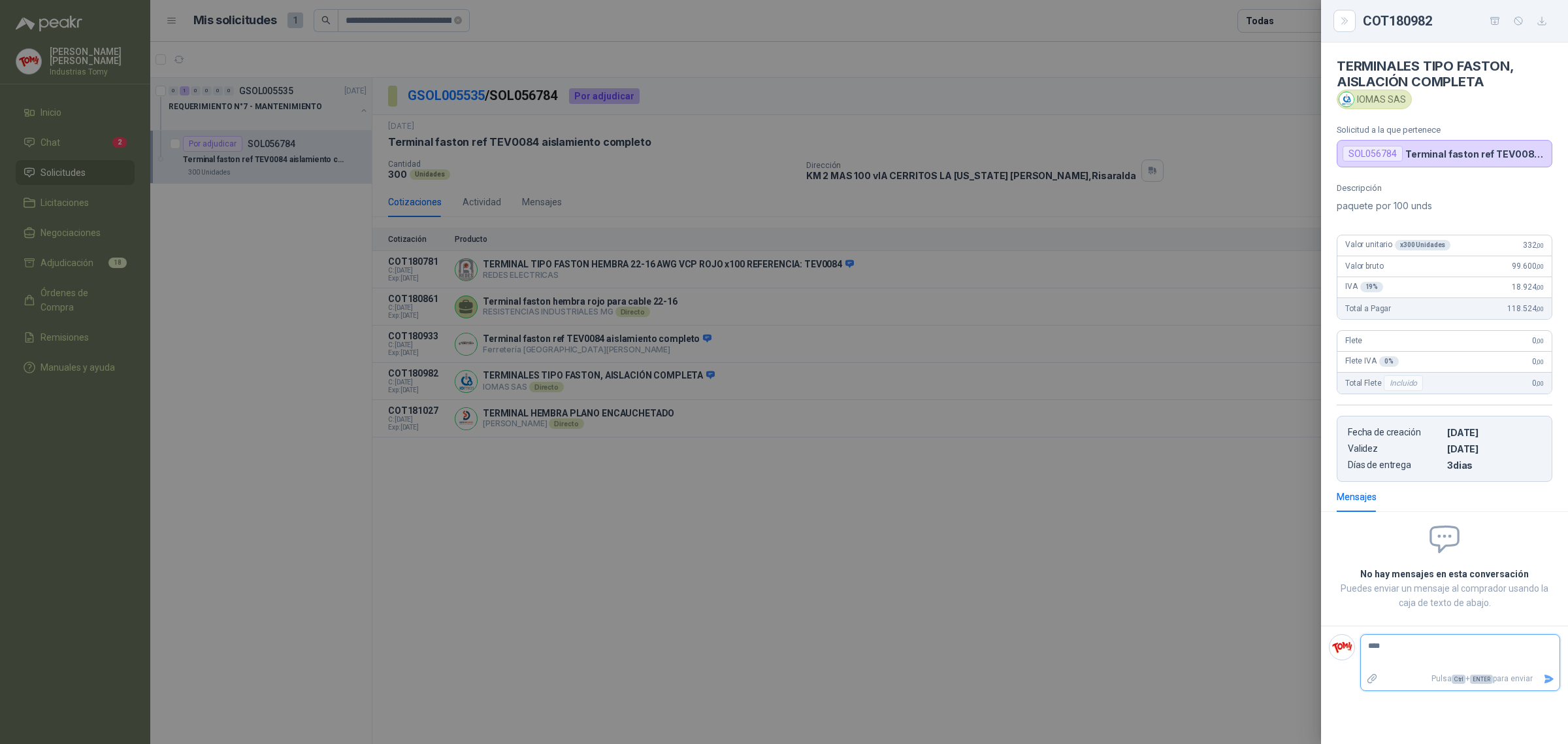
type textarea "*****"
type textarea "******"
type textarea "*******"
type textarea "********"
type textarea "*********"
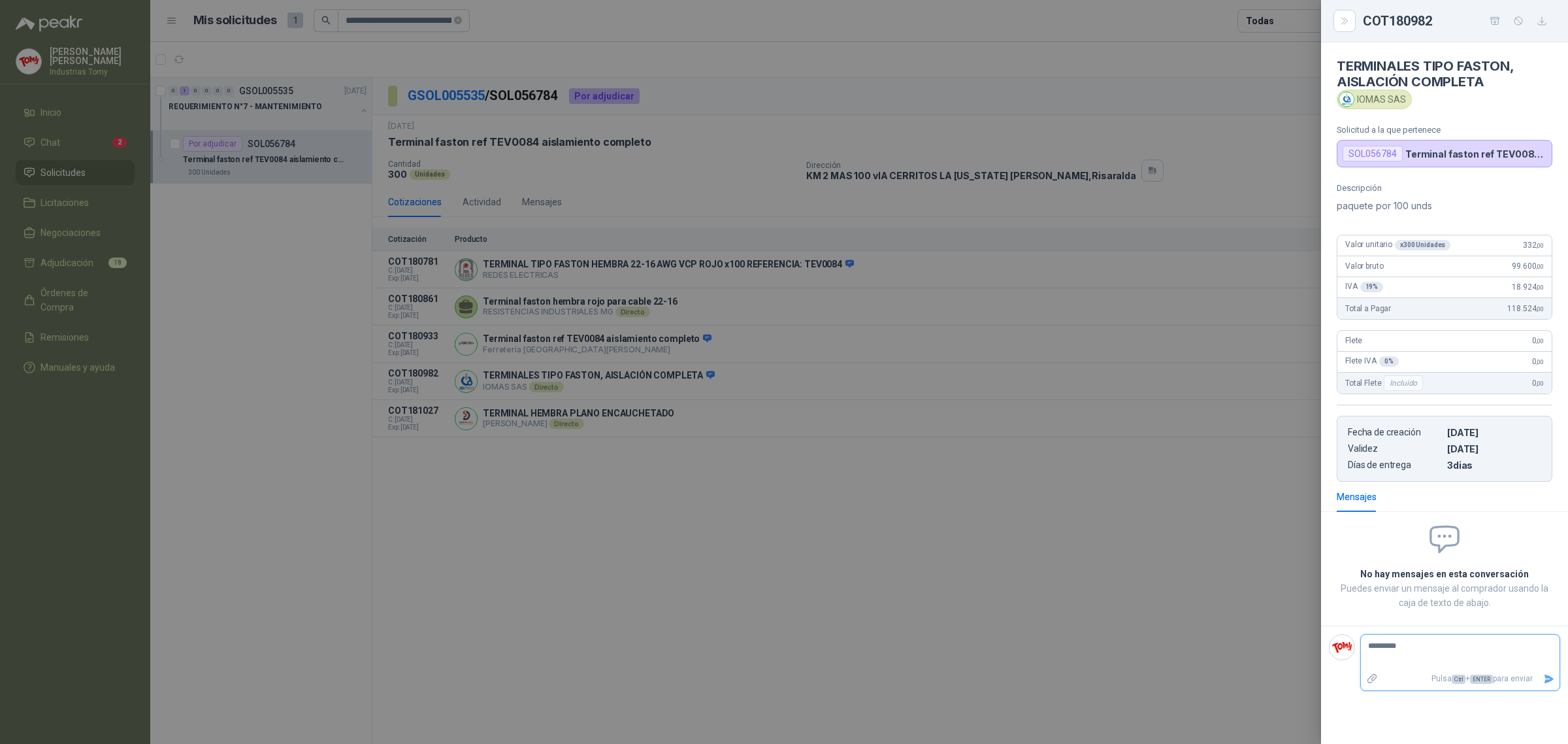
type textarea "********"
type textarea "*******"
type textarea "******"
type textarea "*****"
type textarea "***"
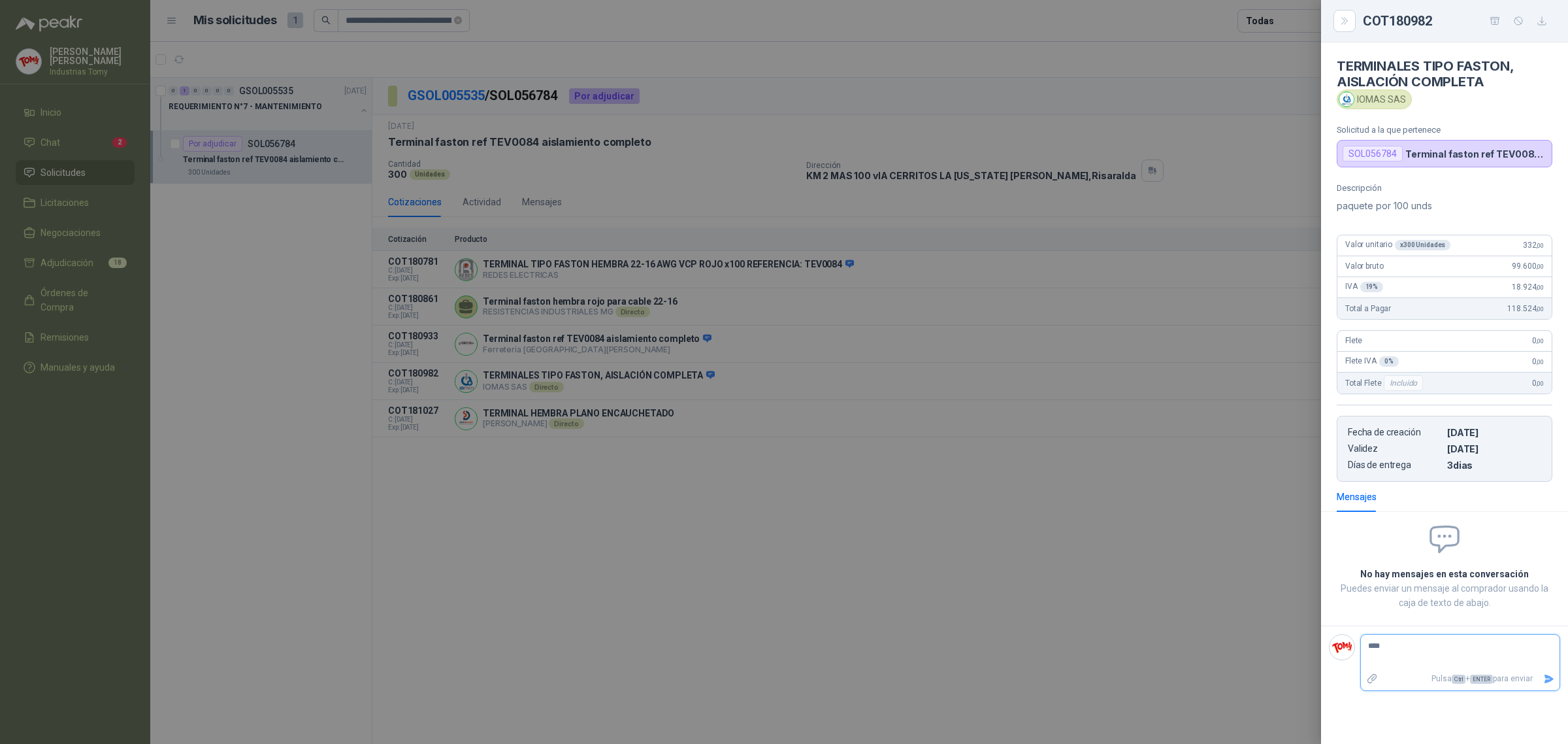
type textarea "***"
type textarea "**"
type textarea "*"
type textarea "**"
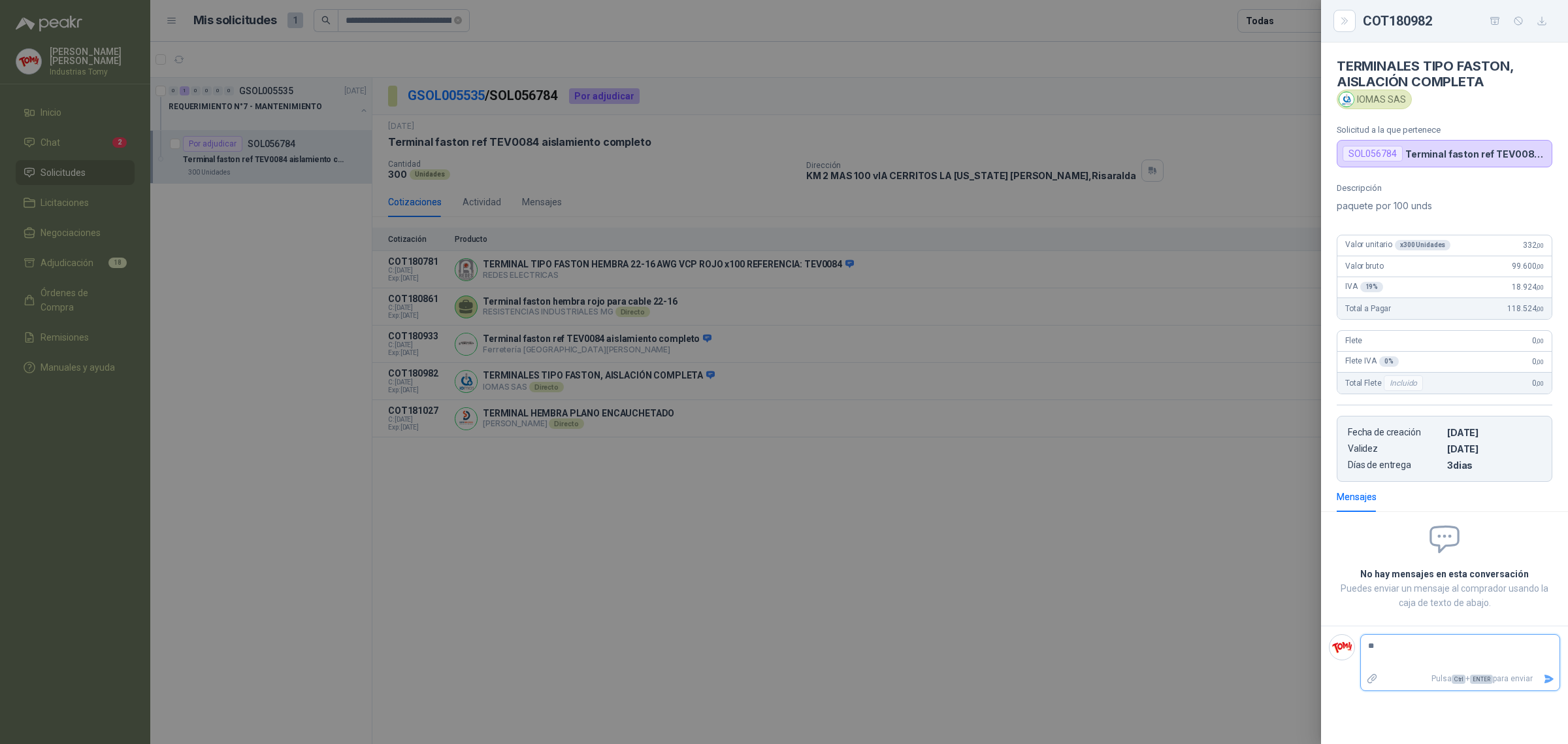
type textarea "***"
type textarea "*****"
type textarea "******"
type textarea "*******"
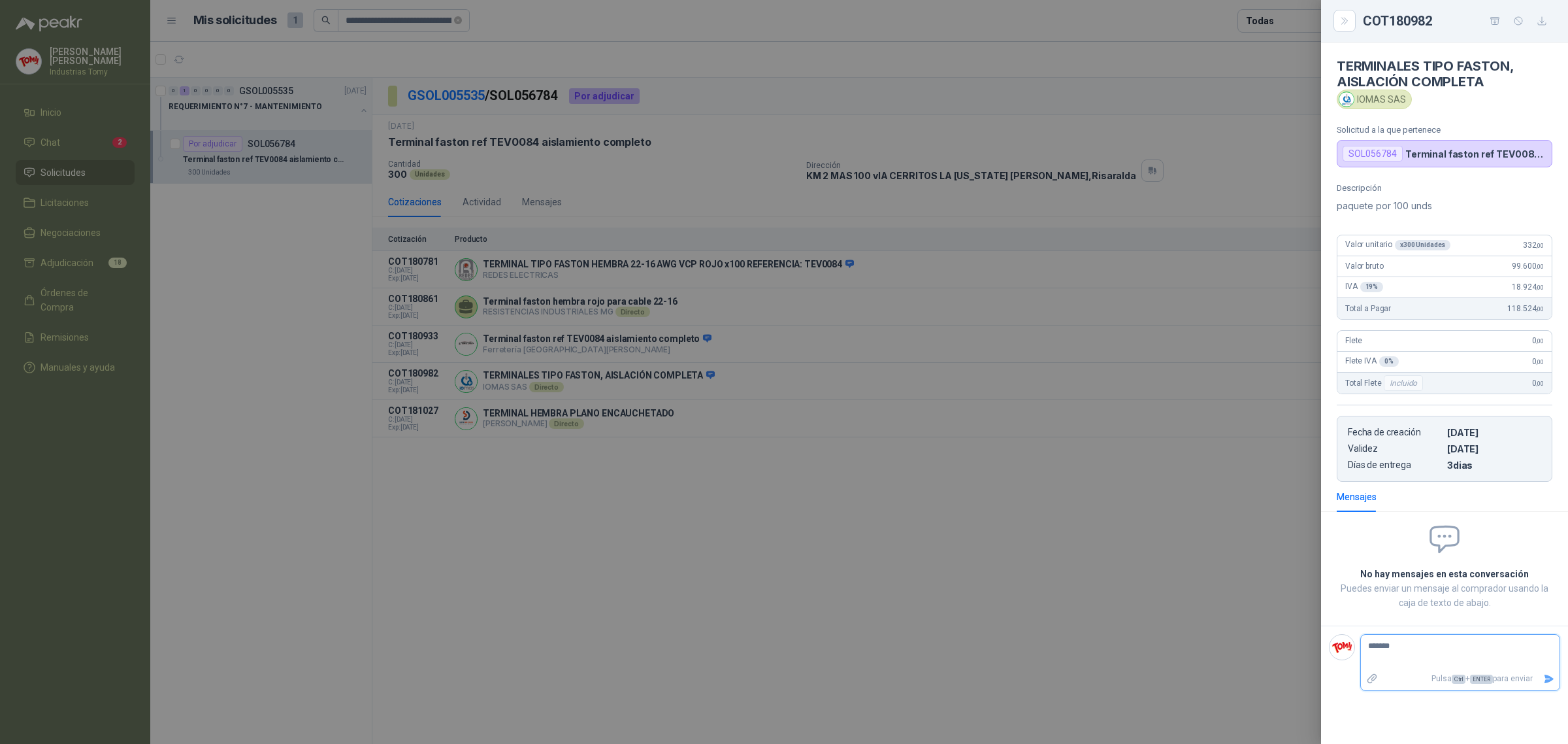
type textarea "********"
type textarea "*********"
type textarea "**********"
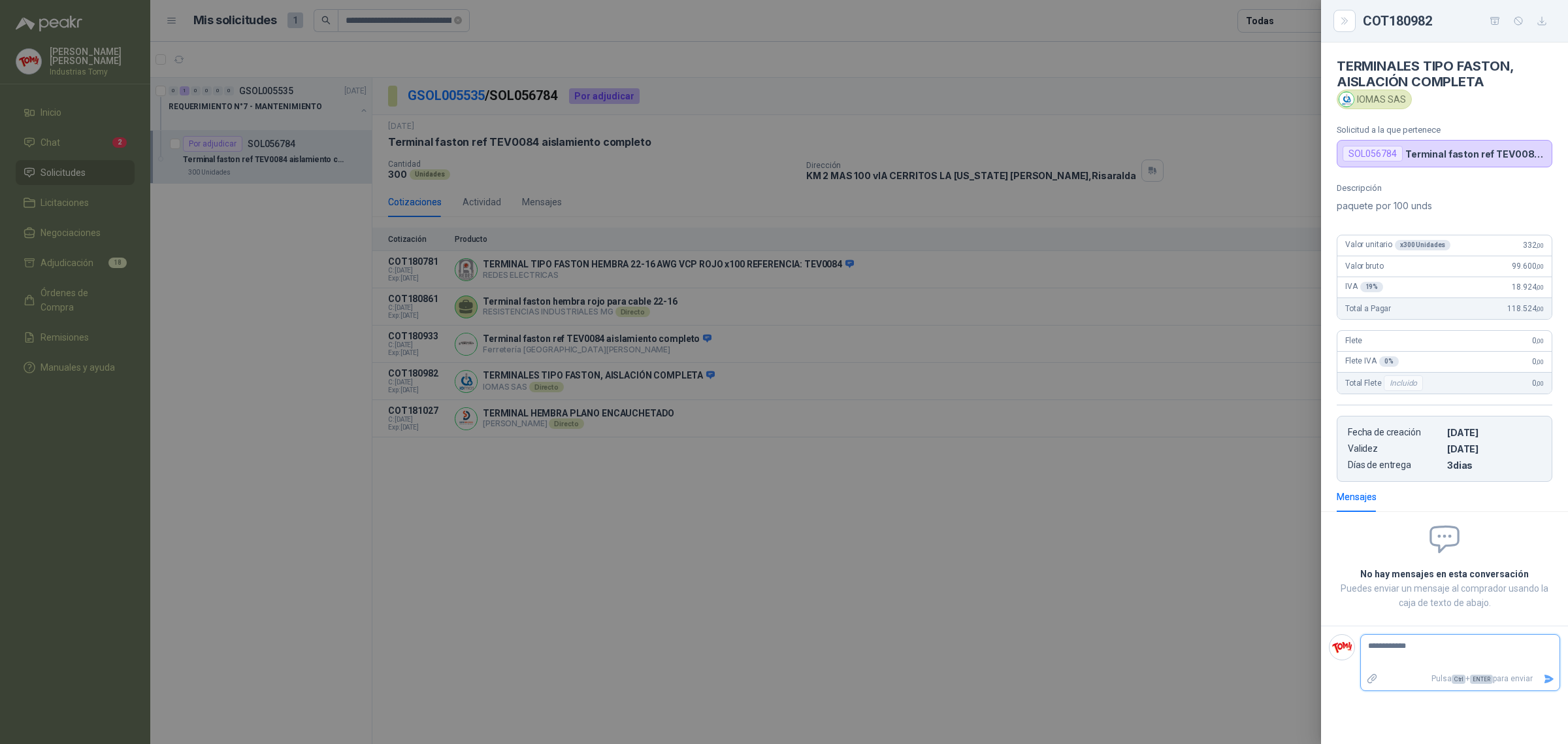
type textarea "**********"
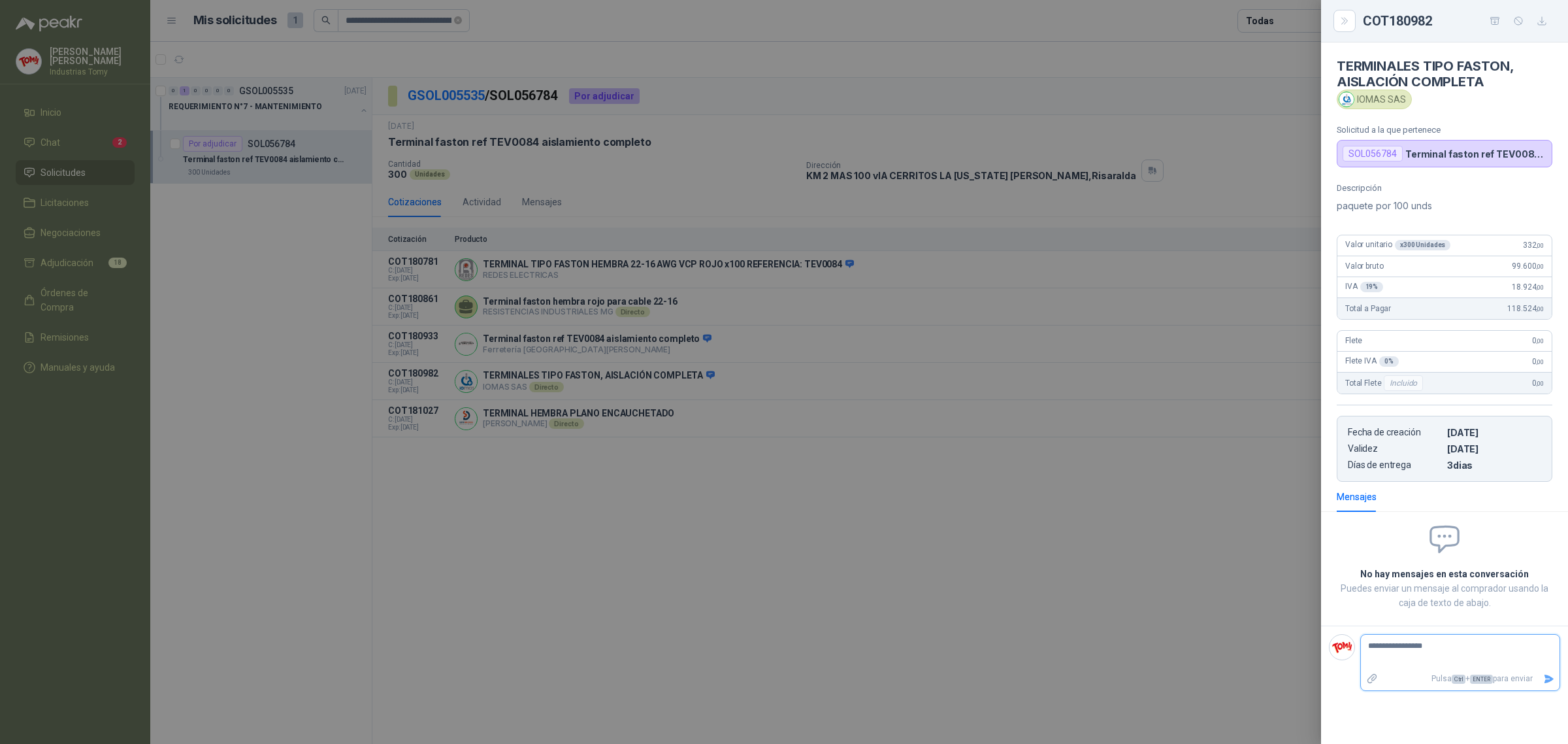
type textarea "**********"
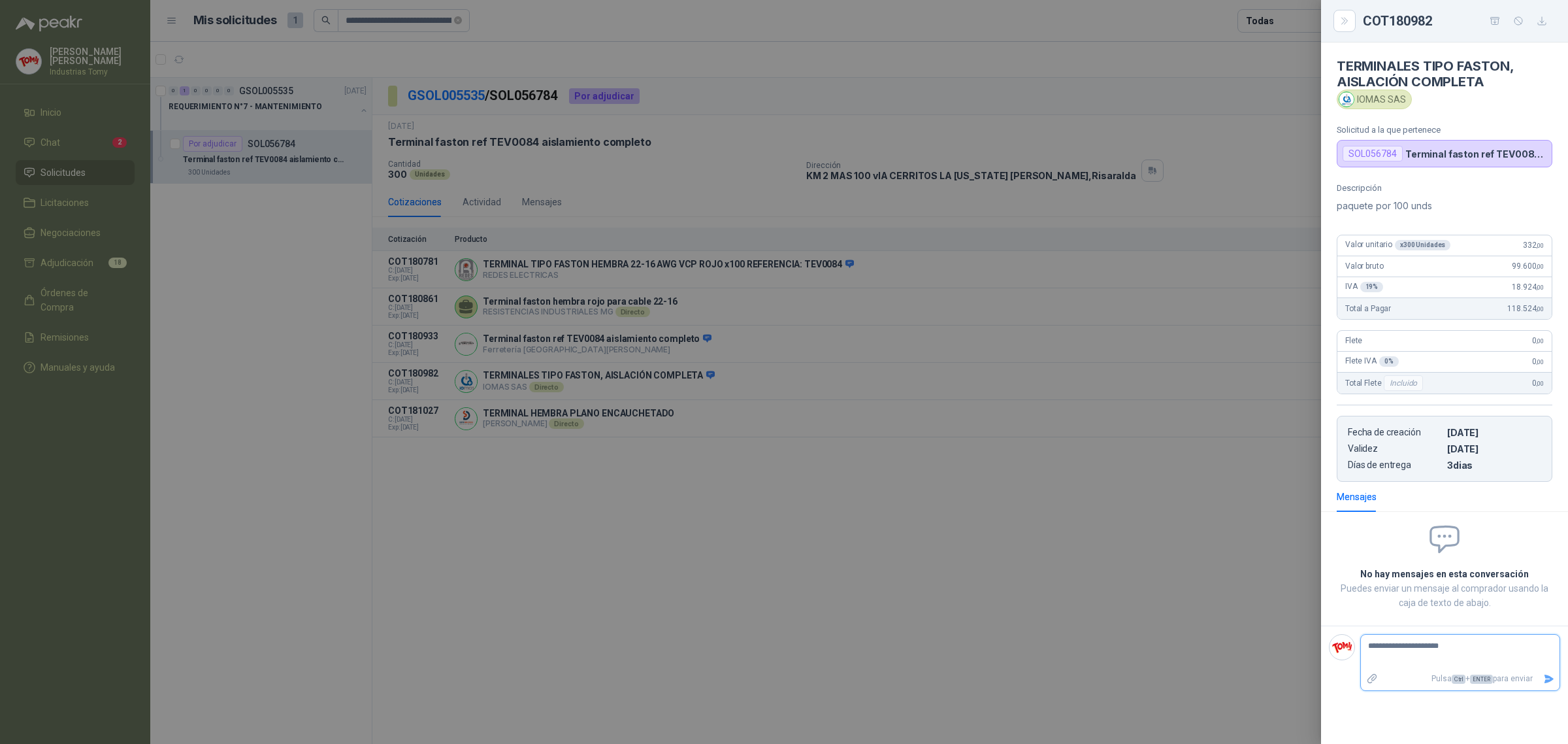
type textarea "**********"
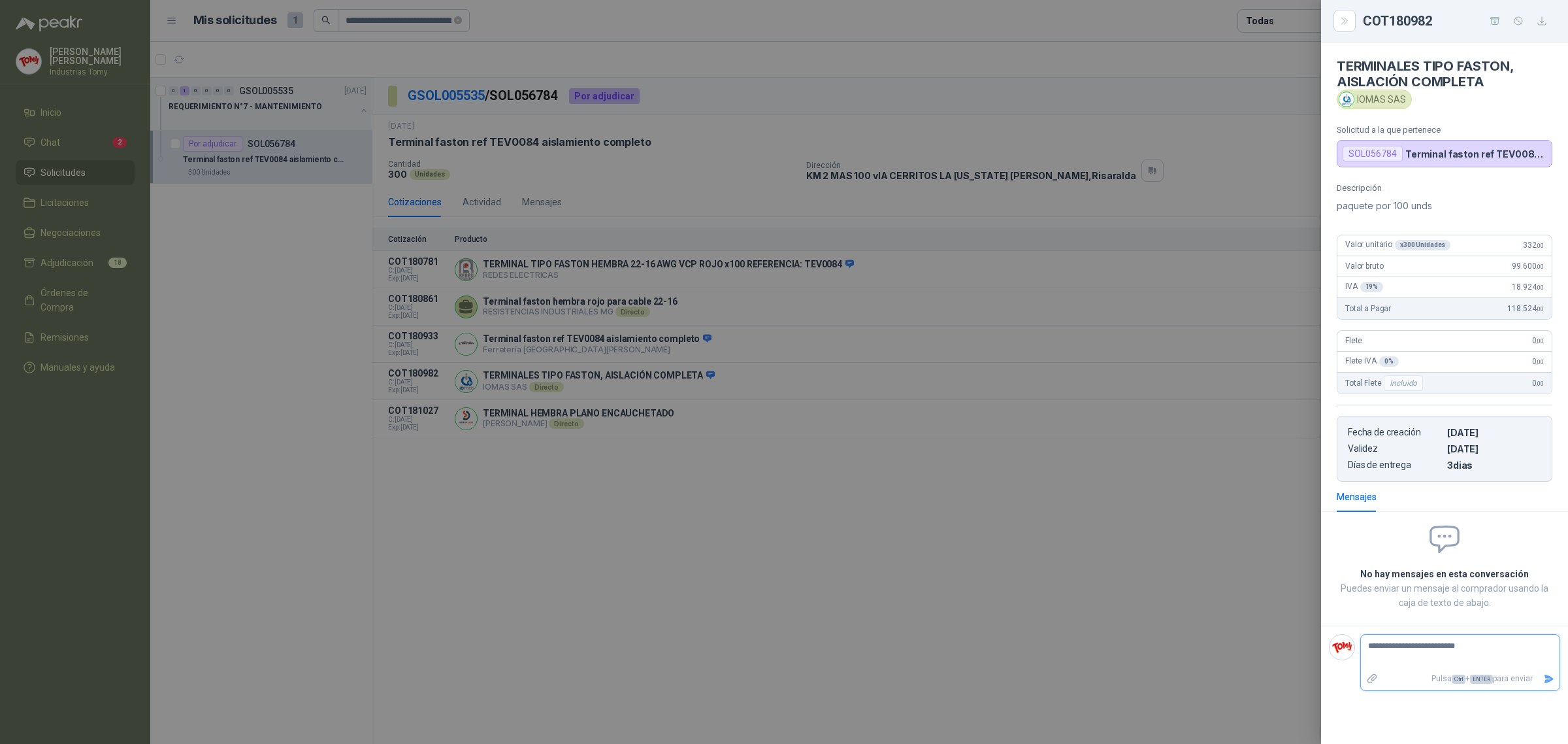
type textarea "**********"
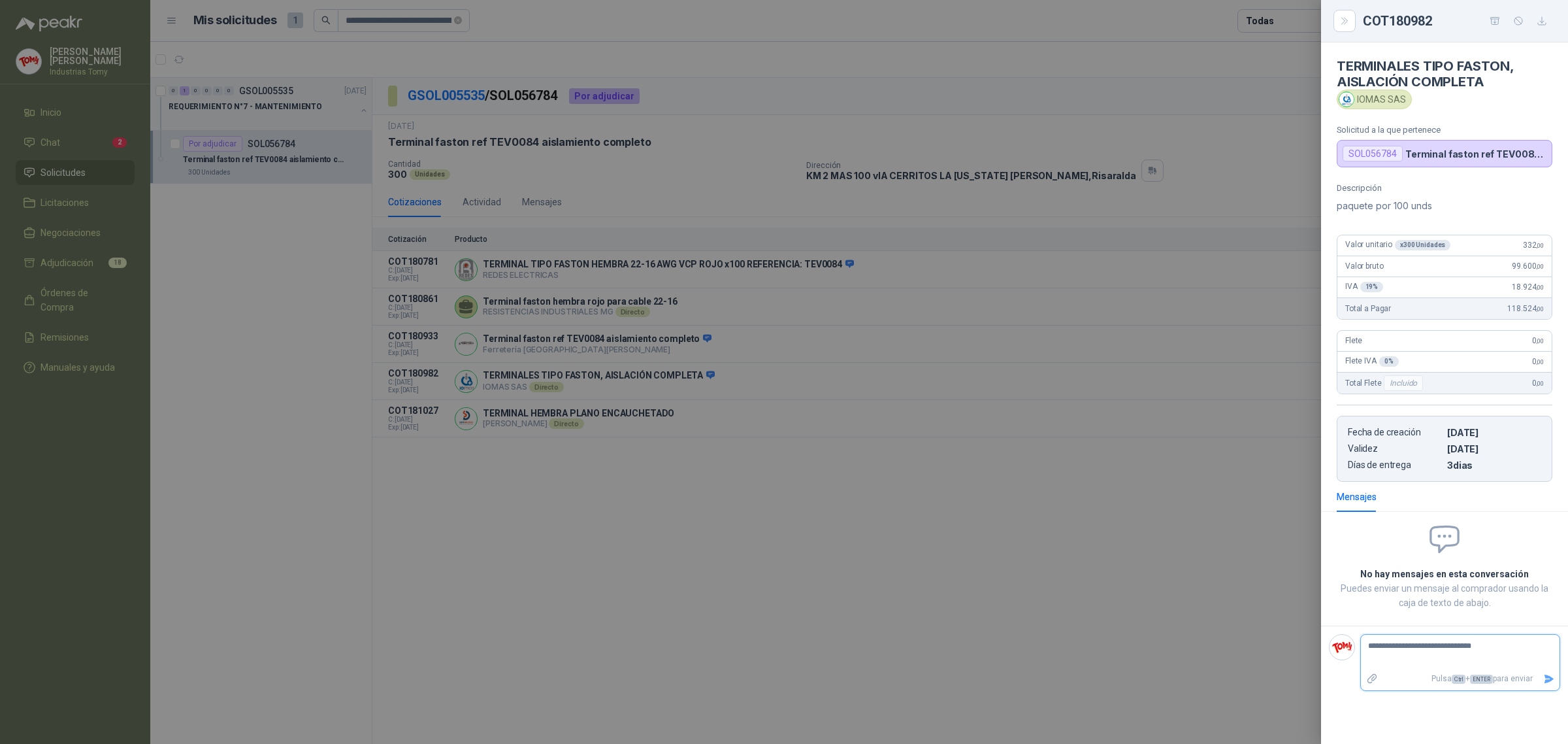
type textarea "**********"
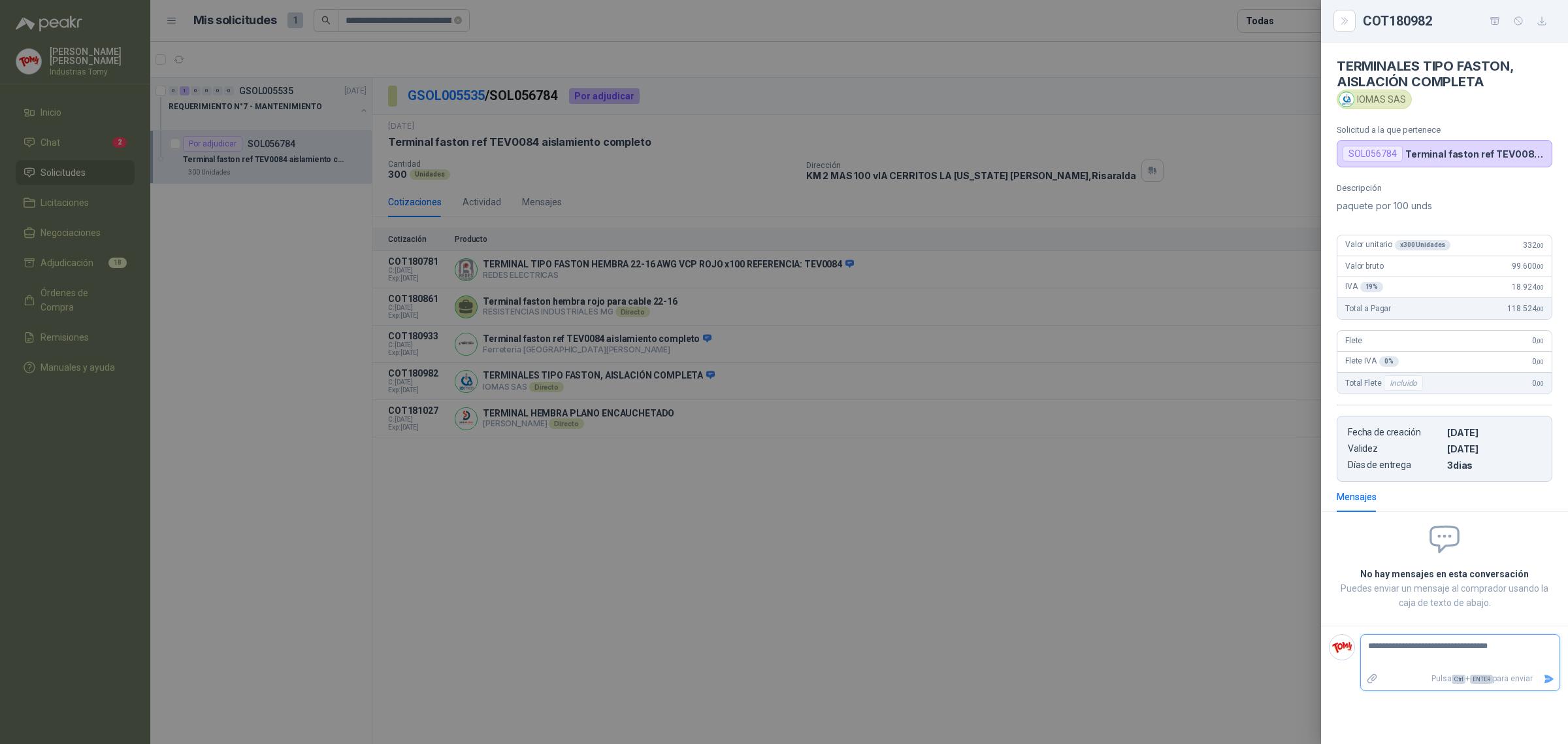
type textarea "**********"
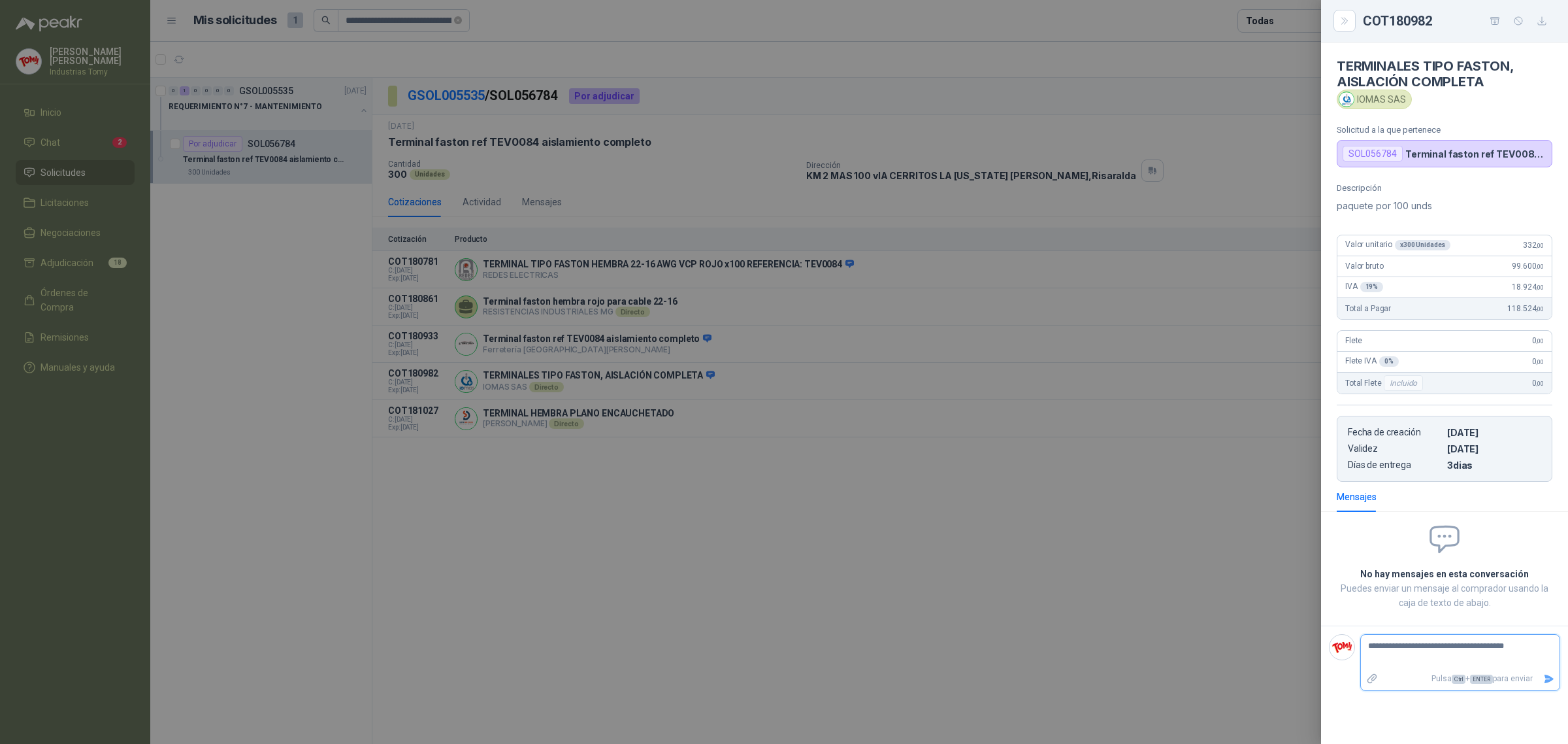
type textarea "**********"
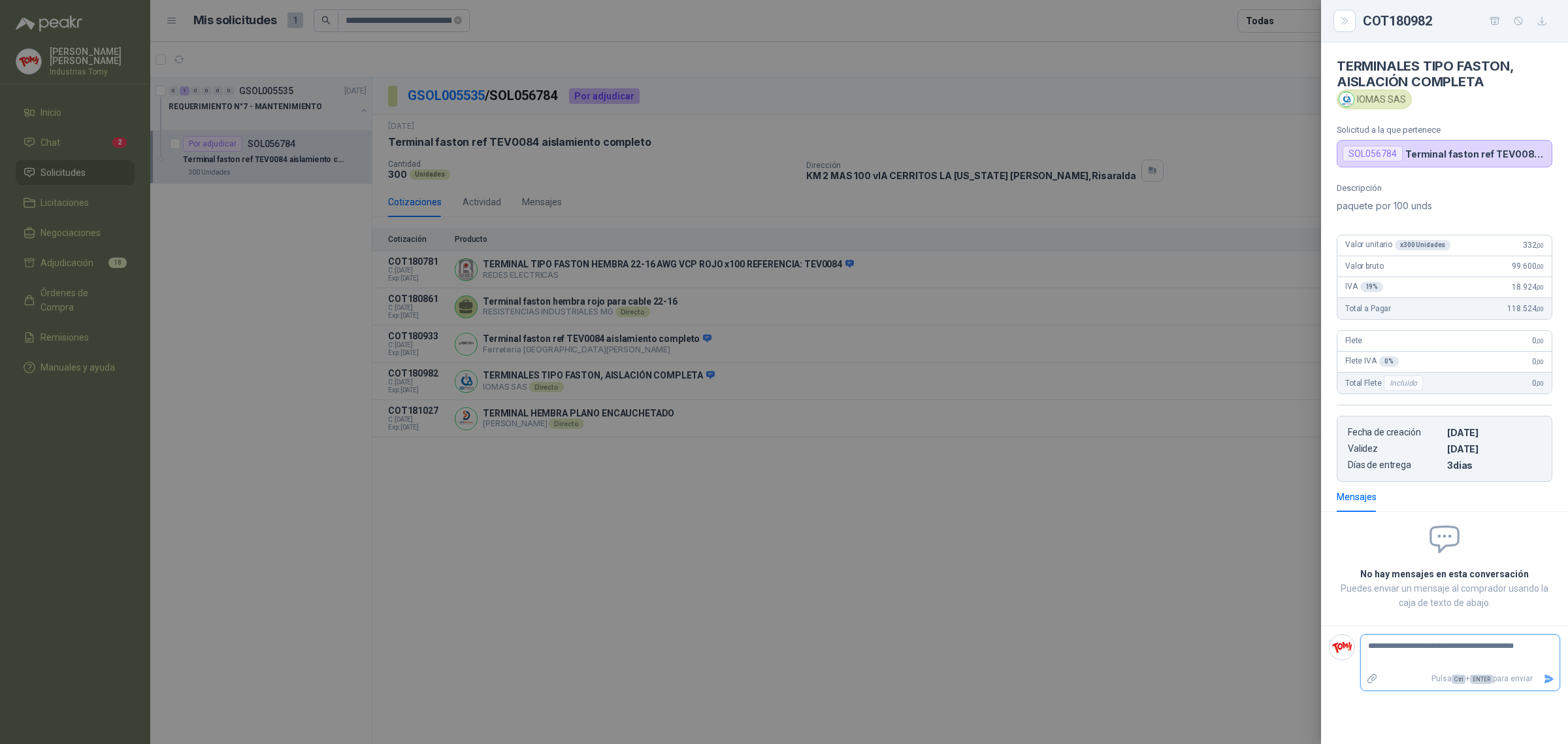
type textarea "**********"
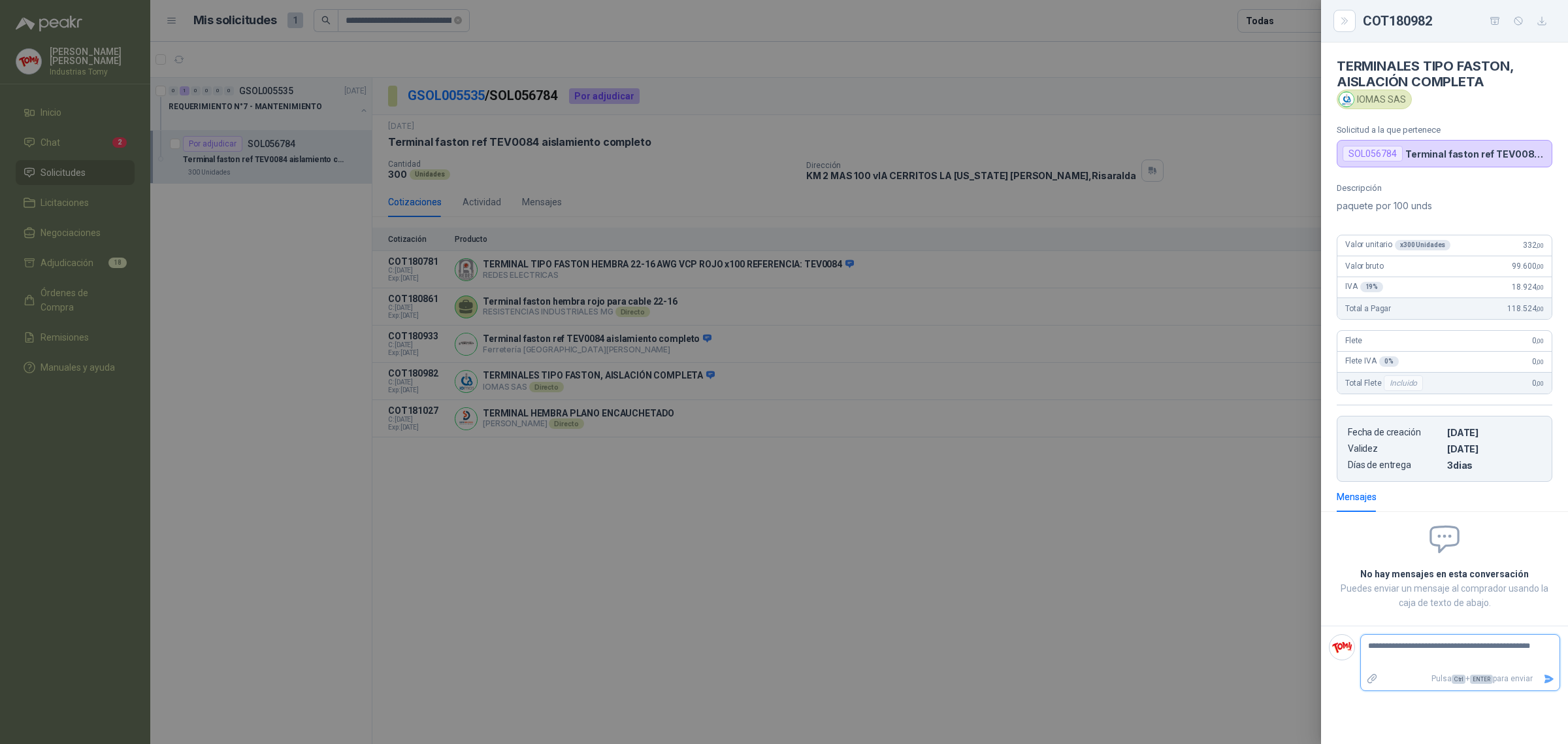
type textarea "**********"
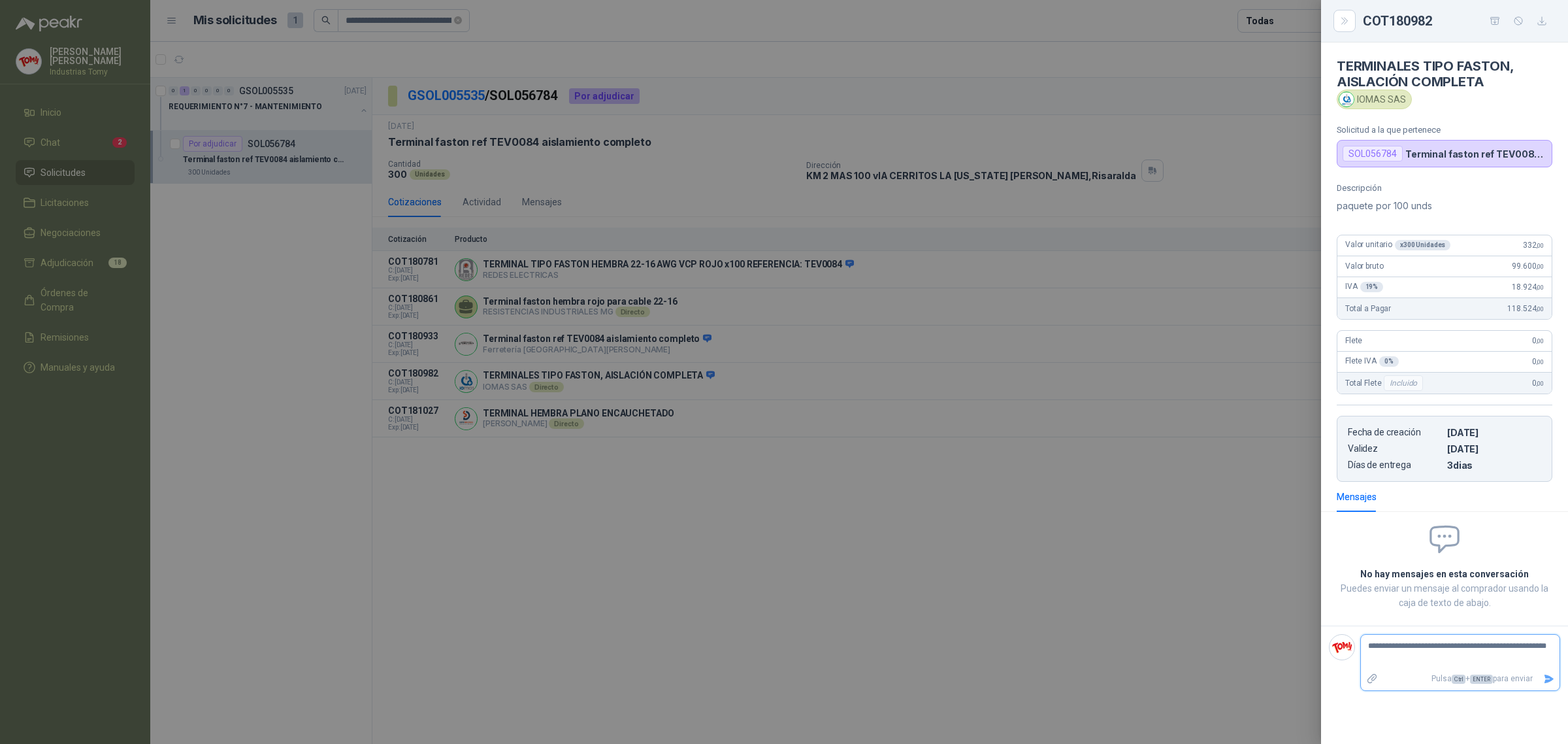
type textarea "**********"
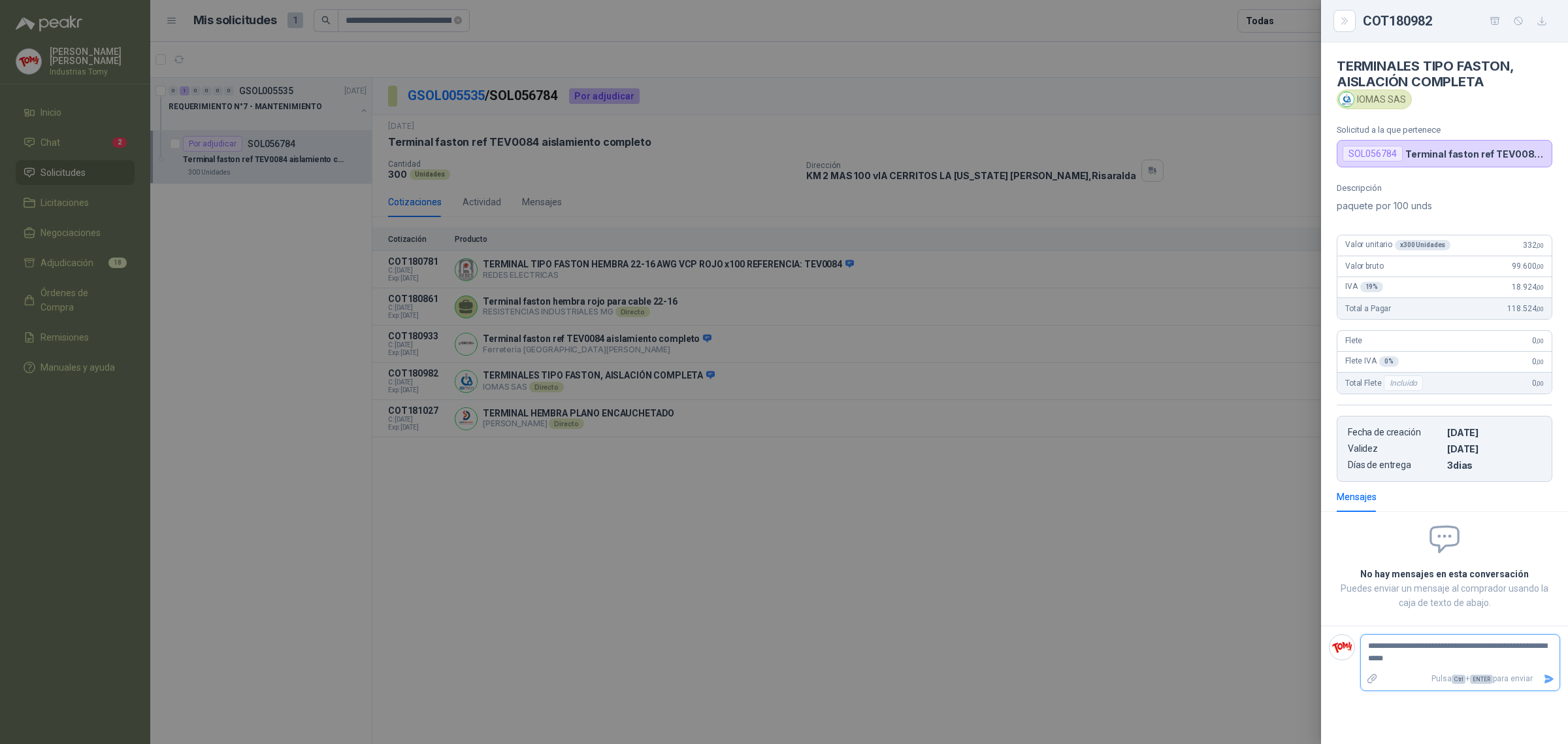
type textarea "**********"
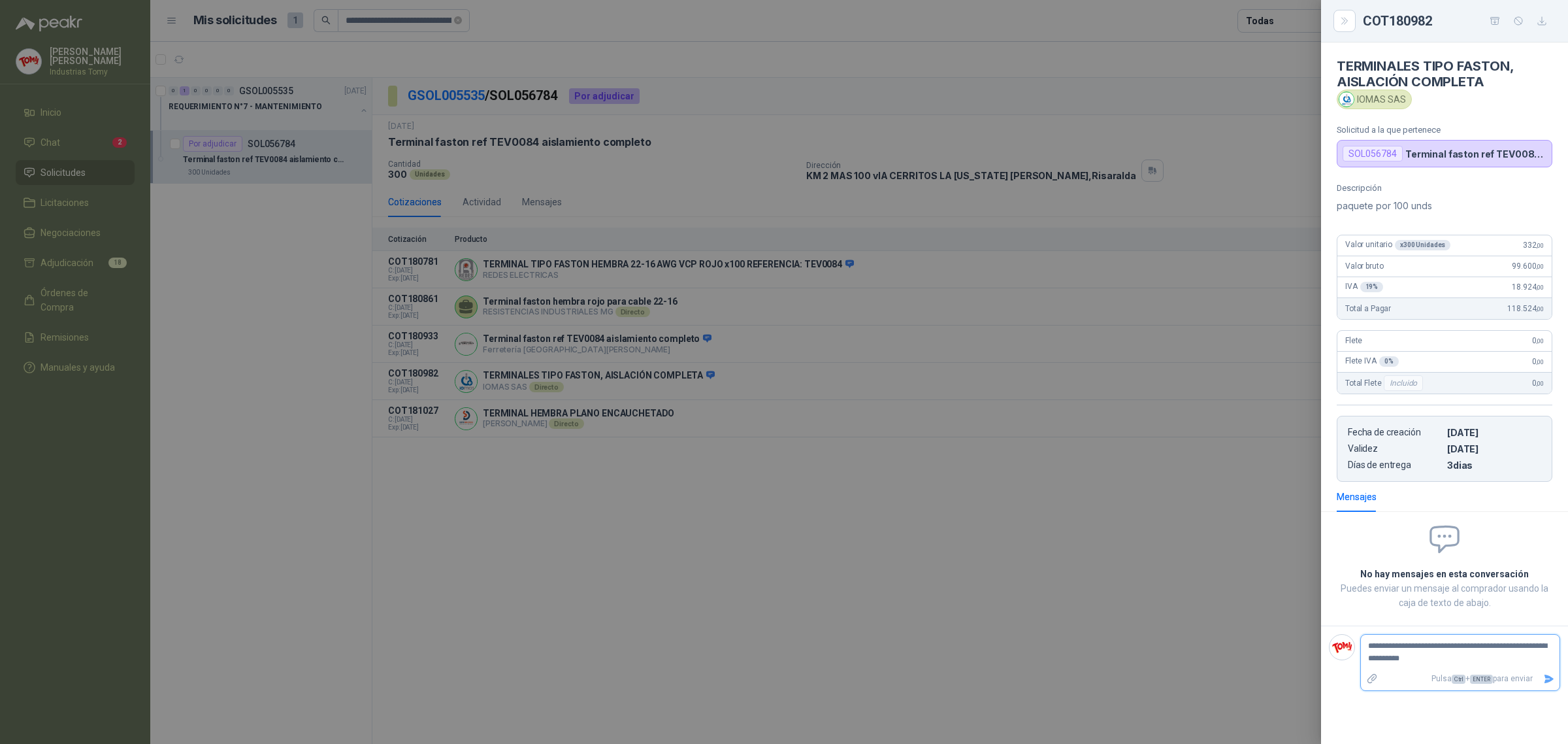
type textarea "**********"
drag, startPoint x: 1529, startPoint y: 652, endPoint x: 1540, endPoint y: 651, distance: 11.0
click at [1543, 649] on textarea "**********" at bounding box center [1460, 659] width 199 height 43
type textarea "**********"
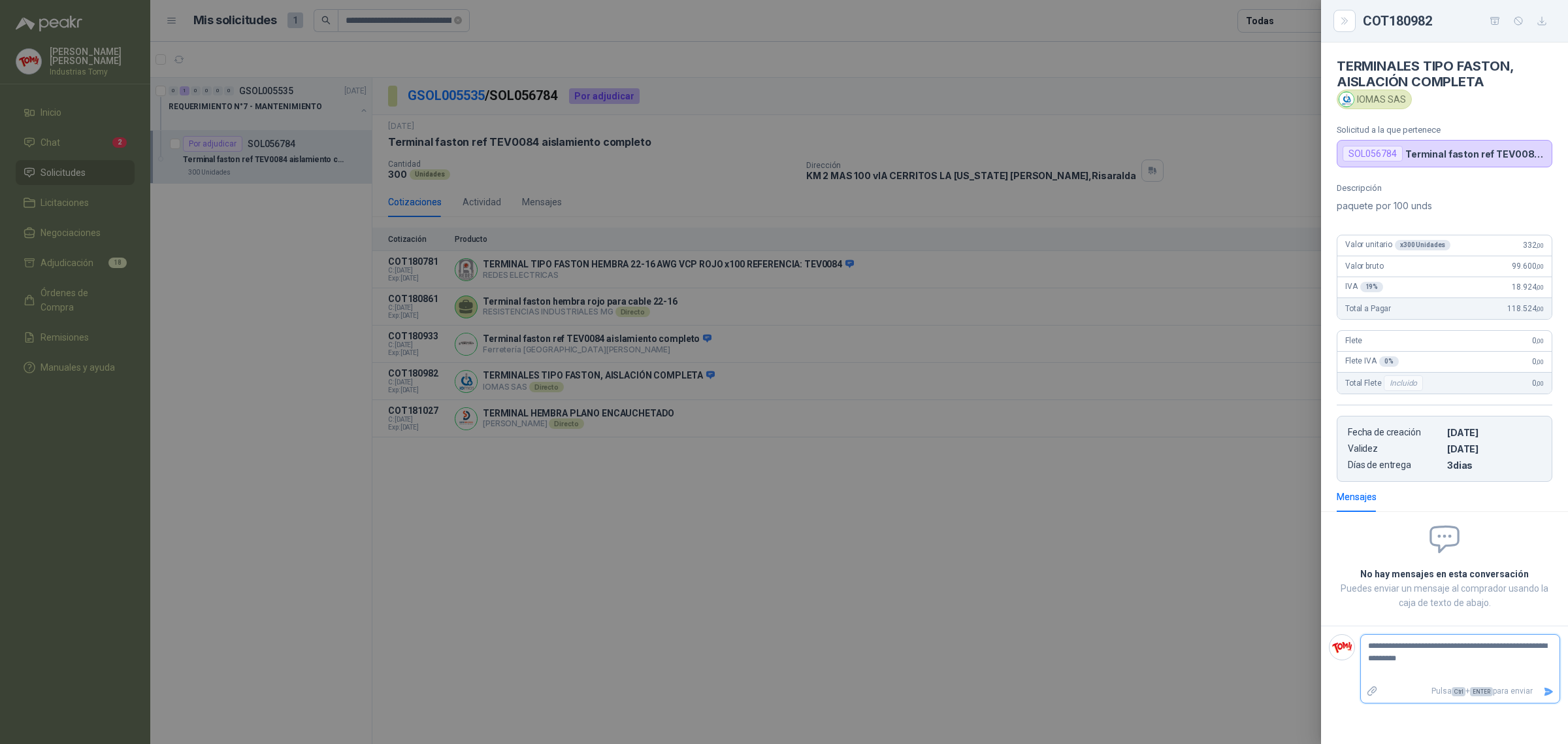
type textarea "**********"
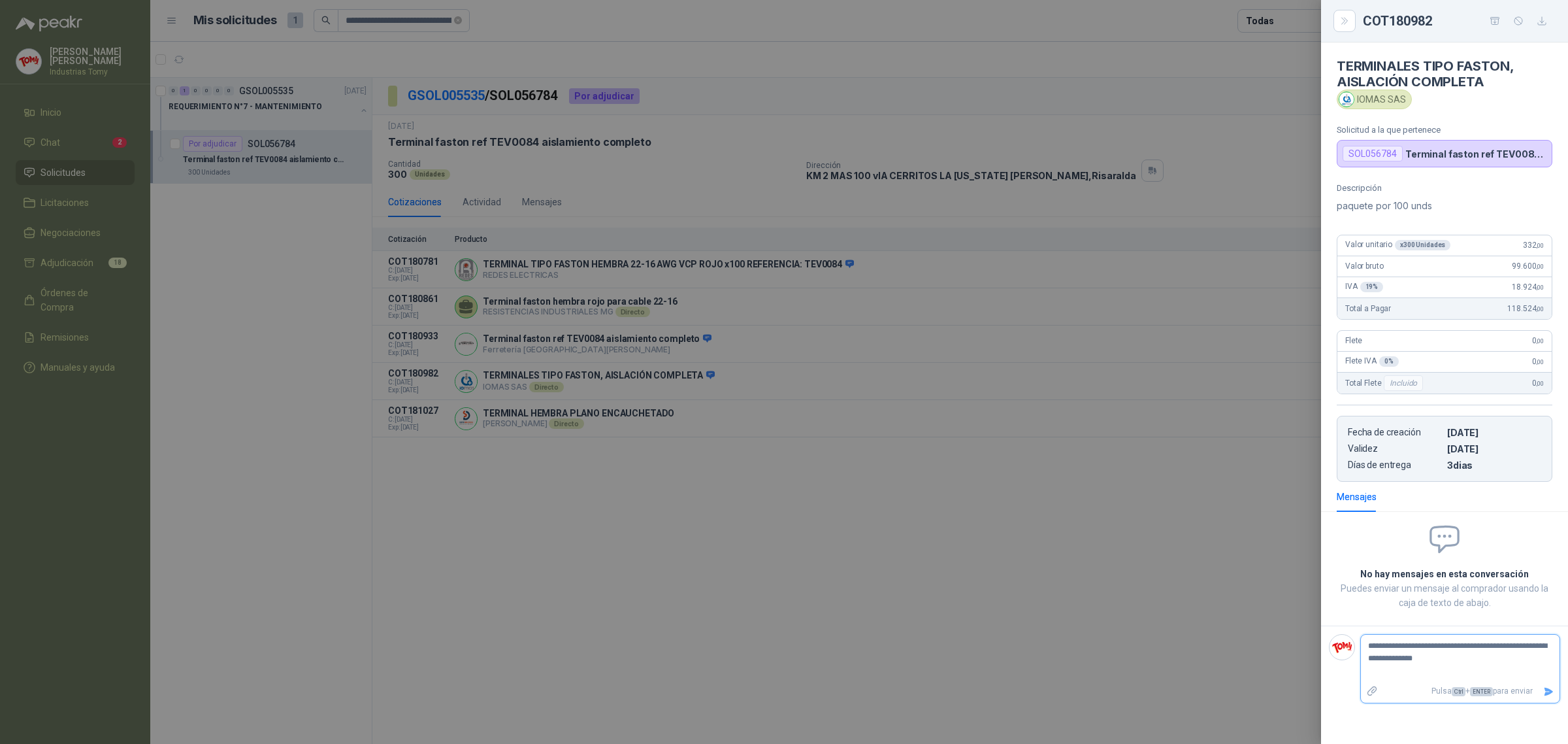
type textarea "**********"
click at [1554, 693] on icon "Enviar" at bounding box center [1549, 692] width 11 height 11
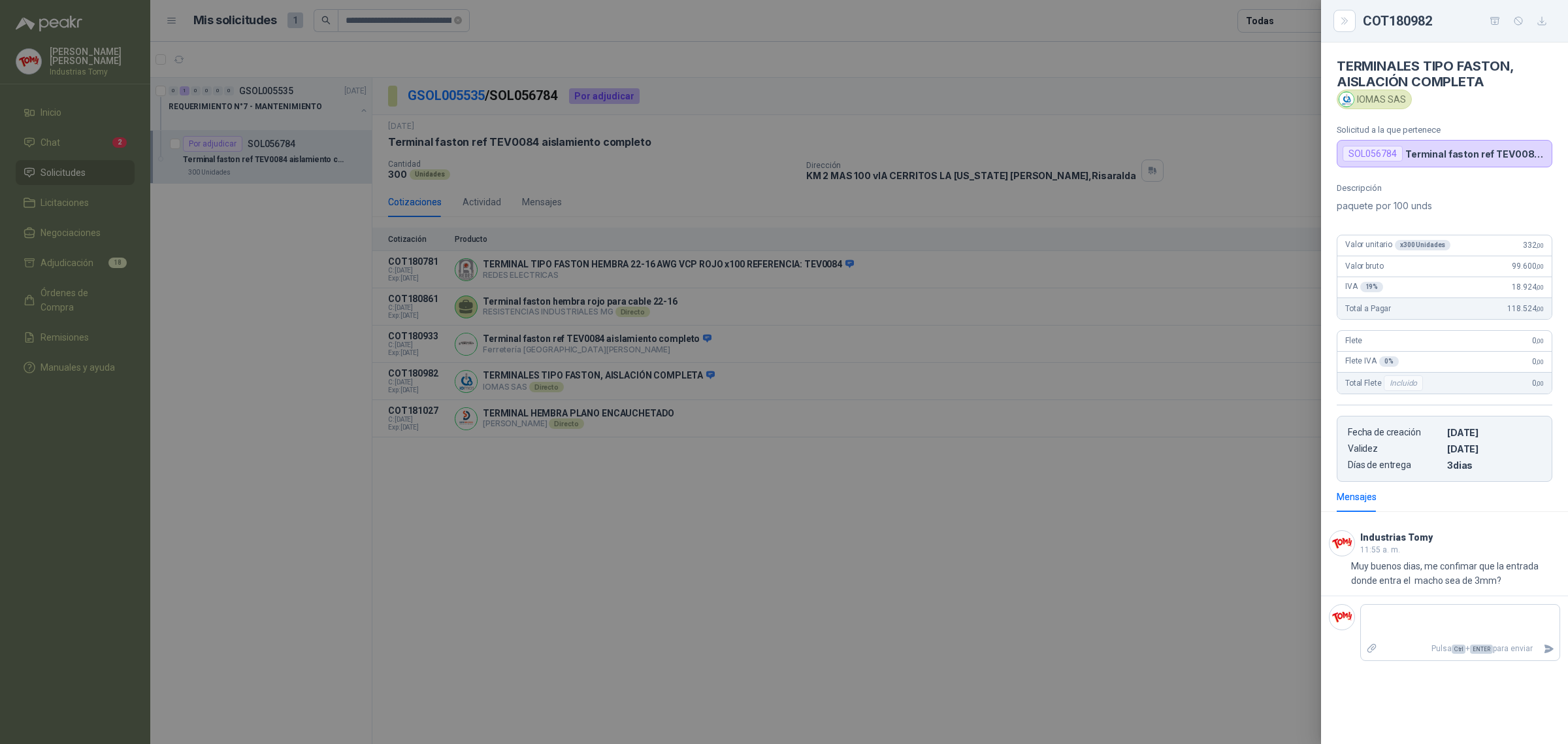
click at [827, 574] on div at bounding box center [784, 372] width 1568 height 744
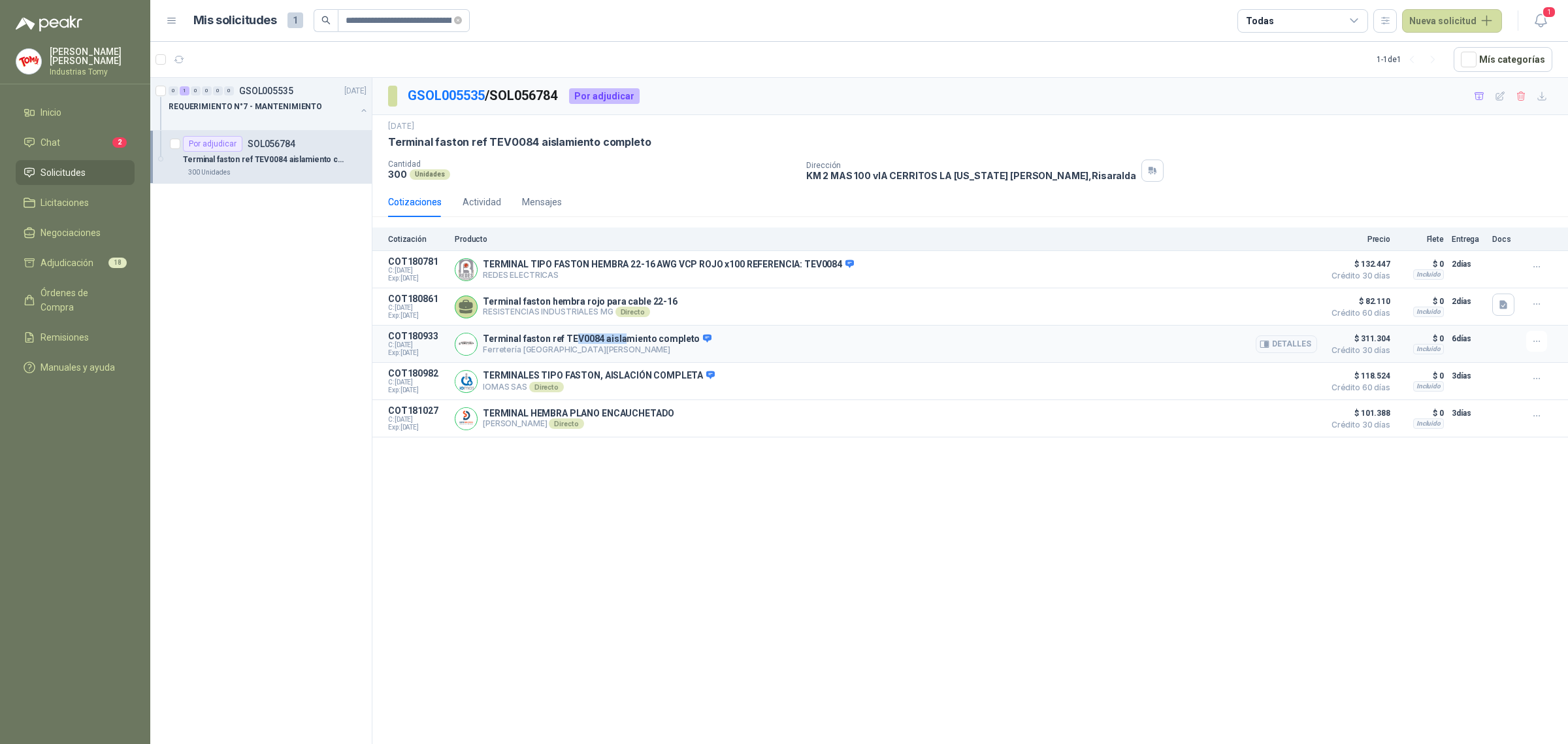
drag, startPoint x: 573, startPoint y: 345, endPoint x: 620, endPoint y: 338, distance: 47.5
click at [620, 338] on p "Terminal faston ref TEV0084 aislamiento completo" at bounding box center [597, 339] width 229 height 12
click at [590, 382] on p "TERMINALES TIPO FASTON, AISLACIÓN COMPLETA" at bounding box center [598, 376] width 232 height 12
click at [1298, 380] on button "Detalles" at bounding box center [1286, 382] width 61 height 17
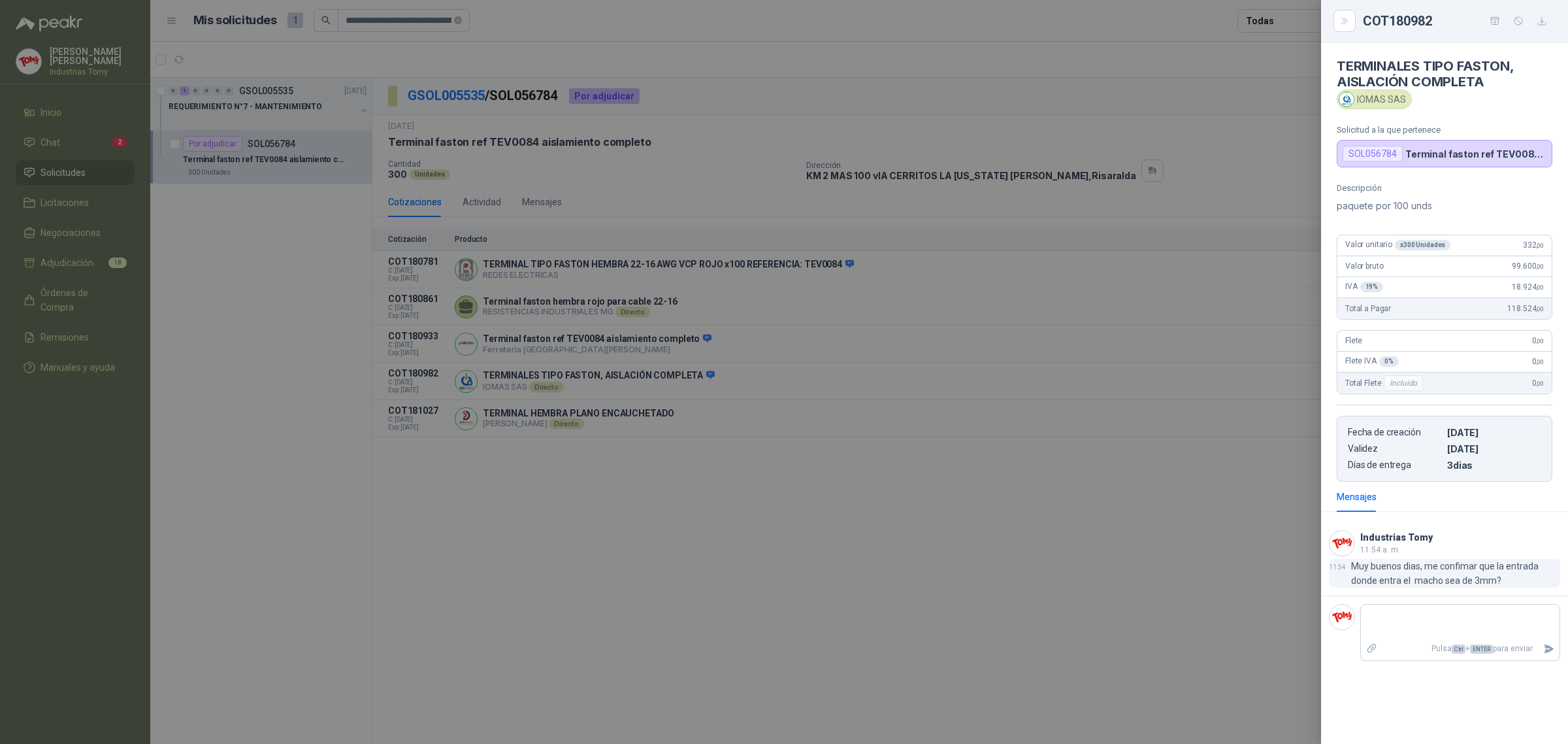
click at [1439, 572] on p "Muy buenos dias, me confimar que la entrada donde entra el macho sea de 3mm?" at bounding box center [1455, 573] width 209 height 29
drag, startPoint x: 596, startPoint y: 129, endPoint x: 526, endPoint y: 98, distance: 76.6
click at [590, 121] on div at bounding box center [784, 372] width 1568 height 744
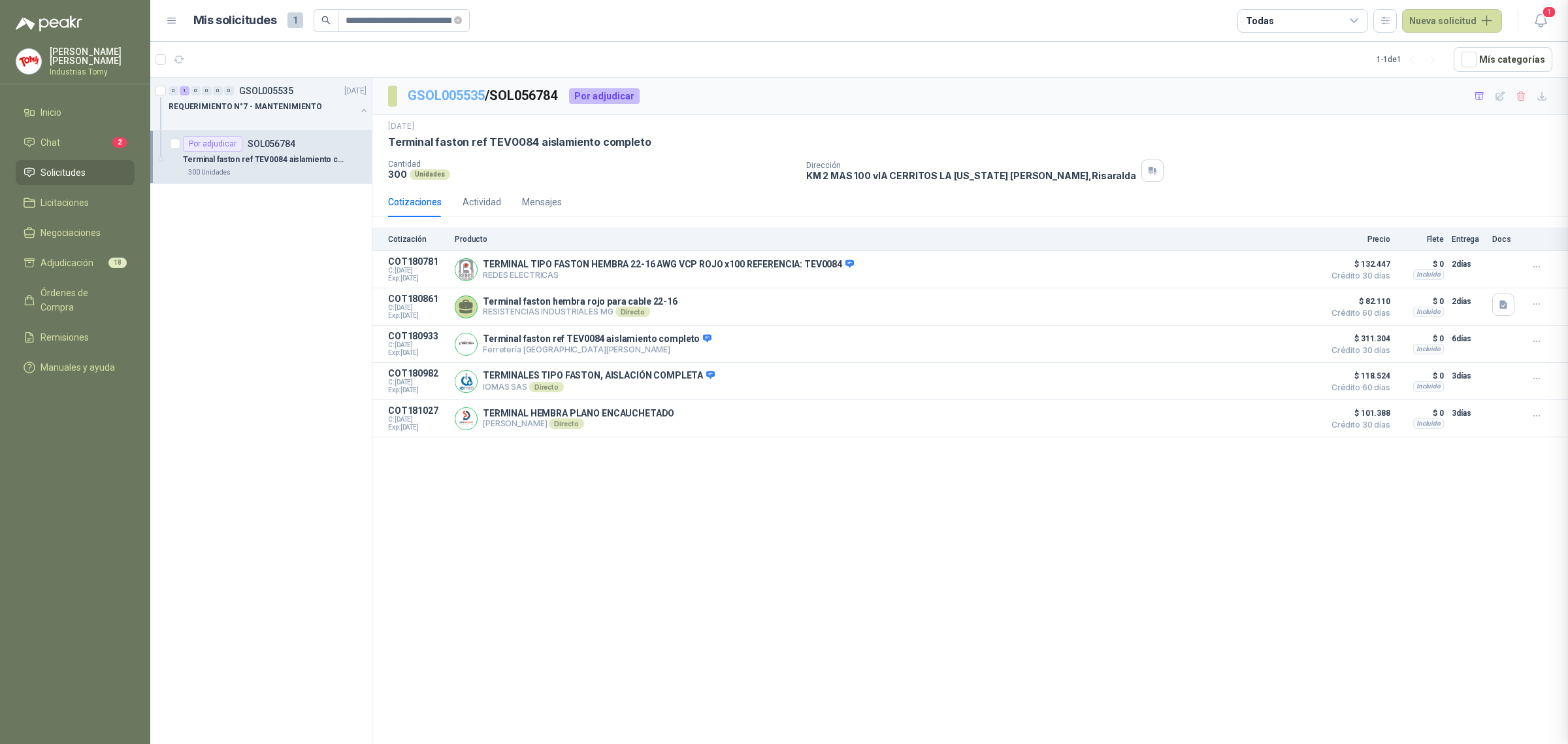
click at [456, 101] on link "GSOL005535" at bounding box center [446, 95] width 77 height 16
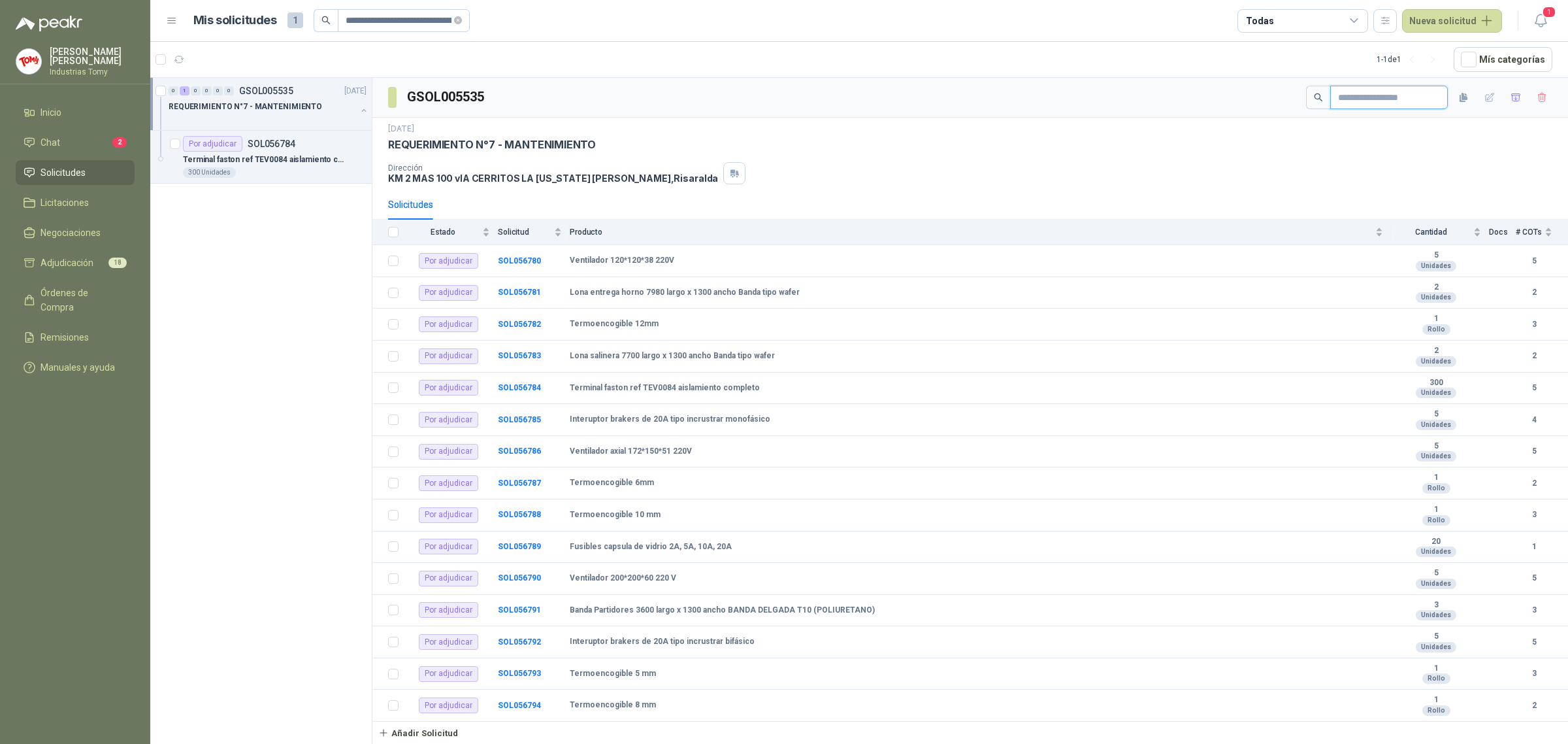
click at [1394, 102] on input "text" at bounding box center [1384, 97] width 91 height 22
paste input "**********"
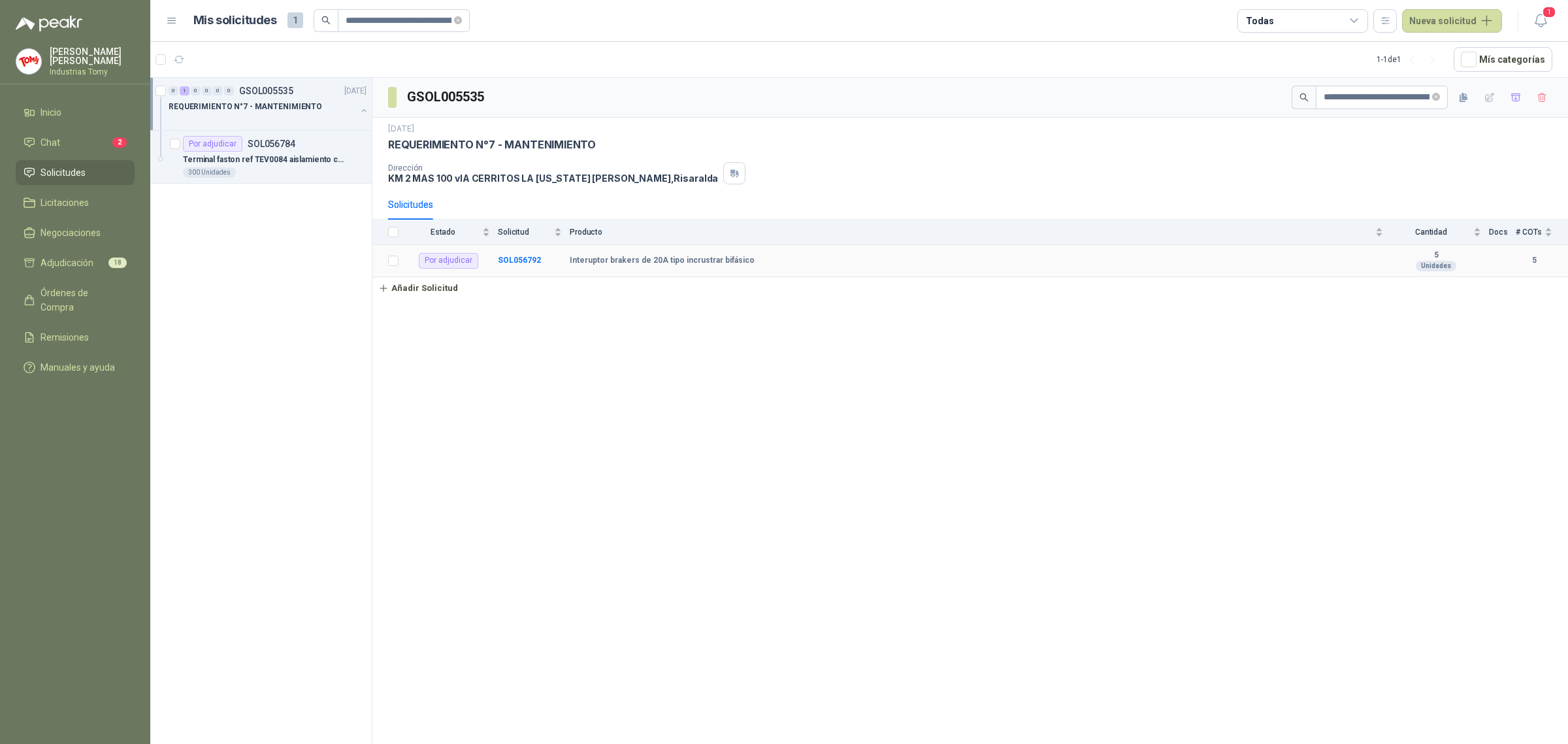
click at [517, 258] on td "SOL056792" at bounding box center [534, 260] width 72 height 32
click at [521, 263] on b "SOL056792" at bounding box center [519, 259] width 43 height 9
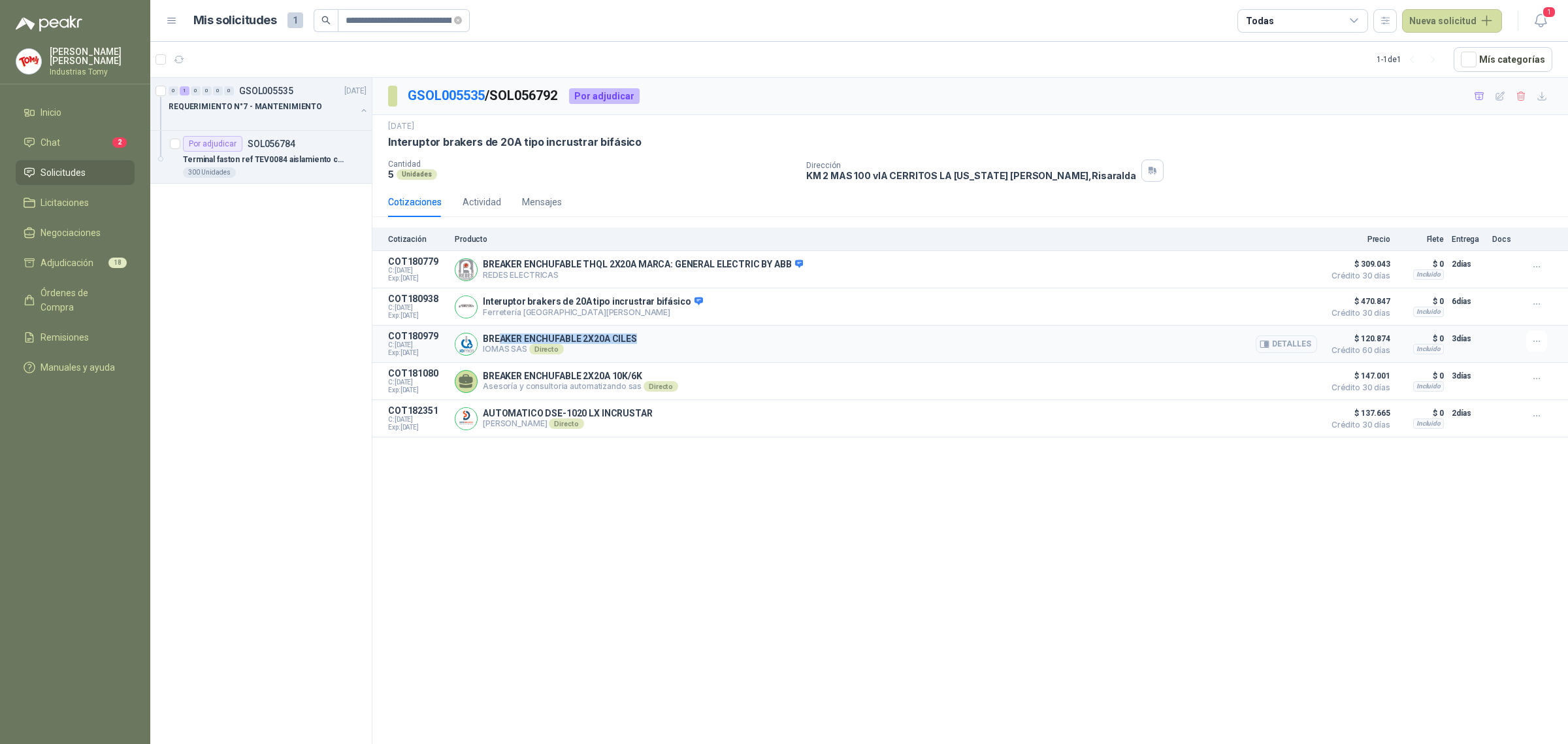
drag, startPoint x: 497, startPoint y: 341, endPoint x: 652, endPoint y: 339, distance: 155.0
click at [652, 339] on div "BREAKER ENCHUFABLE 2X20A CILES IOMAS SAS Directo Detalles" at bounding box center [885, 344] width 862 height 26
drag, startPoint x: 1362, startPoint y: 338, endPoint x: 1407, endPoint y: 341, distance: 45.1
click at [1407, 341] on article "COT180979 C: [DATE] Exp: [DATE] BREAKER ENCHUFABLE 2X20A CILES IOMAS SAS Direct…" at bounding box center [971, 344] width 1196 height 37
click at [452, 95] on link "GSOL005535" at bounding box center [446, 95] width 77 height 16
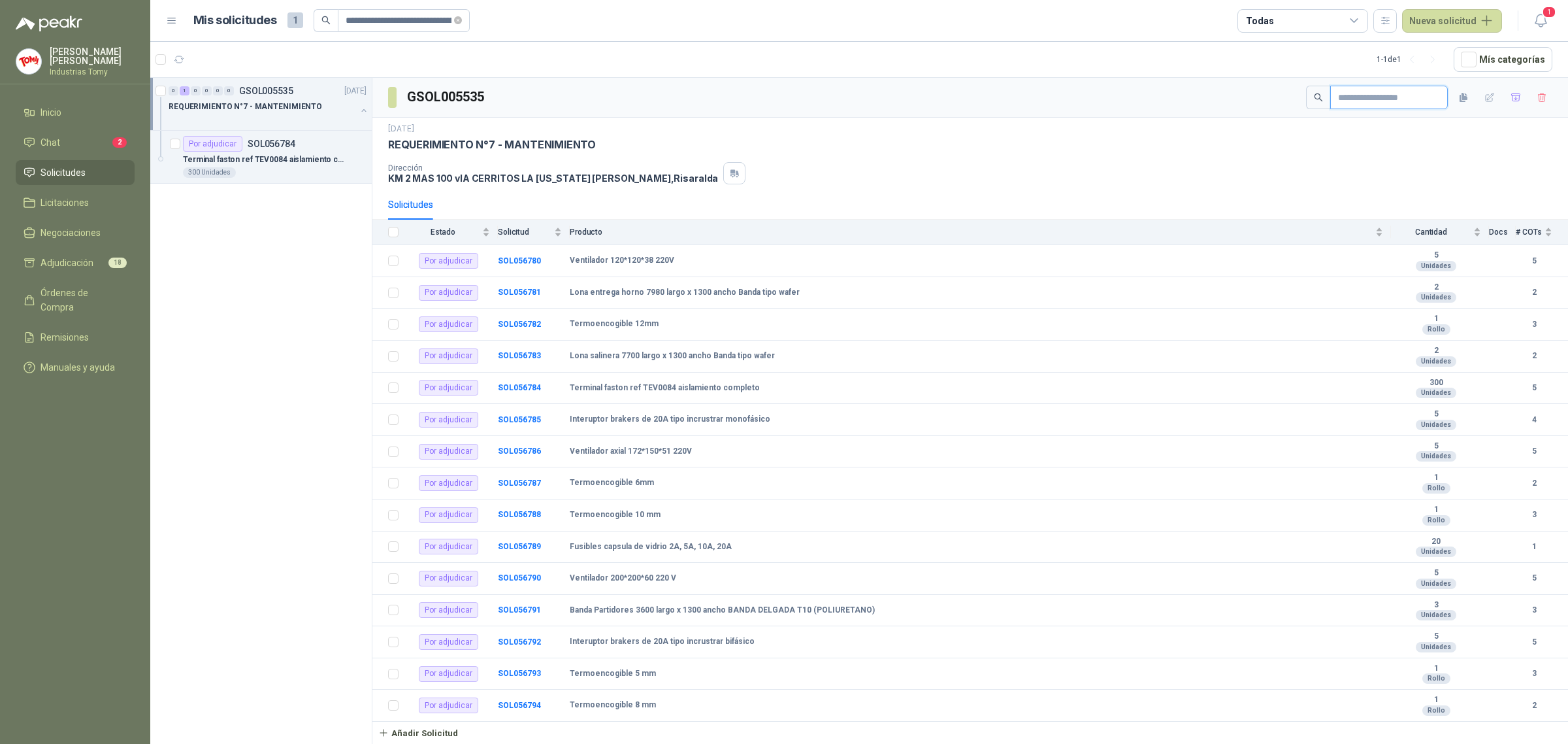
click at [1376, 90] on input "text" at bounding box center [1384, 97] width 91 height 22
paste input "**********"
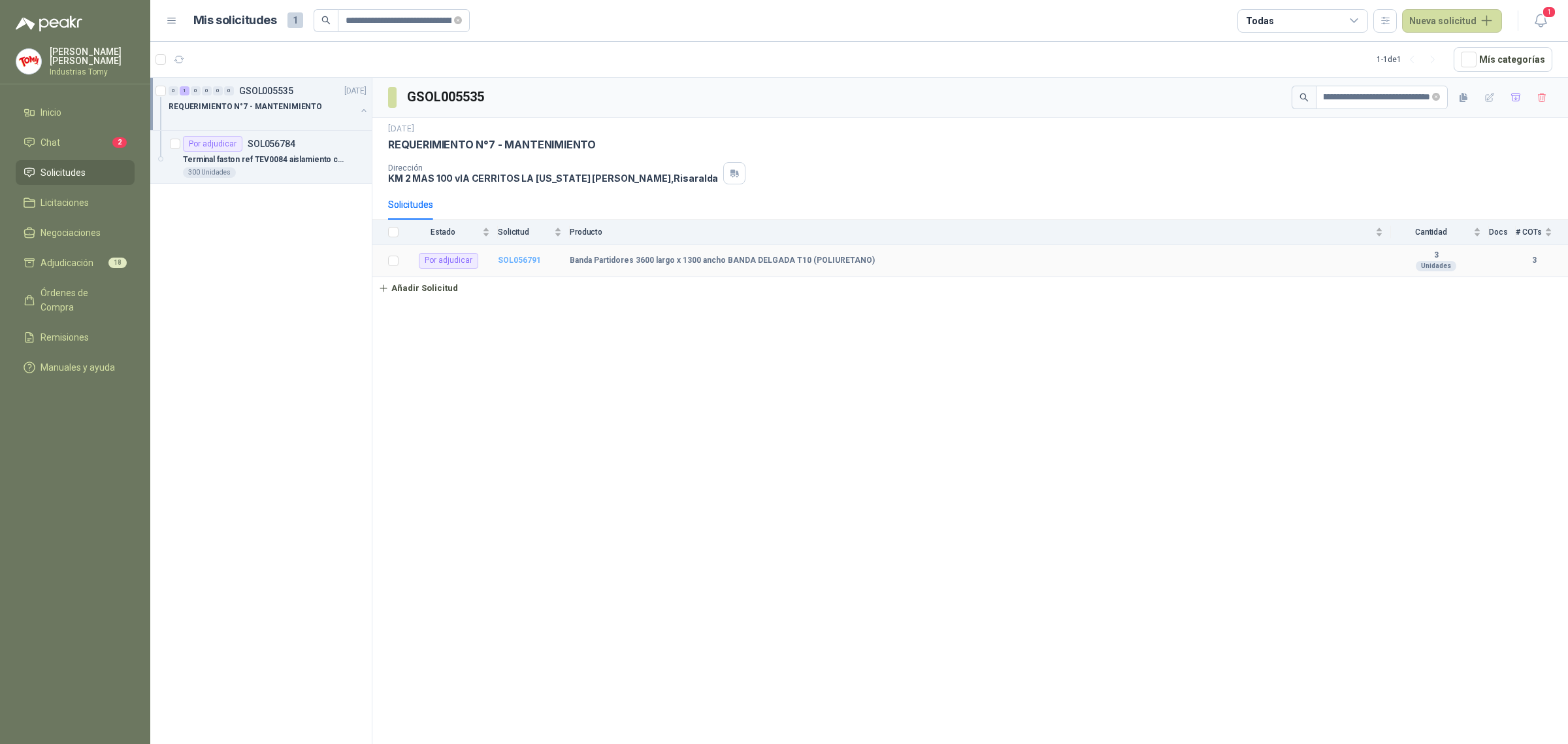
click at [527, 259] on b "SOL056791" at bounding box center [519, 259] width 43 height 9
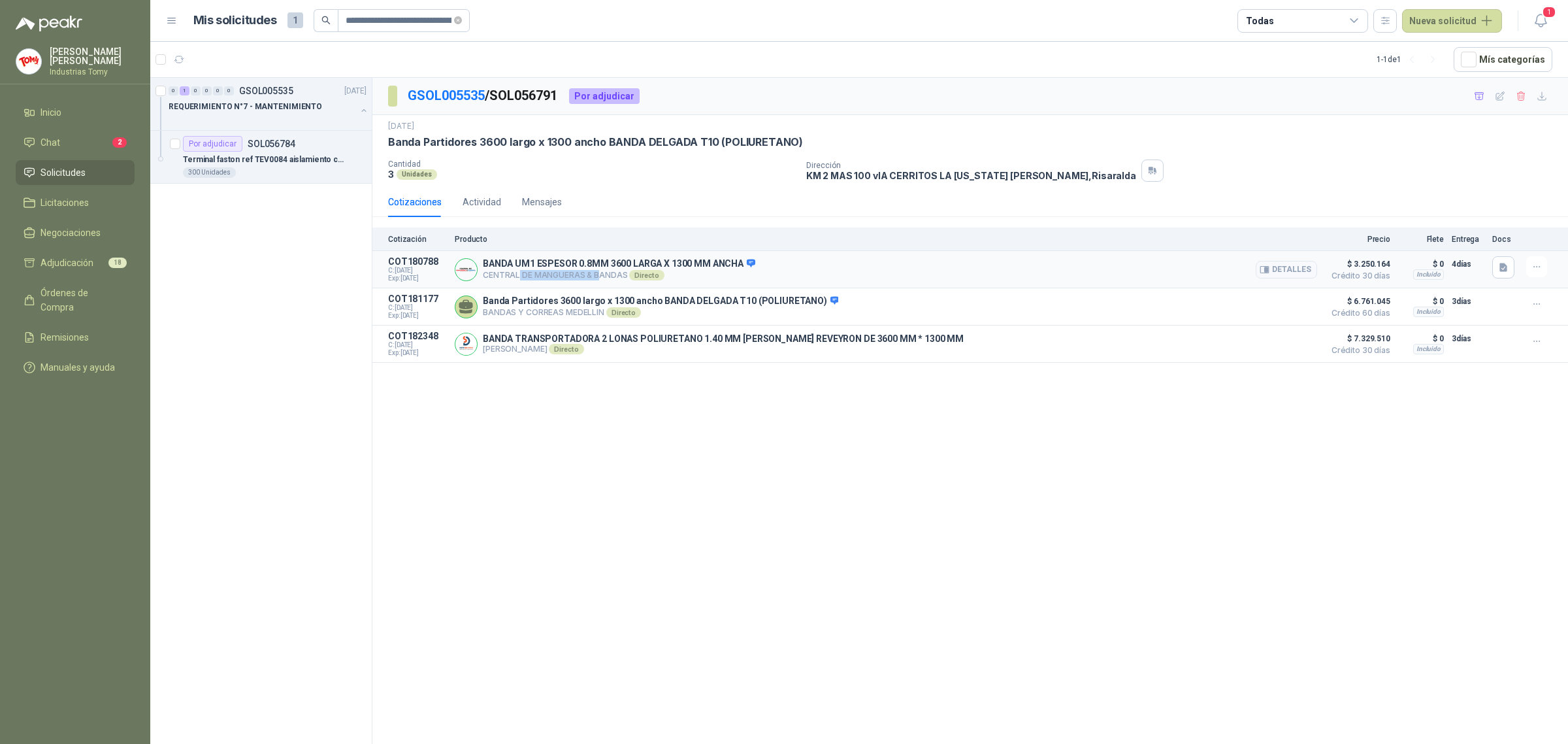
drag, startPoint x: 517, startPoint y: 279, endPoint x: 598, endPoint y: 270, distance: 81.5
click at [598, 270] on p "CENTRAL DE MANGUERAS & BANDAS Directo" at bounding box center [618, 275] width 273 height 11
drag, startPoint x: 533, startPoint y: 297, endPoint x: 600, endPoint y: 308, distance: 67.9
click at [600, 307] on p "Banda Partidores 3600 largo x 1300 ancho BANDA DELGADA T10 (POLIURETANO)" at bounding box center [660, 301] width 355 height 12
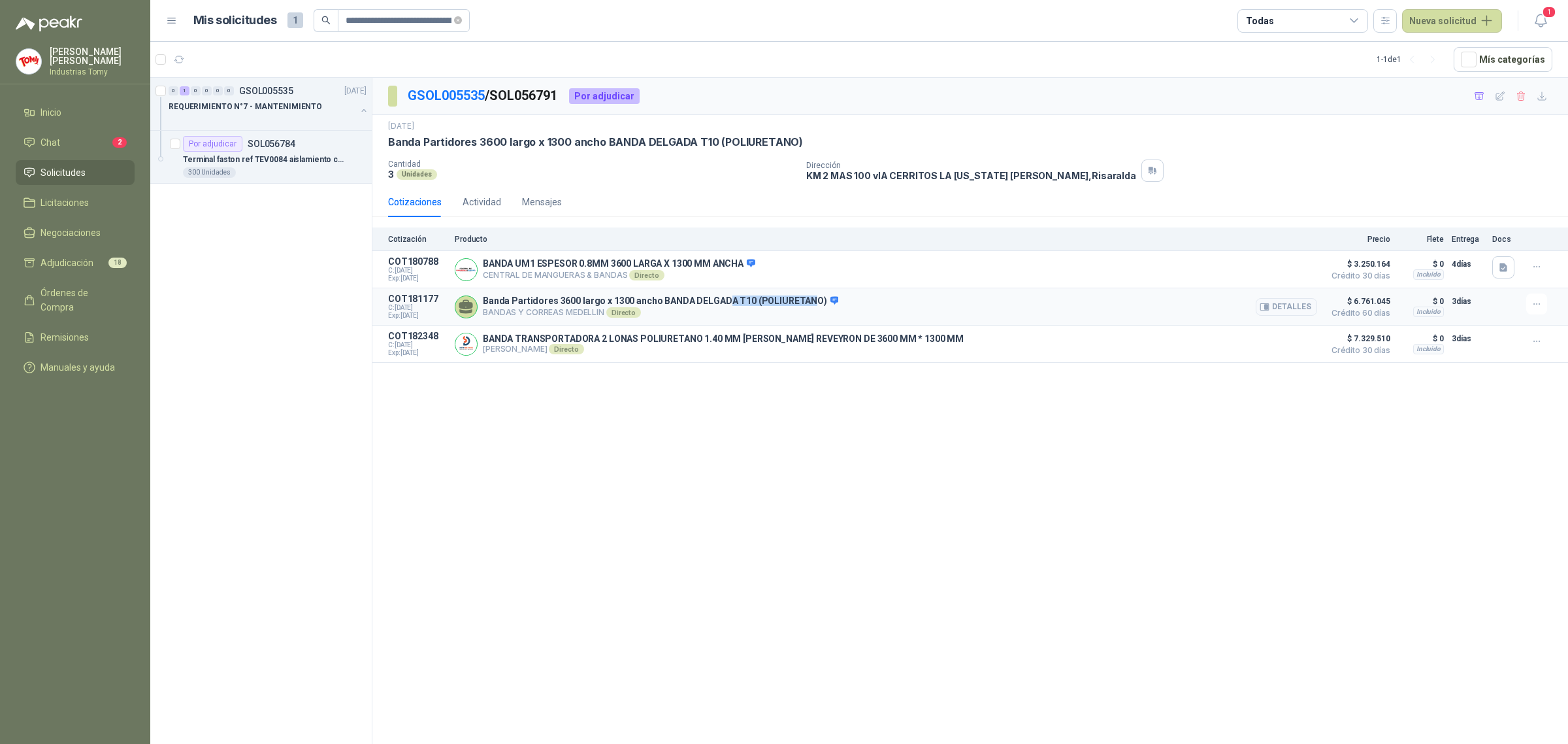
drag, startPoint x: 781, startPoint y: 295, endPoint x: 803, endPoint y: 295, distance: 22.0
click at [803, 295] on div "Banda Partidores 3600 largo x 1300 ancho BANDA DELGADA T10 (POLIURETANO) BANDAS…" at bounding box center [885, 306] width 862 height 26
click at [805, 295] on div "Banda Partidores 3600 largo x 1300 ancho BANDA DELGADA T10 (POLIURETANO) BANDAS…" at bounding box center [885, 306] width 862 height 26
drag, startPoint x: 794, startPoint y: 351, endPoint x: 681, endPoint y: 360, distance: 113.4
click at [681, 357] on div "BANDA TRANSPORTADORA 2 LONAS POLIURETANO 1.40 MM [PERSON_NAME] REVEYRON DE 3600…" at bounding box center [885, 344] width 862 height 26
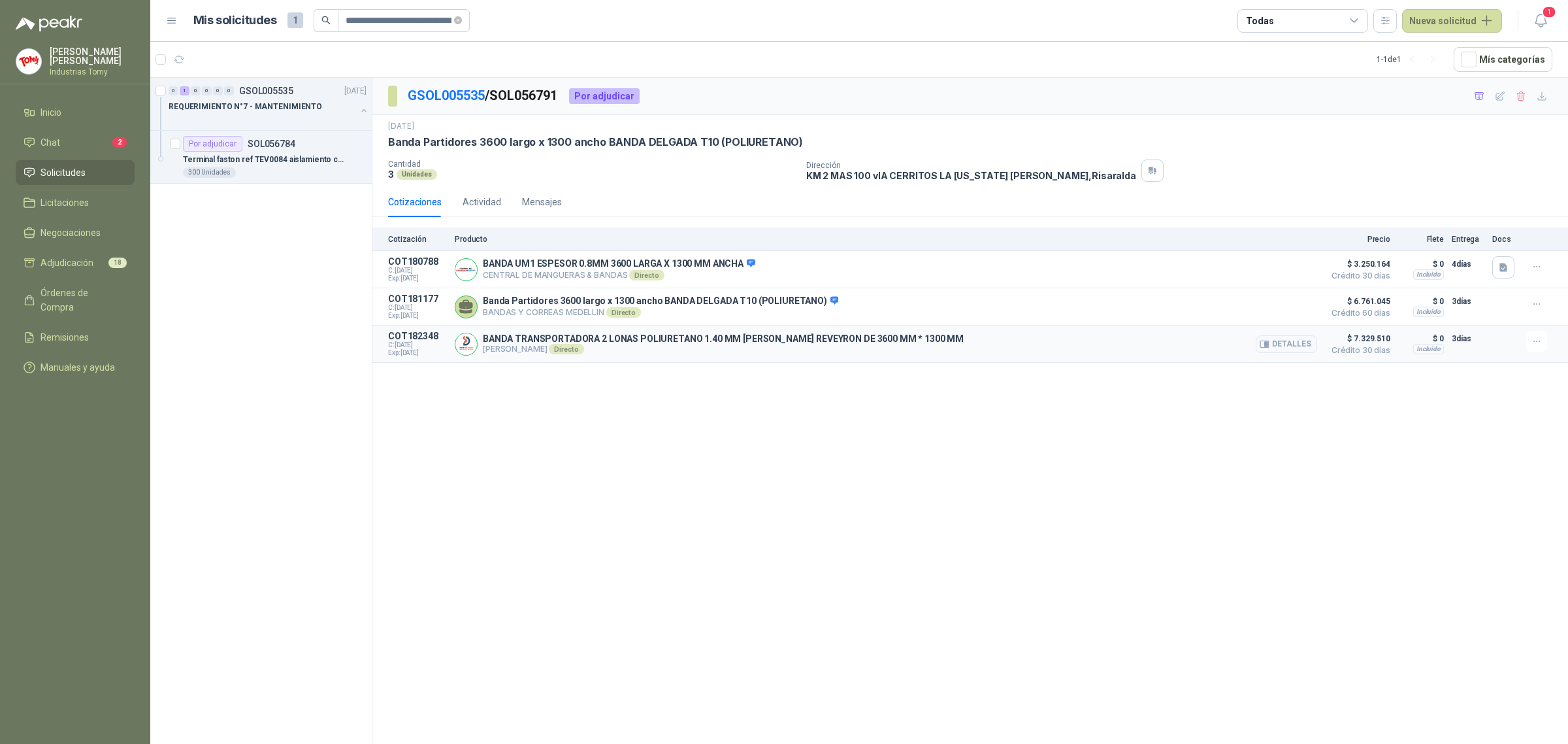
click at [681, 357] on div "BANDA TRANSPORTADORA 2 LONAS POLIURETANO 1.40 MM [PERSON_NAME] REVEYRON DE 3600…" at bounding box center [885, 344] width 862 height 26
click at [93, 171] on li "Solicitudes" at bounding box center [75, 172] width 103 height 15
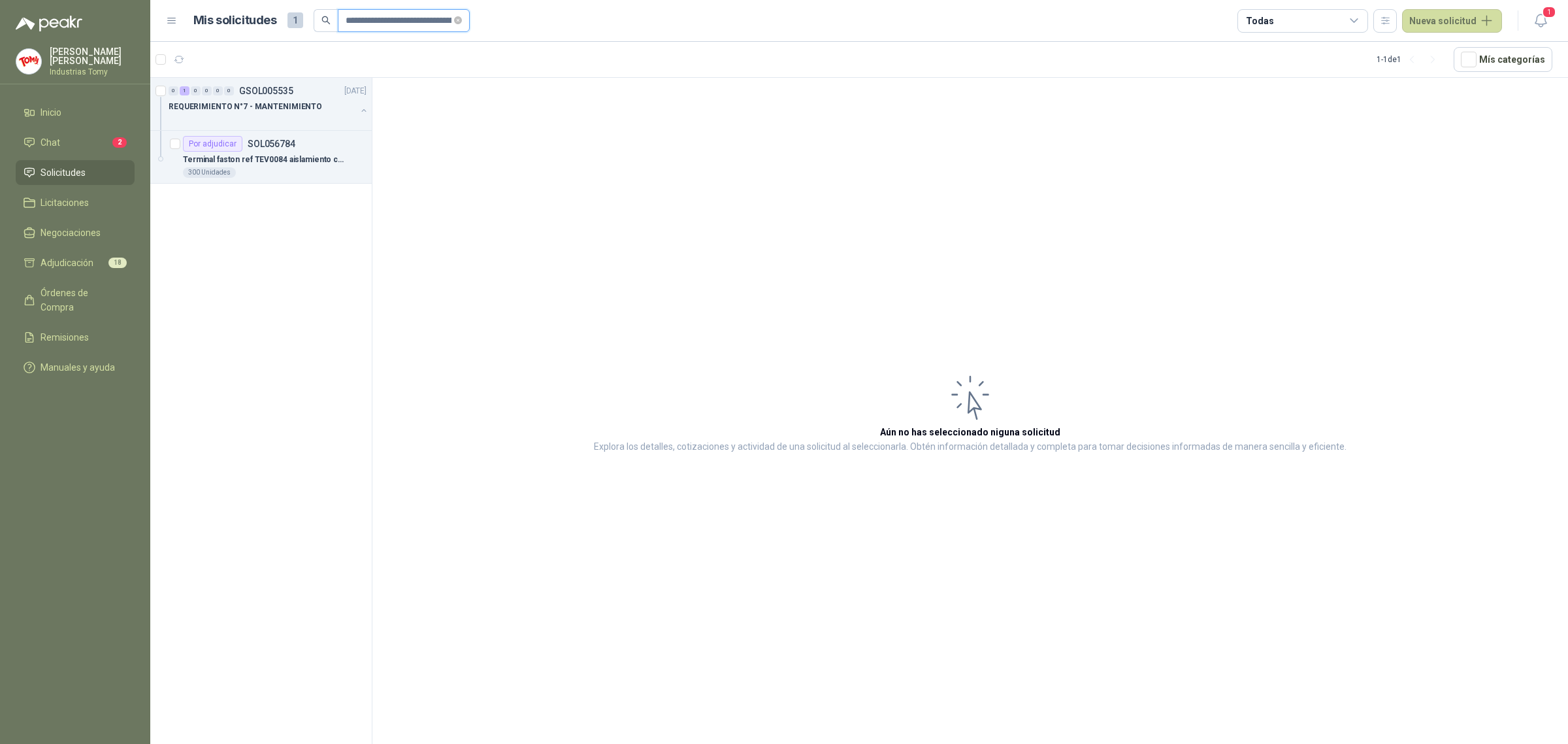
click at [386, 14] on input "**********" at bounding box center [399, 20] width 107 height 22
click at [458, 15] on span at bounding box center [458, 20] width 8 height 13
paste input "**********"
click at [283, 98] on div "0 1 0 0 0 0 GSOL005433 [DATE]" at bounding box center [269, 90] width 201 height 16
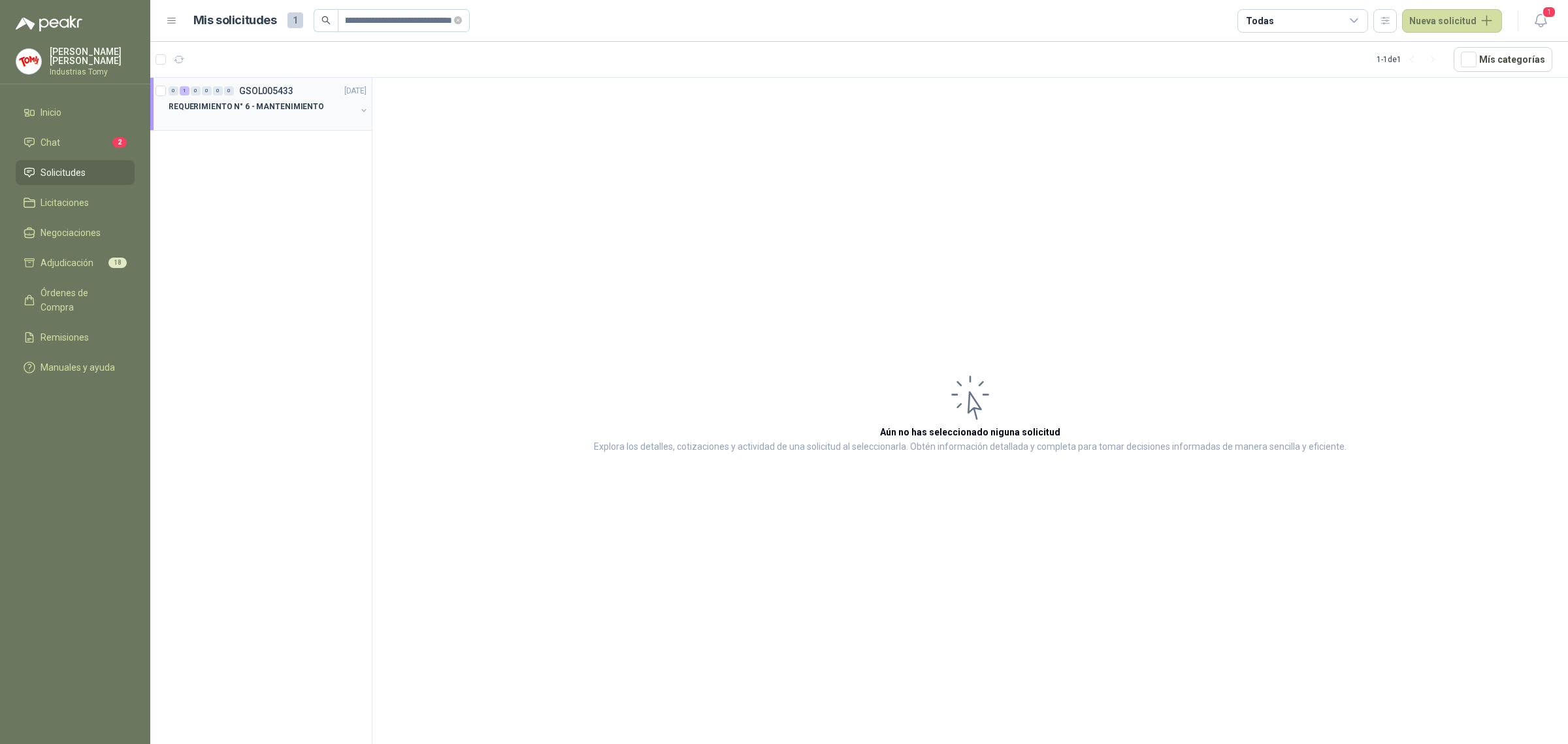
scroll to position [0, 0]
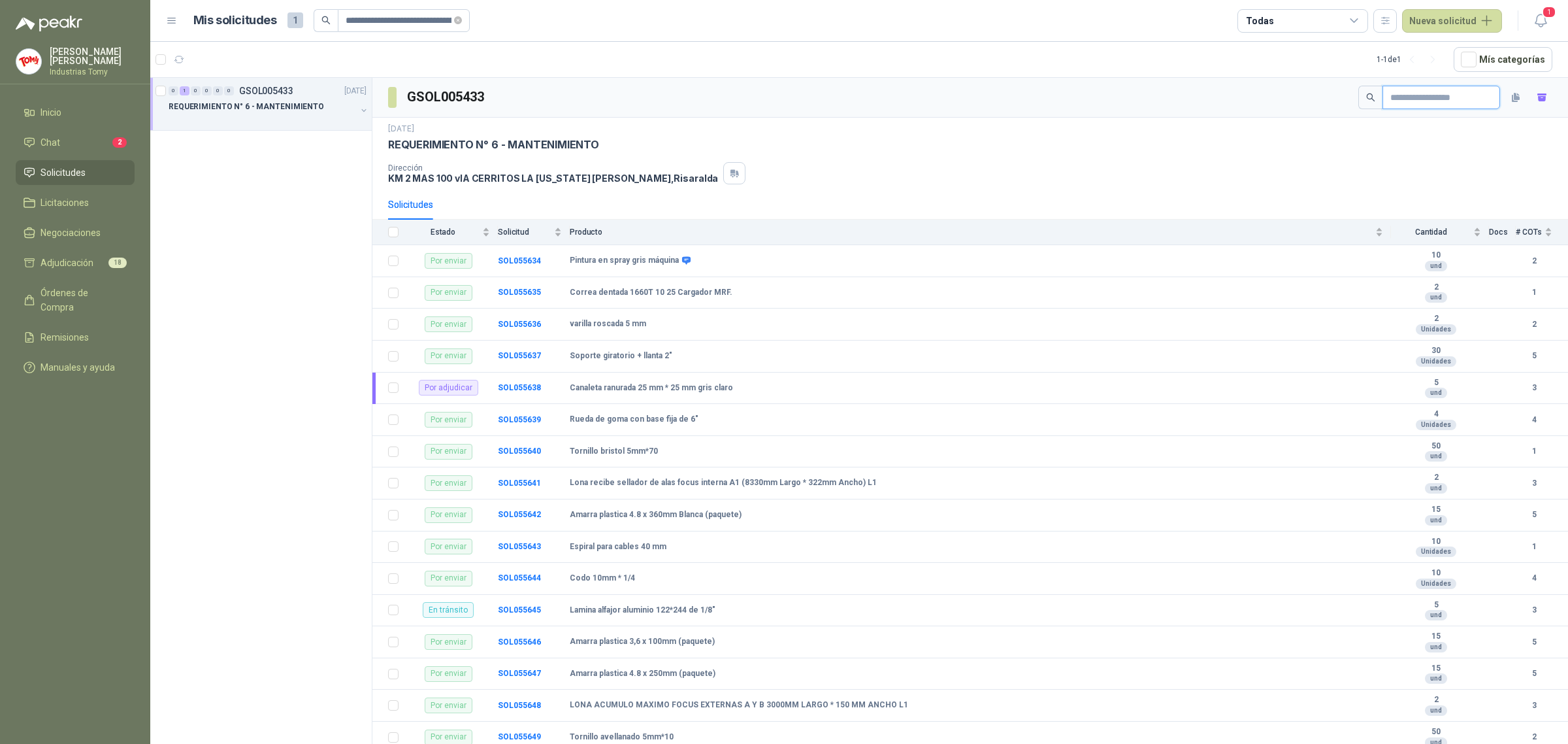
click at [1451, 93] on input "text" at bounding box center [1436, 97] width 91 height 22
paste input "**********"
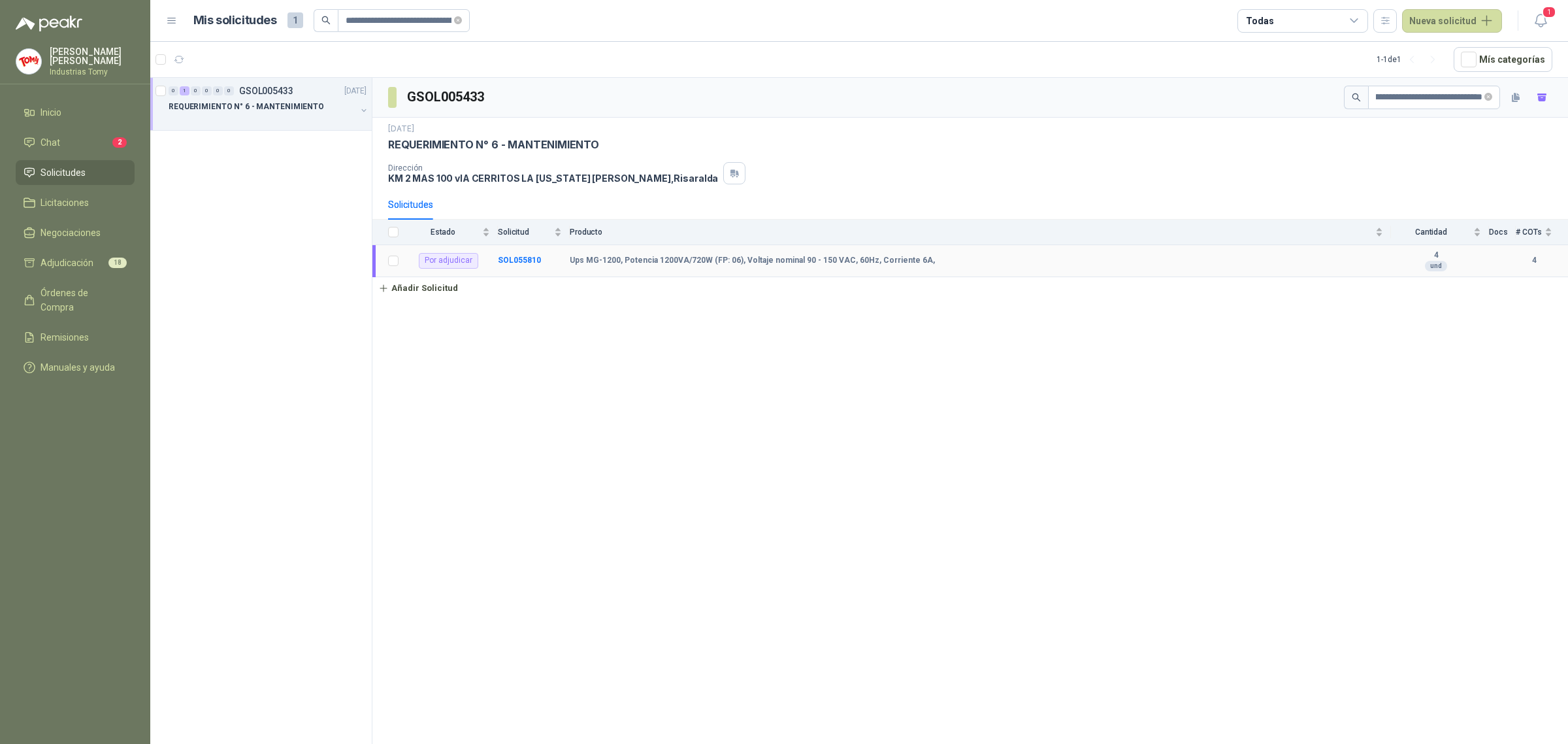
click at [538, 255] on td "SOL055810" at bounding box center [534, 260] width 72 height 32
click at [533, 259] on b "SOL055810" at bounding box center [519, 259] width 43 height 9
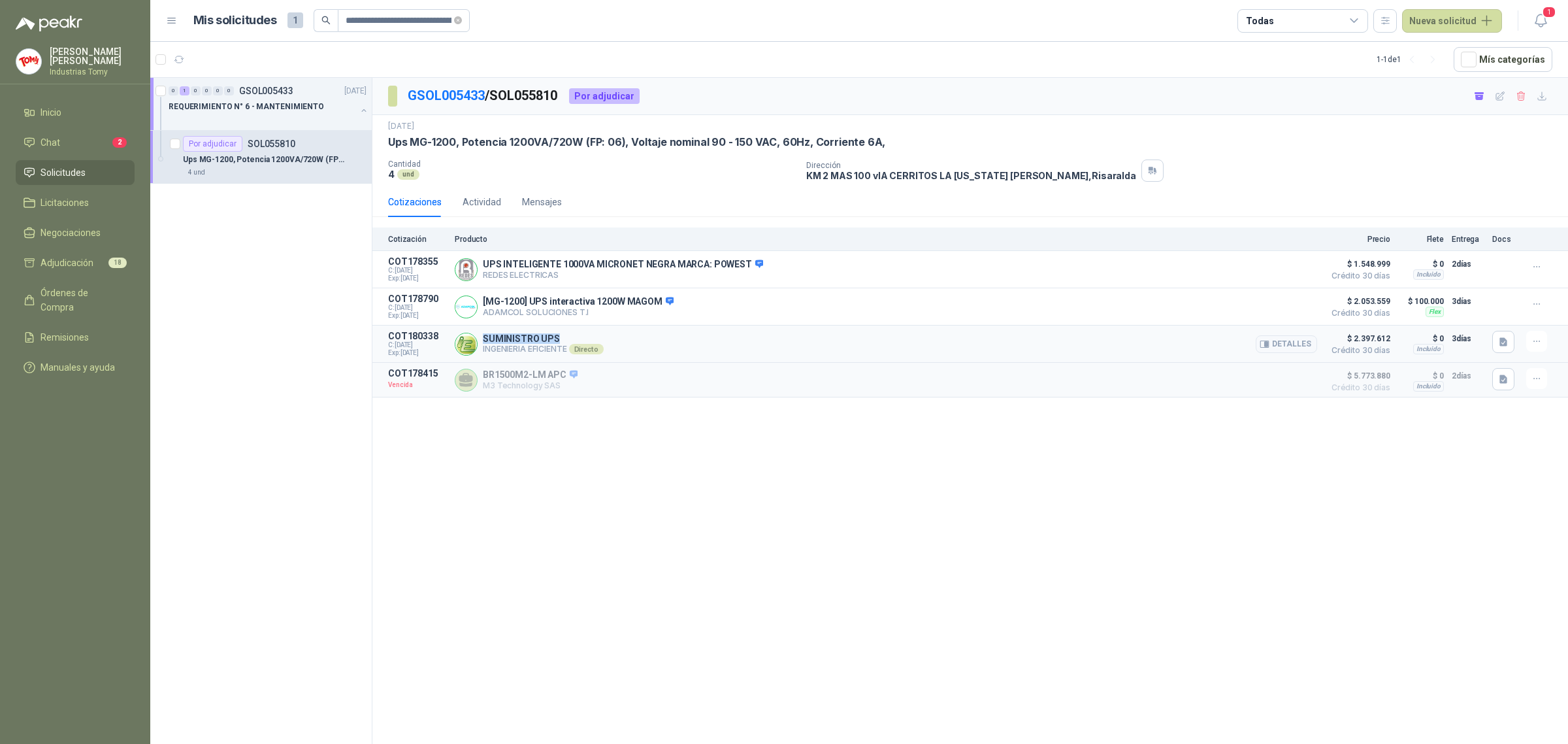
drag, startPoint x: 484, startPoint y: 341, endPoint x: 763, endPoint y: 331, distance: 279.2
click at [565, 341] on p "SUMINISTRO UPS" at bounding box center [543, 338] width 121 height 11
drag, startPoint x: 1354, startPoint y: 343, endPoint x: 1397, endPoint y: 341, distance: 43.0
click at [1397, 341] on article "COT180338 C: [DATE] Exp: [DATE] SUMINISTRO UPS INGENIERIA EFICIENTE Directo Det…" at bounding box center [971, 344] width 1196 height 37
click at [1373, 261] on span "$ 1.548.999" at bounding box center [1357, 264] width 65 height 16
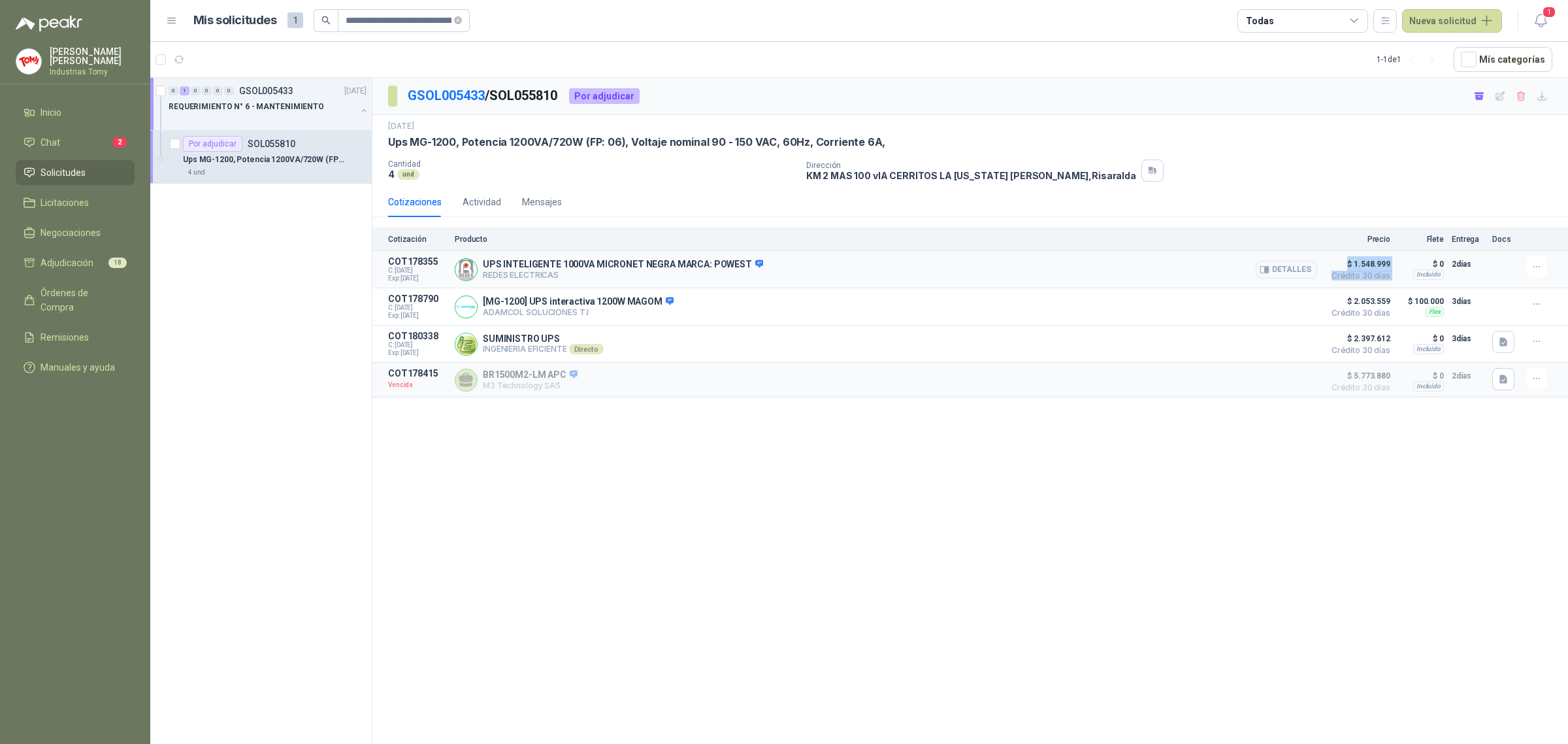
drag, startPoint x: 1341, startPoint y: 259, endPoint x: 1396, endPoint y: 261, distance: 55.0
click at [1396, 261] on article "COT178355 C: [DATE] Exp: [DATE] UPS INTELIGENTE 1000VA MICRONET NEGRA MARCA: PO…" at bounding box center [971, 269] width 1196 height 37
drag, startPoint x: 488, startPoint y: 266, endPoint x: 741, endPoint y: 265, distance: 253.0
click at [747, 259] on div "UPS INTELIGENTE 1000VA MICRONET NEGRA MARCA: POWEST REDES ELECTRICAS Detalles" at bounding box center [885, 269] width 862 height 26
drag, startPoint x: 731, startPoint y: 272, endPoint x: 719, endPoint y: 262, distance: 15.6
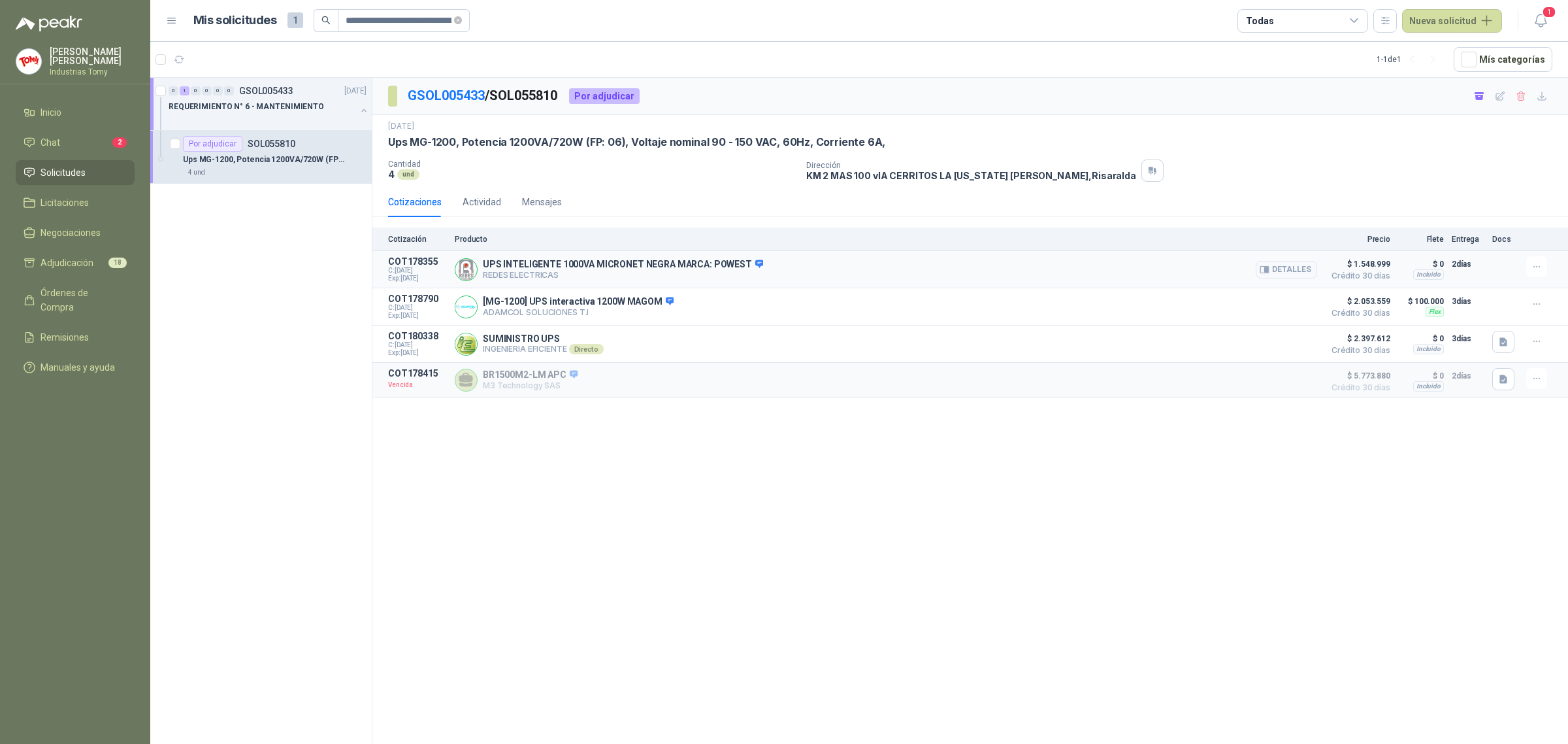
click at [727, 270] on div "UPS INTELIGENTE 1000VA MICRONET NEGRA MARCA: POWEST REDES ELECTRICAS Detalles" at bounding box center [622, 270] width 281 height 21
drag, startPoint x: 709, startPoint y: 265, endPoint x: 750, endPoint y: 268, distance: 41.1
click at [750, 268] on p "UPS INTELIGENTE 1000VA MICRONET NEGRA MARCA: POWEST" at bounding box center [622, 265] width 281 height 12
drag, startPoint x: 463, startPoint y: 146, endPoint x: 540, endPoint y: 151, distance: 77.2
click at [540, 151] on div "[DATE] Ups MG-1200, Potencia 1200VA/720W (FP: 06), Voltaje nominal 90 - 150 VAC…" at bounding box center [970, 151] width 1164 height 61
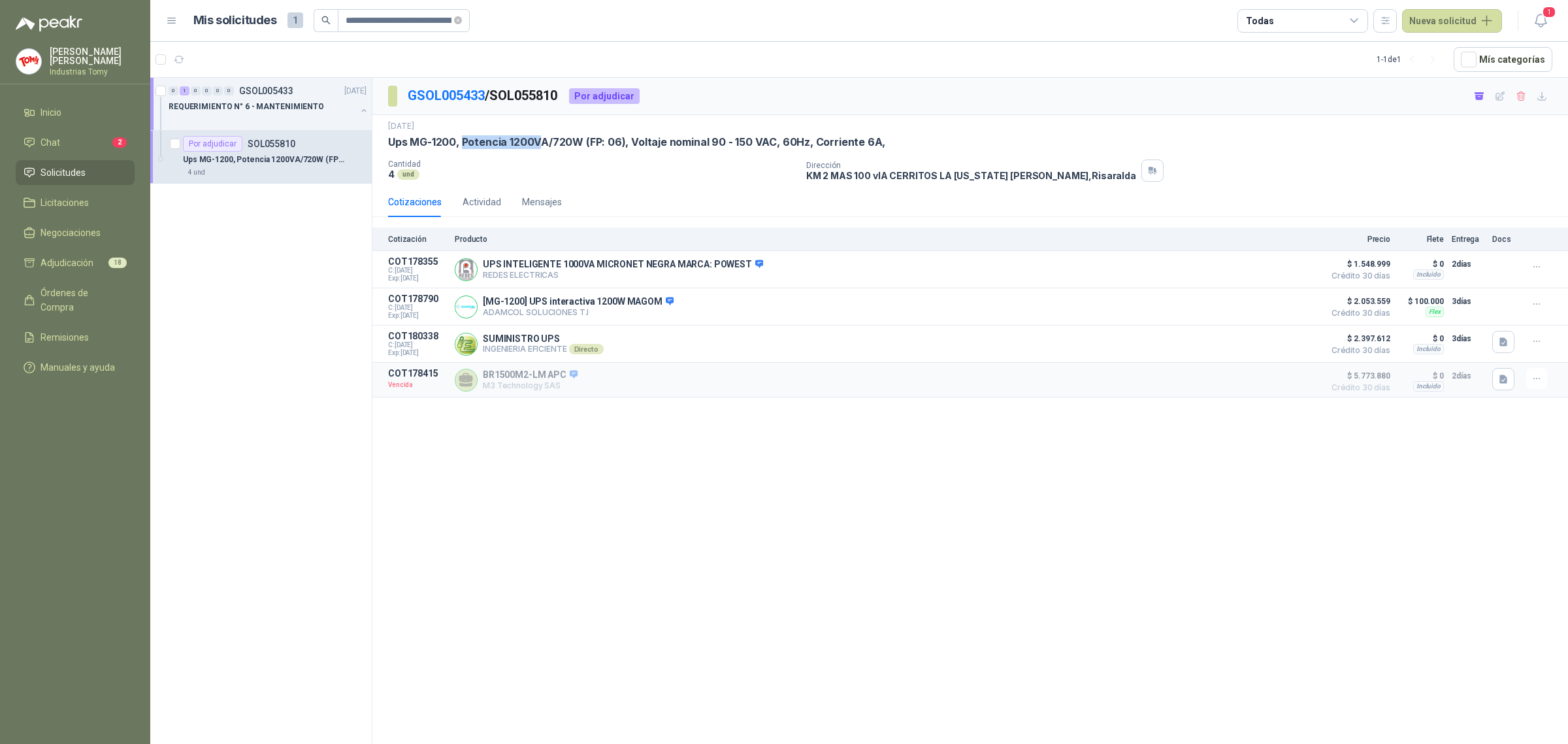
click at [537, 149] on p "Ups MG-1200, Potencia 1200VA/720W (FP: 06), Voltaje nominal 90 - 150 VAC, 60Hz,…" at bounding box center [637, 142] width 497 height 14
drag, startPoint x: 595, startPoint y: 269, endPoint x: 772, endPoint y: 329, distance: 186.9
click at [755, 303] on div "Cotización Producto Precio Flete Entrega Docs COT178355 C: [DATE] Exp: [DATE] U…" at bounding box center [971, 312] width 1196 height 170
drag, startPoint x: 515, startPoint y: 339, endPoint x: 588, endPoint y: 344, distance: 73.2
click at [585, 343] on p "SUMINISTRO UPS" at bounding box center [543, 338] width 121 height 11
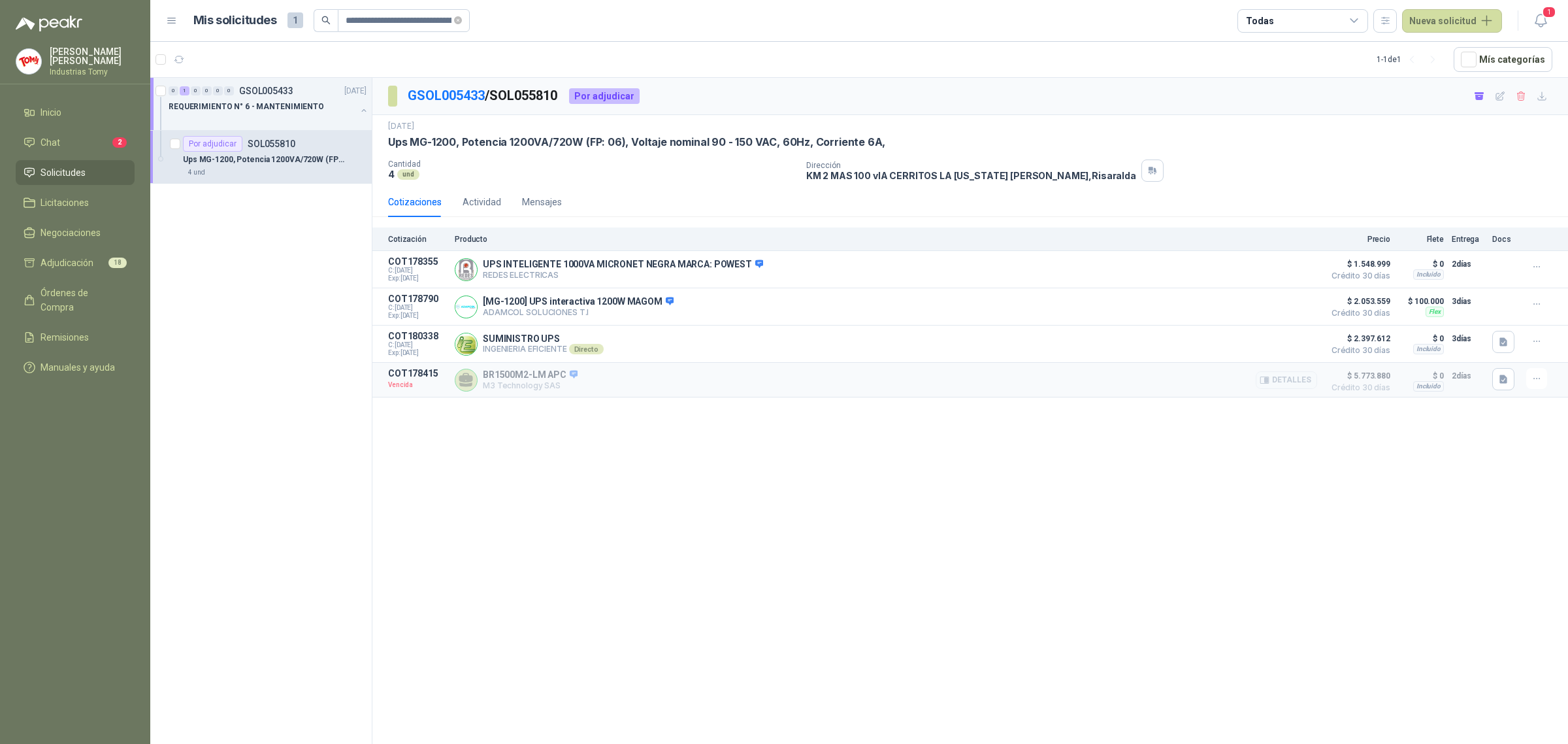
click at [618, 397] on article "COT178415 Vencida BR1500M2-LM APC M3 Technology SAS Detalles $ 5.773.880 Crédit…" at bounding box center [971, 381] width 1196 height 35
click at [550, 348] on p "INGENIERIA EFICIENTE Directo" at bounding box center [543, 349] width 121 height 11
click at [1298, 347] on button "Detalles" at bounding box center [1286, 344] width 61 height 17
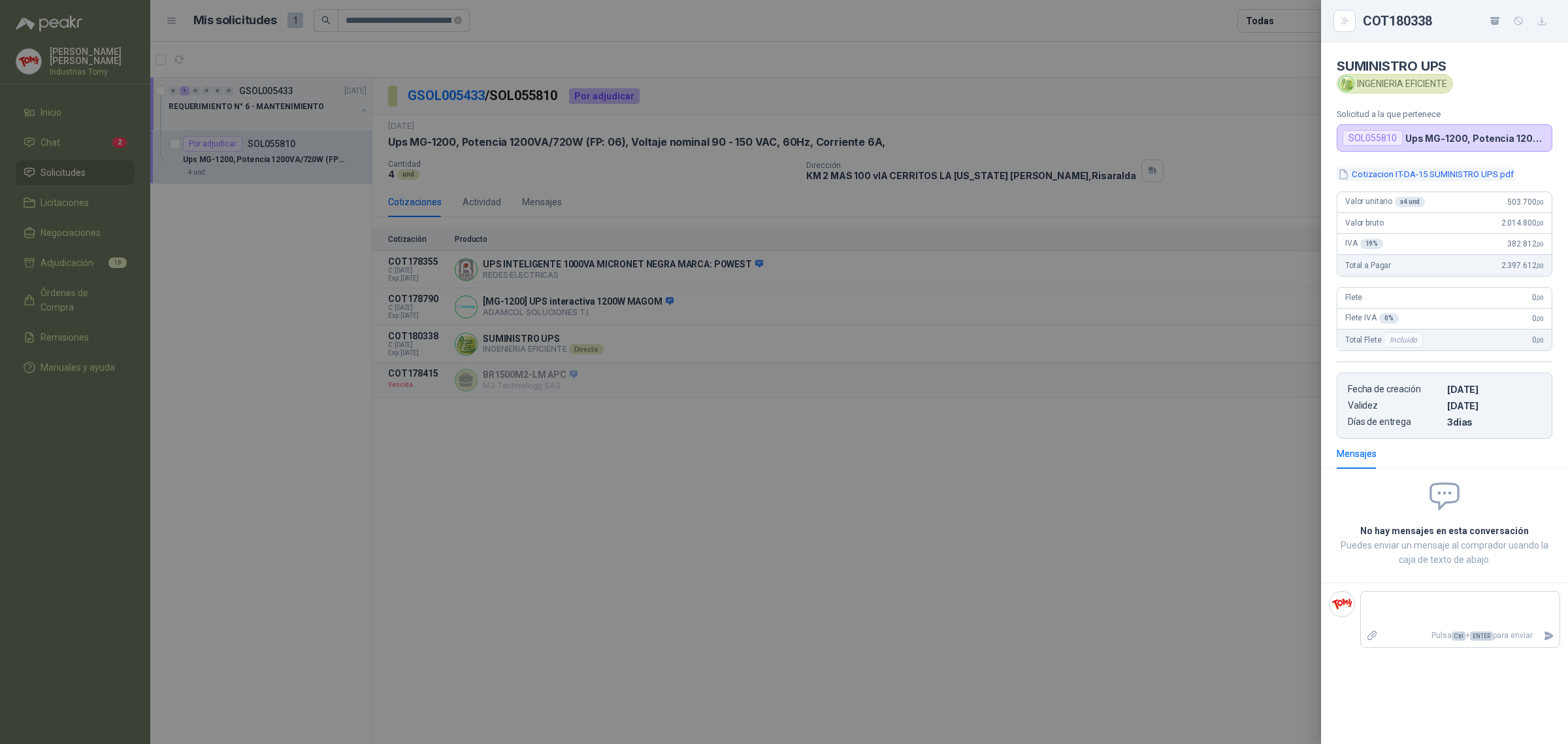
click at [1460, 172] on button "Cotizacion IT-DA-15 SUMINISTRO UPS.pdf" at bounding box center [1426, 174] width 179 height 14
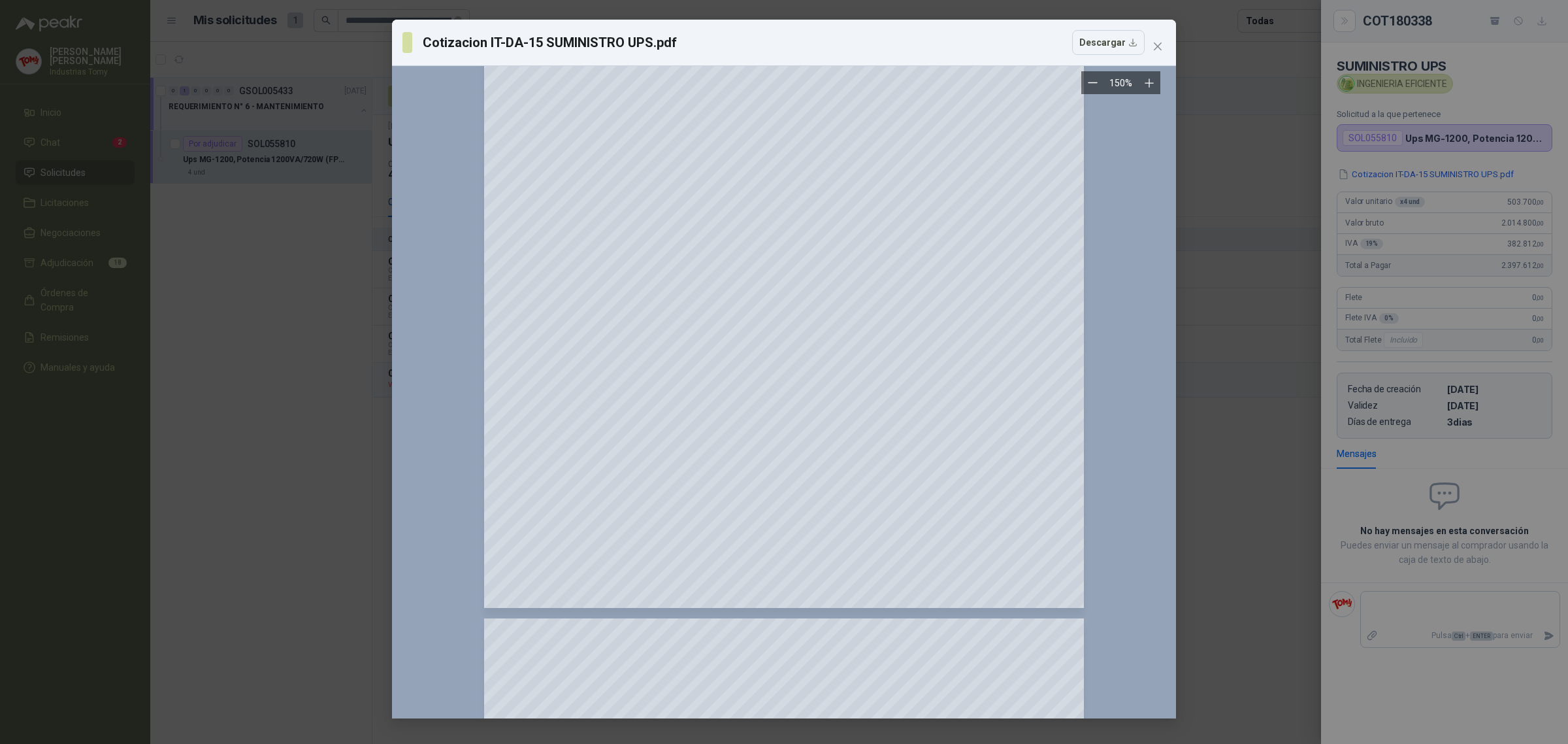
scroll to position [163, 0]
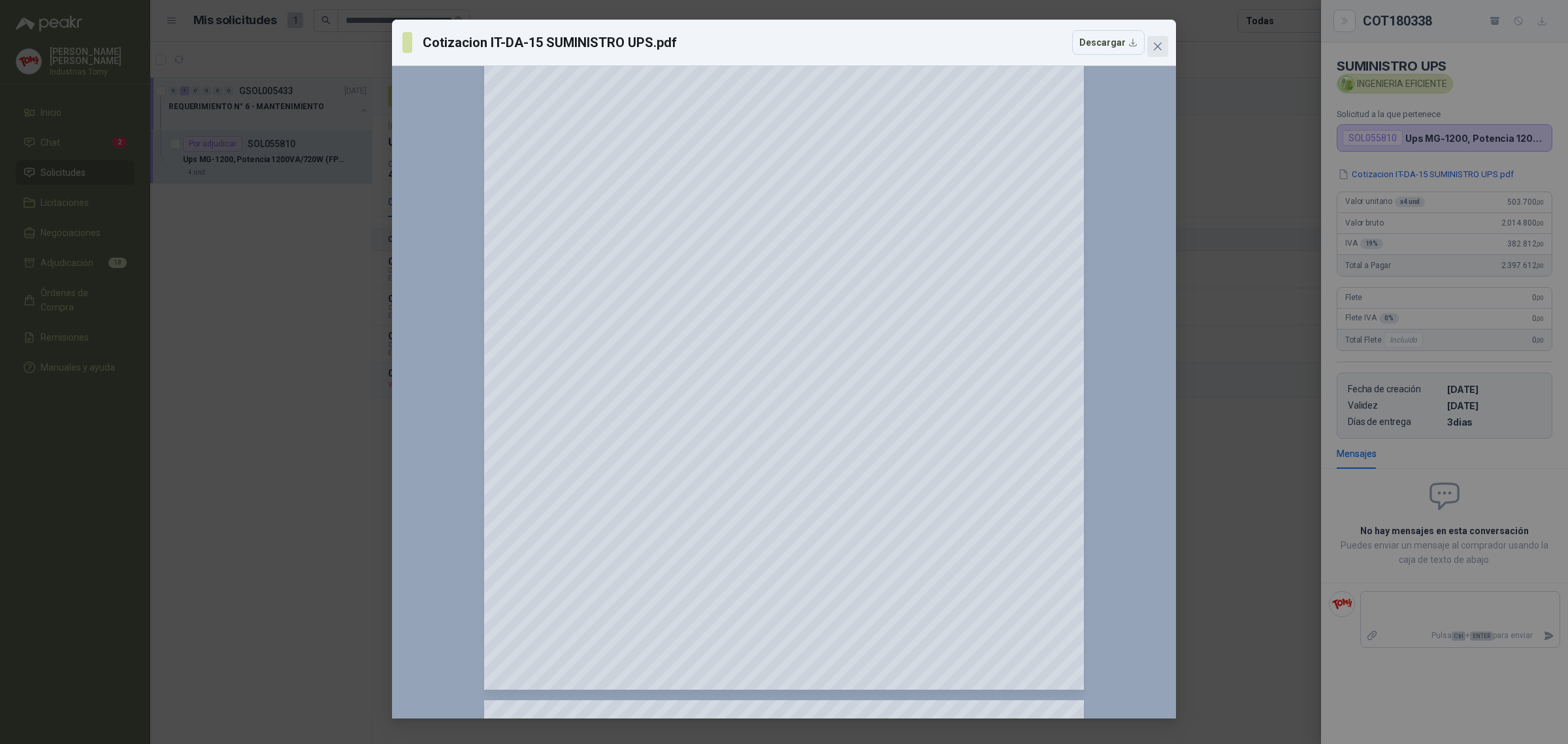
click at [1157, 46] on icon "close" at bounding box center [1158, 47] width 8 height 8
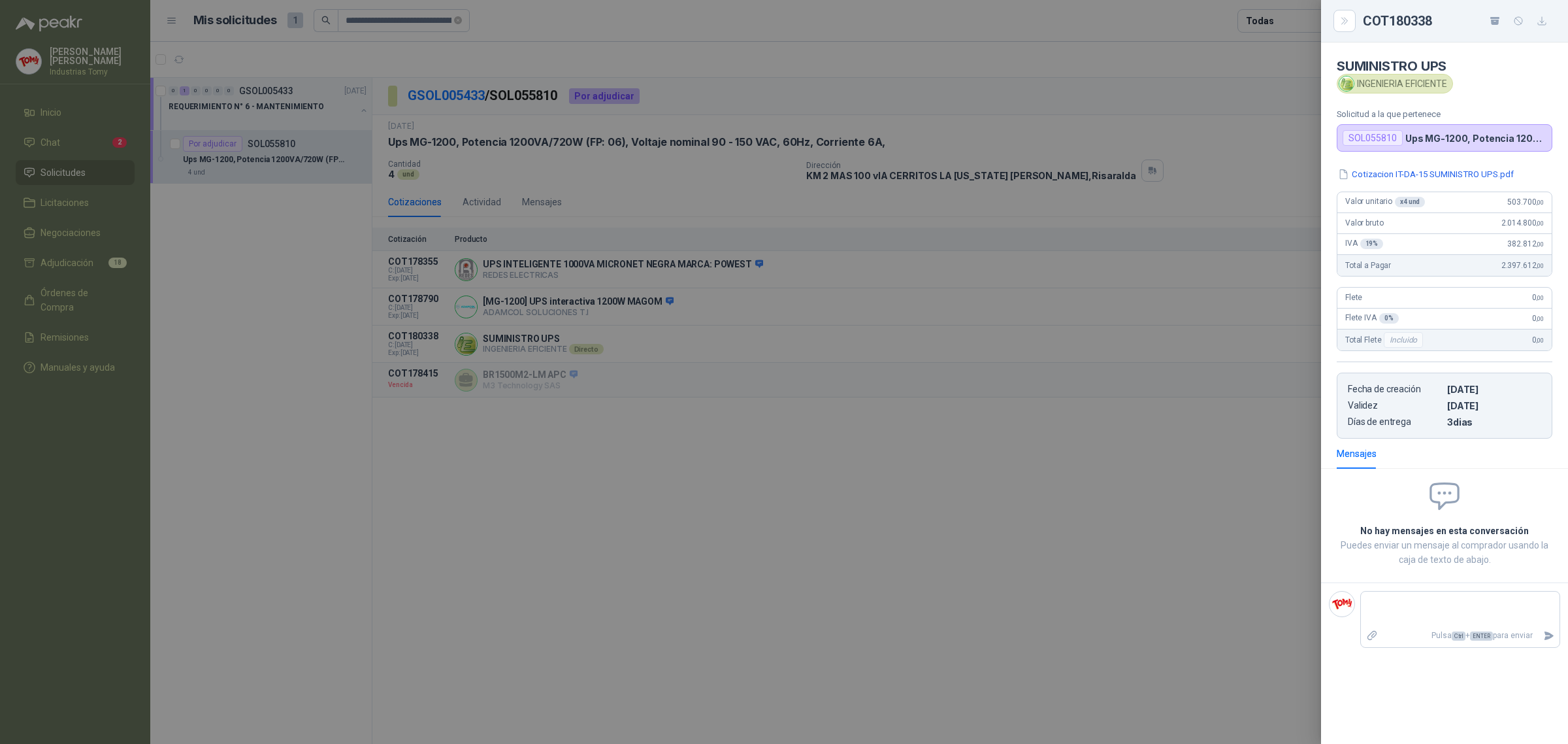
click at [605, 193] on div at bounding box center [784, 372] width 1568 height 744
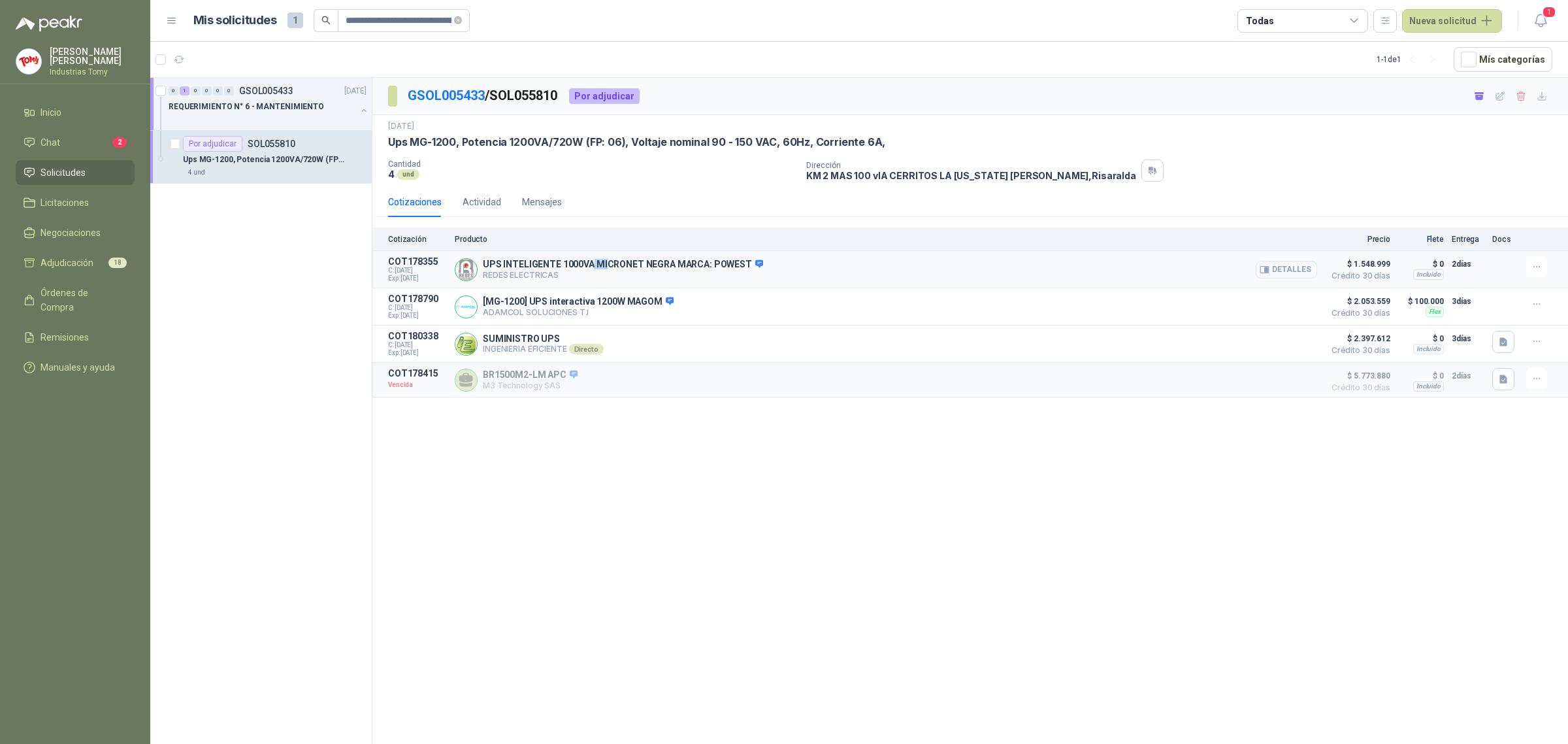
drag, startPoint x: 590, startPoint y: 260, endPoint x: 612, endPoint y: 280, distance: 29.7
click at [608, 273] on div "UPS INTELIGENTE 1000VA MICRONET NEGRA MARCA: POWEST REDES ELECTRICAS Detalles" at bounding box center [622, 270] width 281 height 21
drag, startPoint x: 507, startPoint y: 345, endPoint x: 560, endPoint y: 335, distance: 53.9
click at [560, 335] on div "SUMINISTRO UPS INGENIERIA EFICIENTE Directo Detalles" at bounding box center [885, 344] width 862 height 26
click at [1283, 350] on button "Detalles" at bounding box center [1286, 344] width 61 height 17
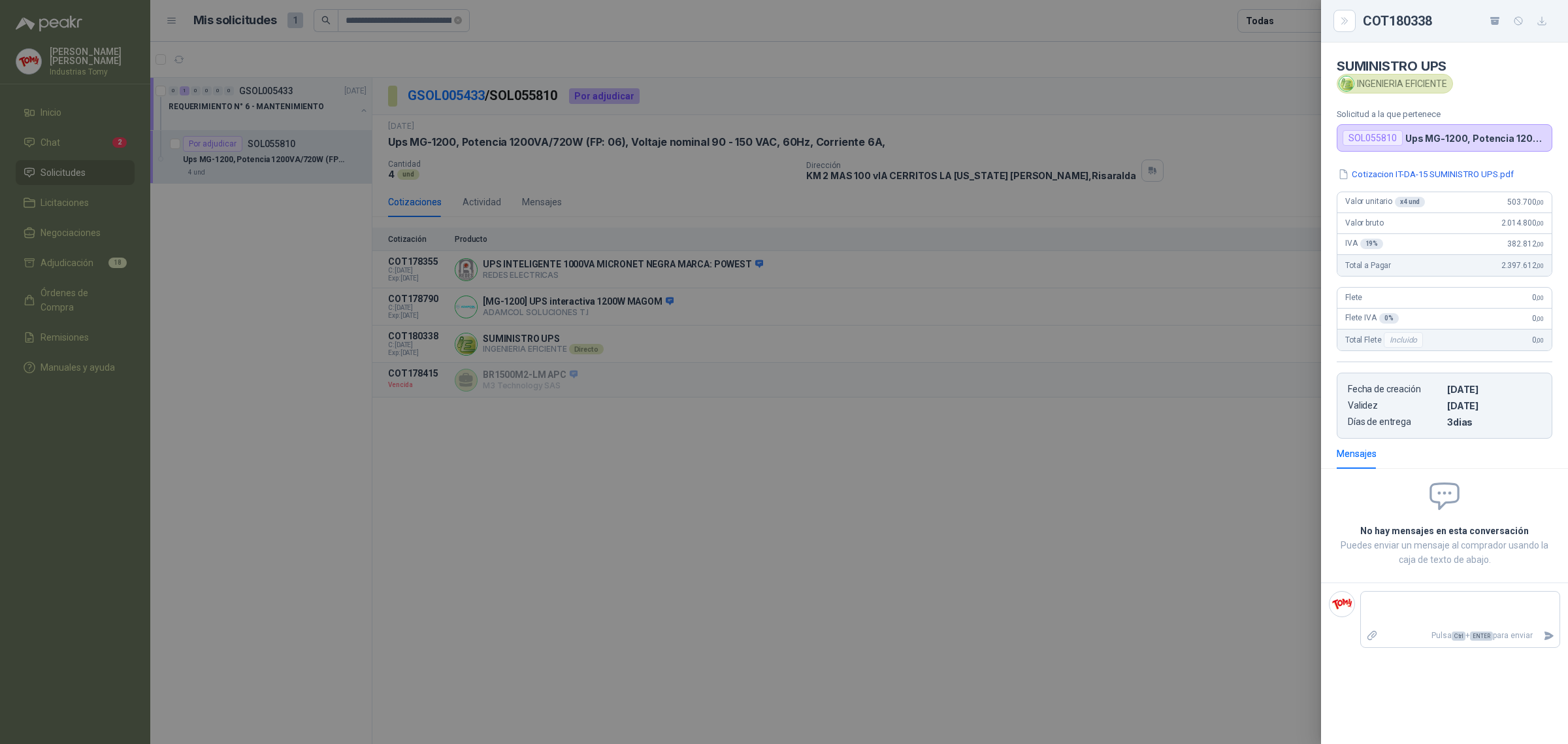
click at [993, 386] on div at bounding box center [784, 372] width 1568 height 744
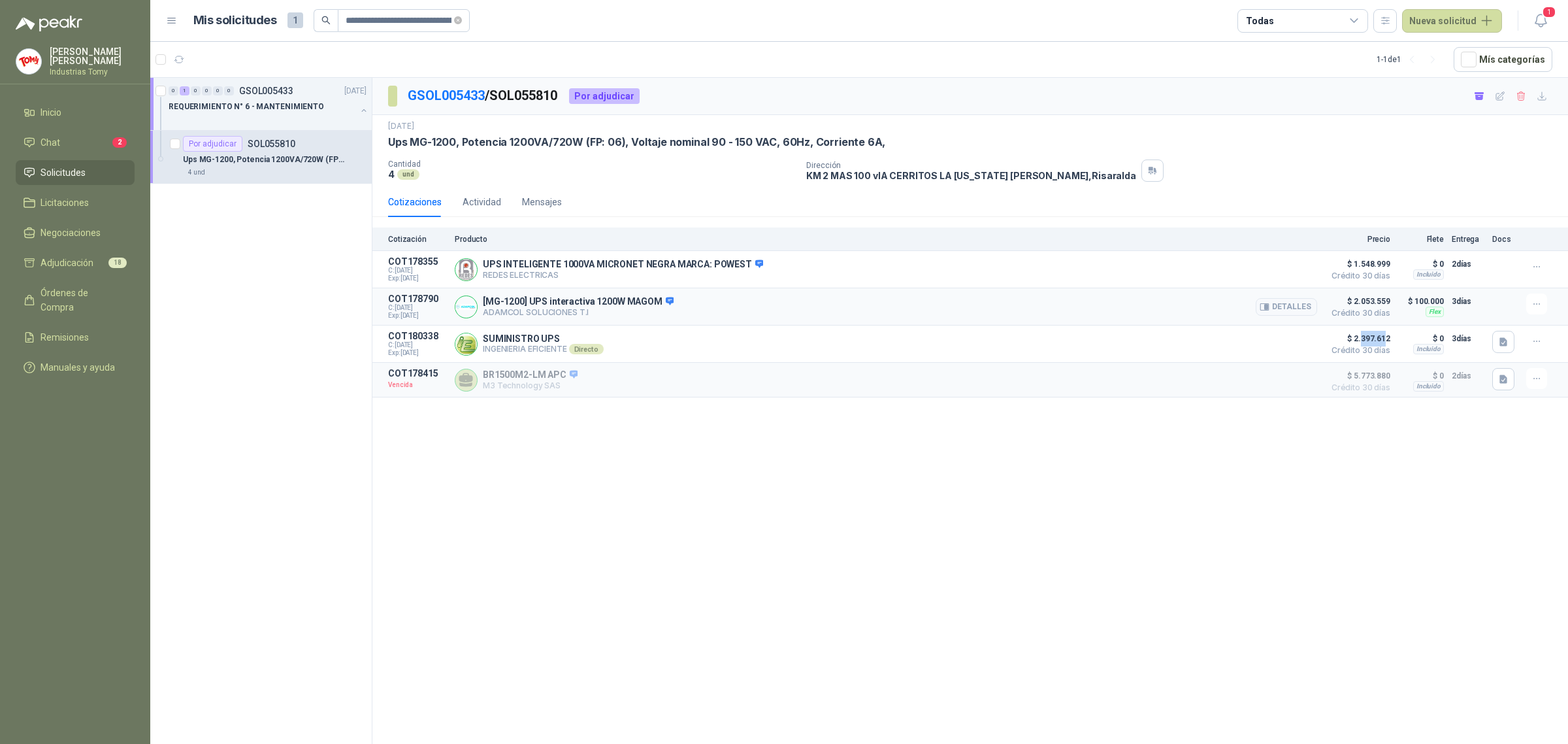
drag, startPoint x: 1362, startPoint y: 337, endPoint x: 1385, endPoint y: 327, distance: 25.1
click at [1387, 342] on span "$ 2.397.612" at bounding box center [1357, 339] width 65 height 16
drag, startPoint x: 1390, startPoint y: 262, endPoint x: 1136, endPoint y: 249, distance: 254.3
click at [1282, 249] on div "Cotización Producto Precio Flete Entrega Docs COT178355 C: [DATE] Exp: [DATE] U…" at bounding box center [971, 312] width 1196 height 170
drag, startPoint x: 677, startPoint y: 289, endPoint x: 627, endPoint y: 286, distance: 50.1
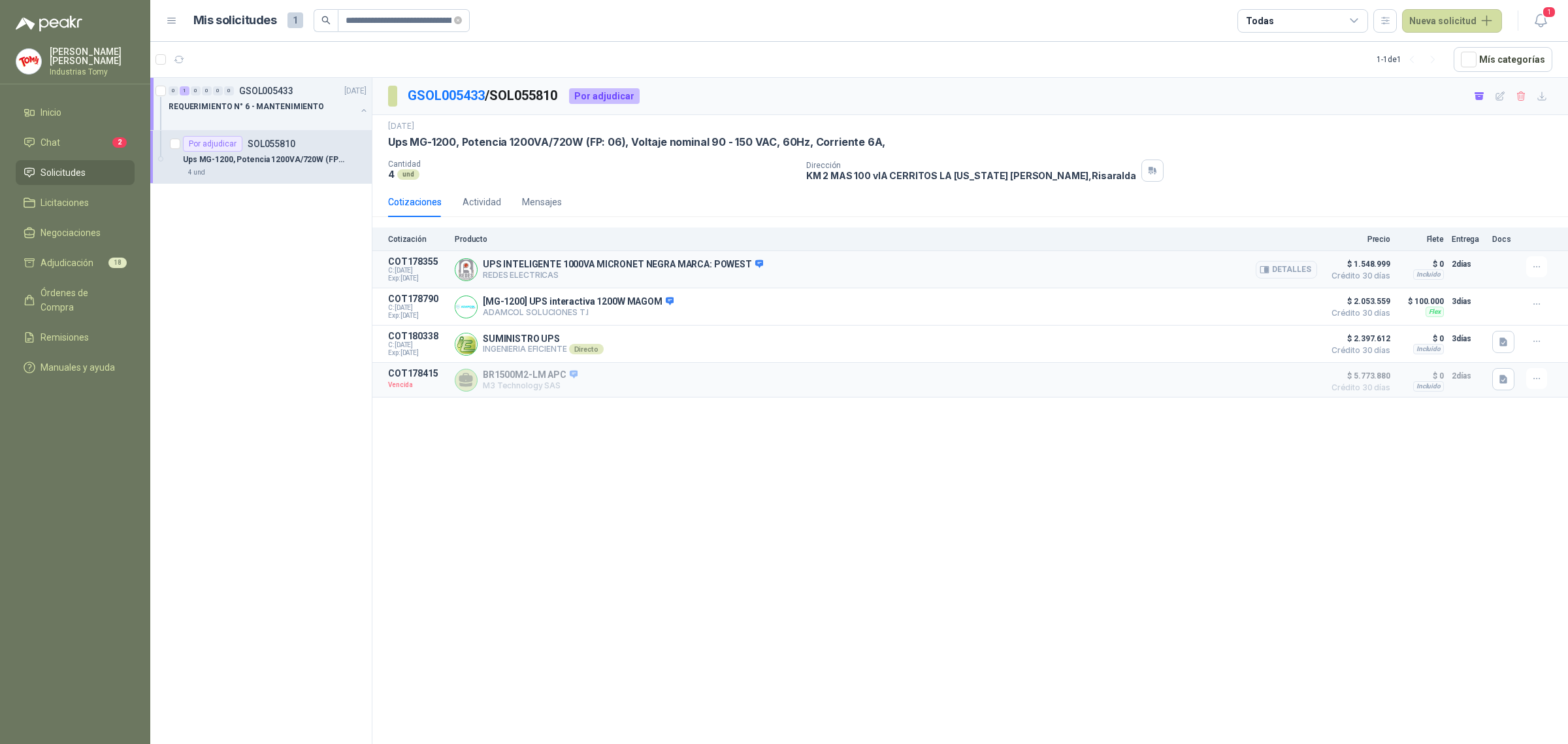
click at [677, 291] on article "COT178790 C: [DATE] Exp: [DATE] [MG-1200] UPS interactiva 1200W MAGOM ADAMCOL S…" at bounding box center [971, 307] width 1196 height 37
drag, startPoint x: 512, startPoint y: 273, endPoint x: 608, endPoint y: 263, distance: 96.5
click at [559, 276] on p "REDES ELECTRICAS" at bounding box center [622, 275] width 281 height 10
drag, startPoint x: 649, startPoint y: 263, endPoint x: 746, endPoint y: 265, distance: 97.0
click at [746, 265] on p "UPS INTELIGENTE 1000VA MICRONET NEGRA MARCA: POWEST" at bounding box center [622, 265] width 281 height 12
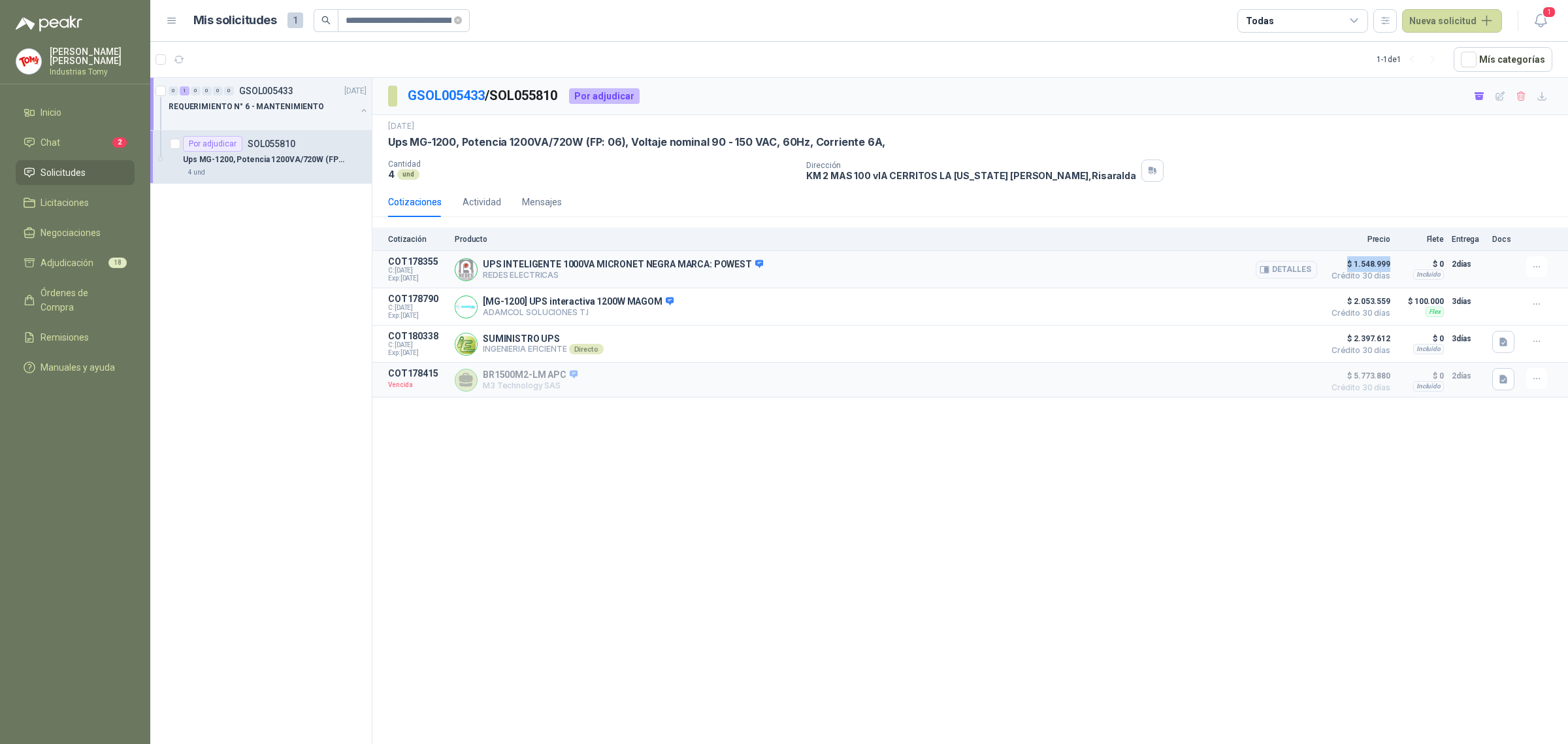
drag, startPoint x: 1388, startPoint y: 263, endPoint x: 1334, endPoint y: 253, distance: 54.9
click at [1334, 253] on article "COT178355 C: [DATE] Exp: [DATE] UPS INTELIGENTE 1000VA MICRONET NEGRA MARCA: PO…" at bounding box center [971, 269] width 1196 height 37
drag, startPoint x: 609, startPoint y: 265, endPoint x: 737, endPoint y: 263, distance: 128.0
click at [737, 263] on p "UPS INTELIGENTE 1000VA MICRONET NEGRA MARCA: POWEST" at bounding box center [622, 265] width 281 height 12
click at [725, 266] on p "UPS INTELIGENTE 1000VA MICRONET NEGRA MARCA: POWEST" at bounding box center [622, 265] width 281 height 12
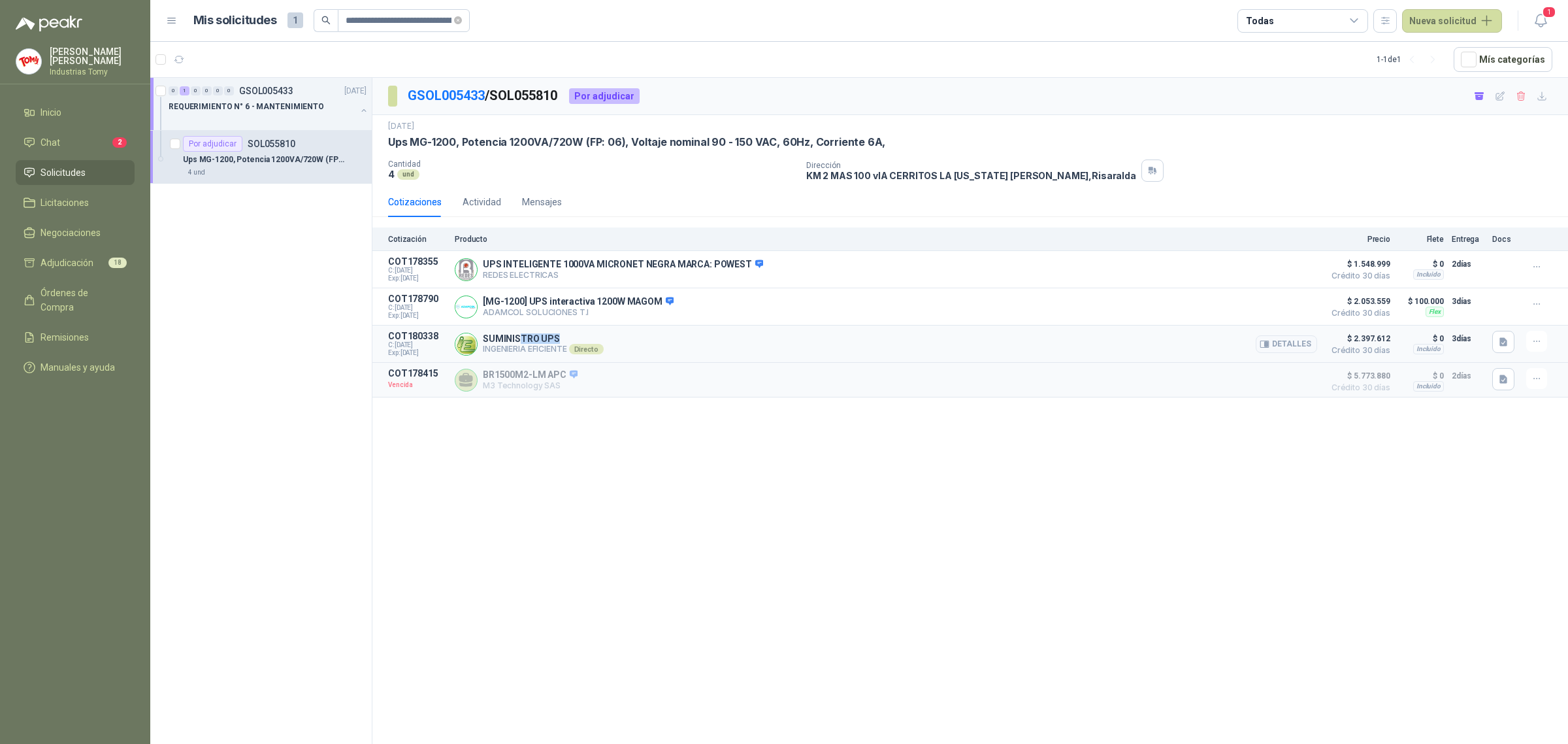
drag, startPoint x: 522, startPoint y: 340, endPoint x: 565, endPoint y: 331, distance: 43.9
click at [565, 331] on article "COT180338 C: [DATE] Exp: [DATE] SUMINISTRO UPS INGENIERIA EFICIENTE Directo Det…" at bounding box center [971, 344] width 1196 height 37
drag, startPoint x: 656, startPoint y: 272, endPoint x: 928, endPoint y: 267, distance: 272.0
click at [657, 271] on div "UPS INTELIGENTE 1000VA MICRONET NEGRA MARCA: POWEST REDES ELECTRICAS Detalles" at bounding box center [622, 270] width 281 height 21
click at [1294, 261] on button "Detalles" at bounding box center [1286, 270] width 61 height 17
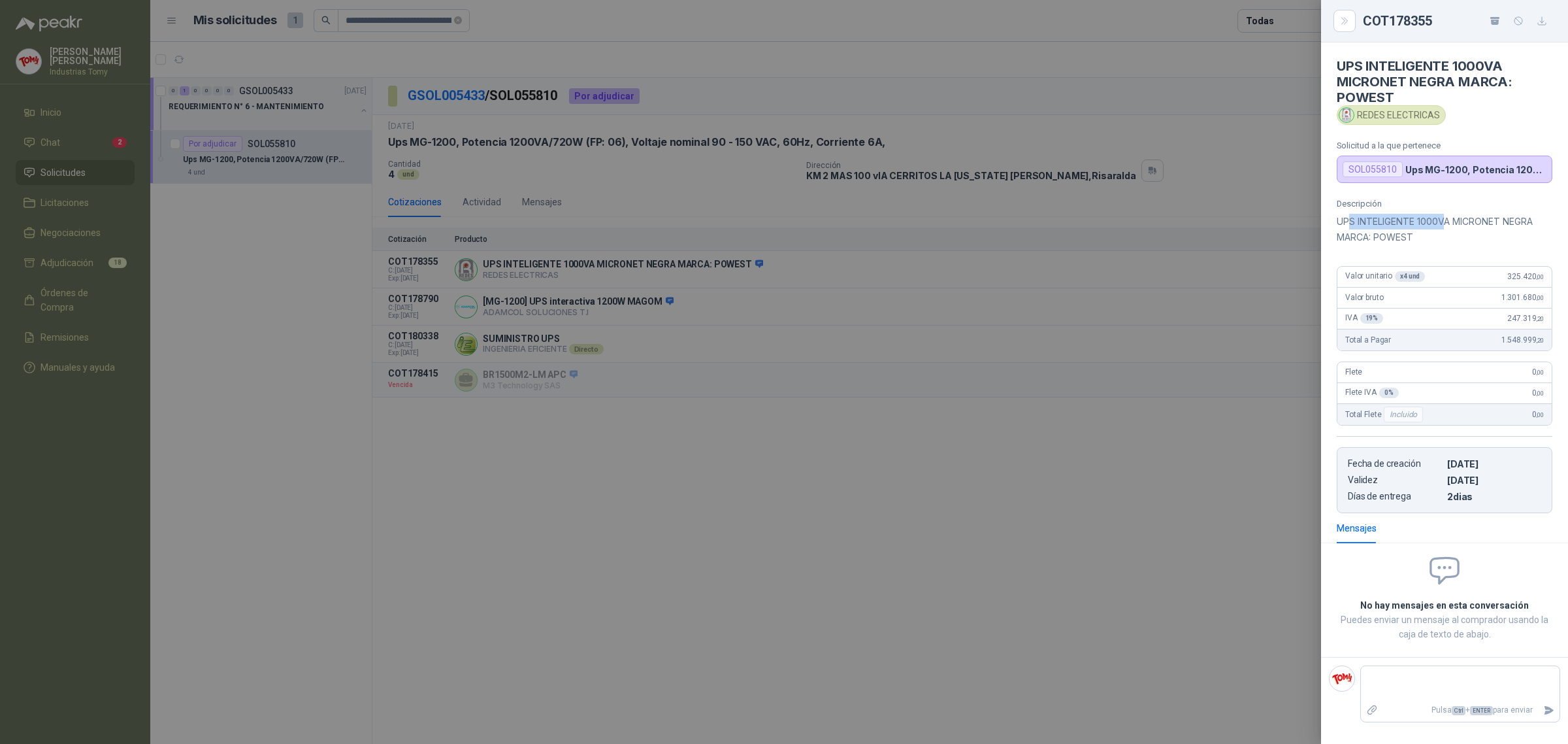
drag, startPoint x: 1348, startPoint y: 223, endPoint x: 1451, endPoint y: 227, distance: 103.1
click at [1450, 227] on p "UPS INTELIGENTE 1000VA MICRONET NEGRA MARCA: POWEST" at bounding box center [1445, 229] width 216 height 31
click at [1465, 230] on p "UPS INTELIGENTE 1000VA MICRONET NEGRA MARCA: POWEST" at bounding box center [1445, 229] width 216 height 31
click at [1418, 224] on p "UPS INTELIGENTE 1000VA MICRONET NEGRA MARCA: POWEST" at bounding box center [1445, 229] width 216 height 31
drag, startPoint x: 1464, startPoint y: 227, endPoint x: 1536, endPoint y: 231, distance: 72.1
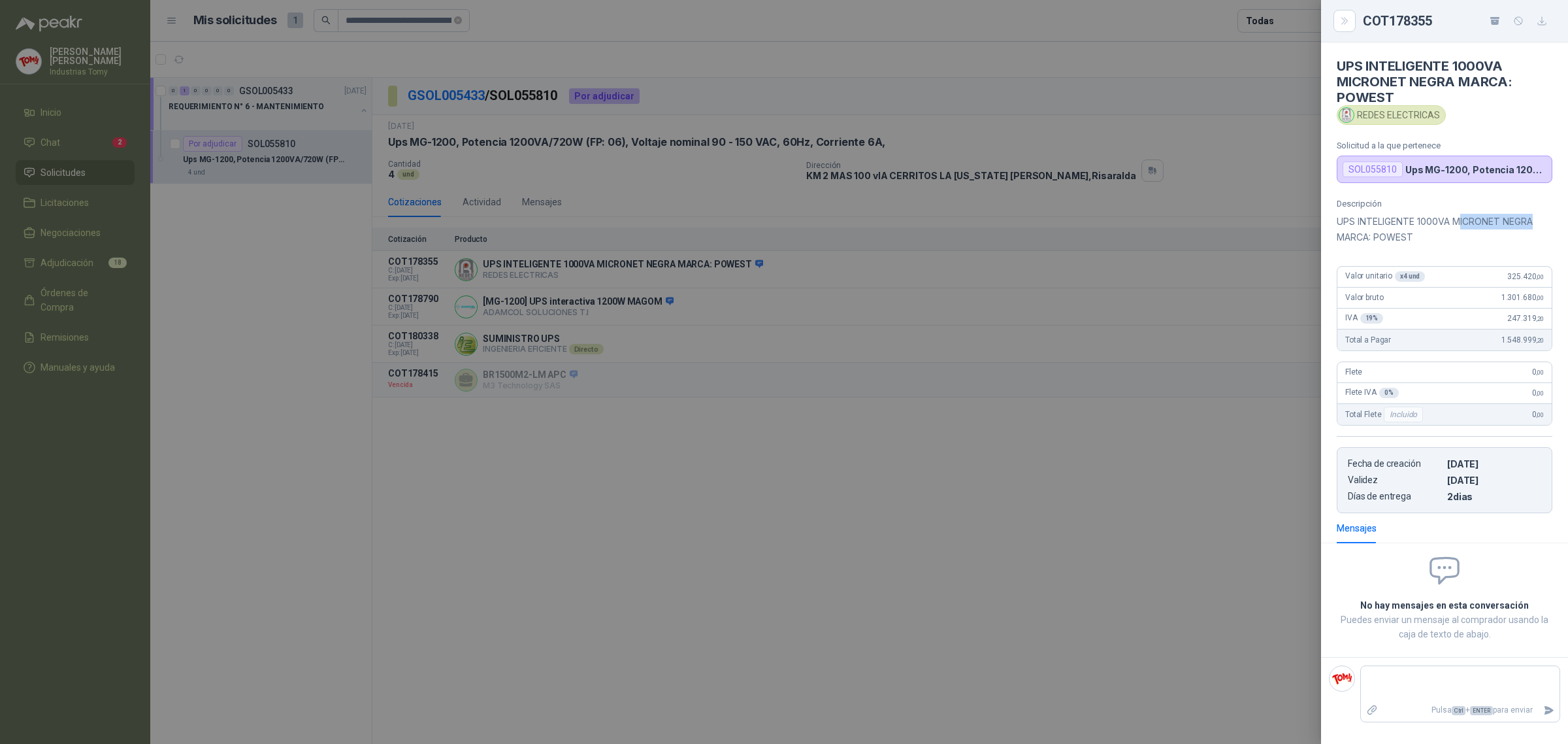
click at [1536, 231] on p "UPS INTELIGENTE 1000VA MICRONET NEGRA MARCA: POWEST" at bounding box center [1445, 229] width 216 height 31
click at [1354, 245] on p "UPS INTELIGENTE 1000VA MICRONET NEGRA MARCA: POWEST" at bounding box center [1445, 229] width 216 height 31
drag, startPoint x: 785, startPoint y: 413, endPoint x: 769, endPoint y: 405, distance: 17.9
click at [784, 413] on div at bounding box center [784, 372] width 1568 height 744
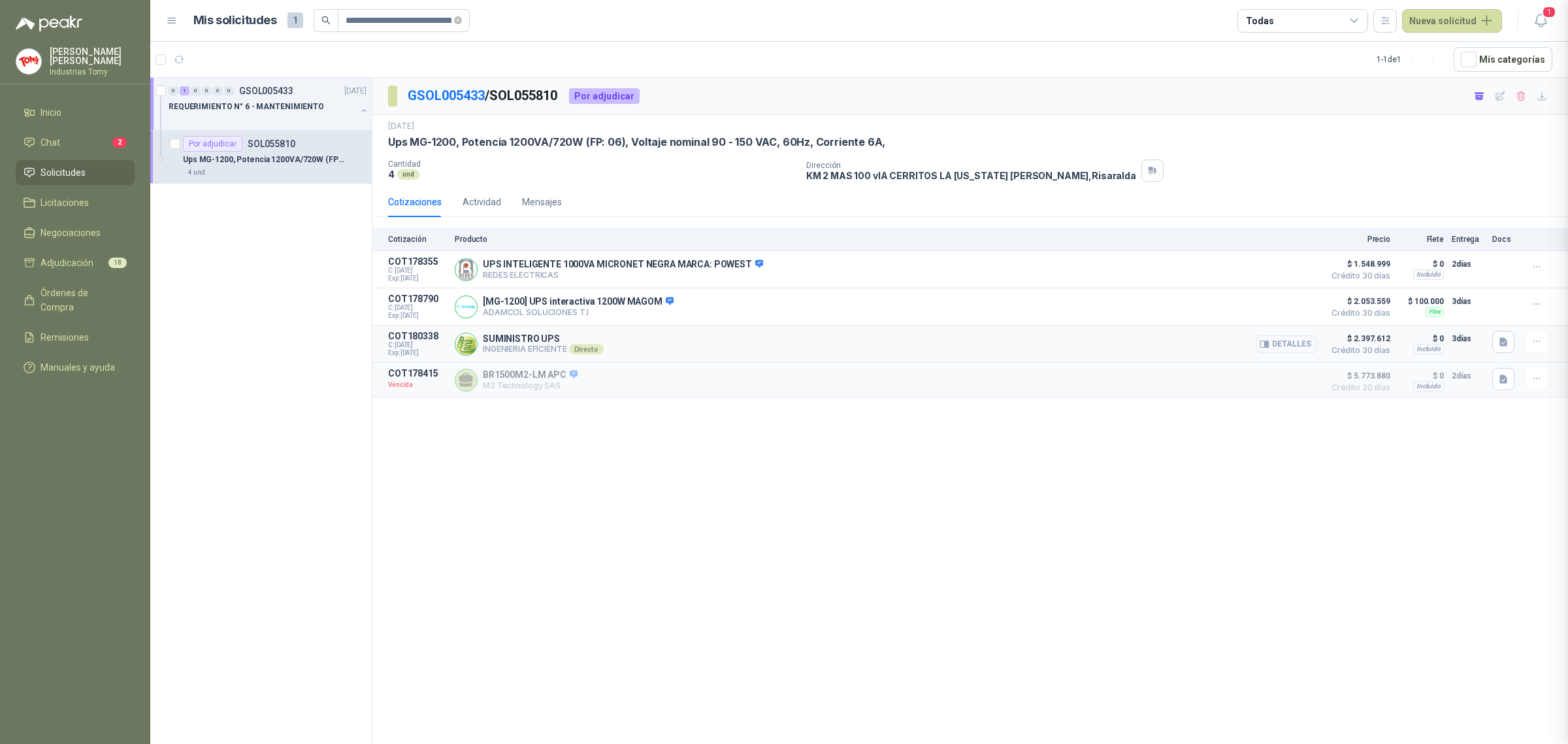
drag, startPoint x: 620, startPoint y: 356, endPoint x: 637, endPoint y: 355, distance: 17.0
click at [624, 355] on div "SUMINISTRO UPS INGENIERIA EFICIENTE Directo Detalles" at bounding box center [885, 344] width 862 height 26
click at [1285, 340] on button "Detalles" at bounding box center [1286, 344] width 61 height 17
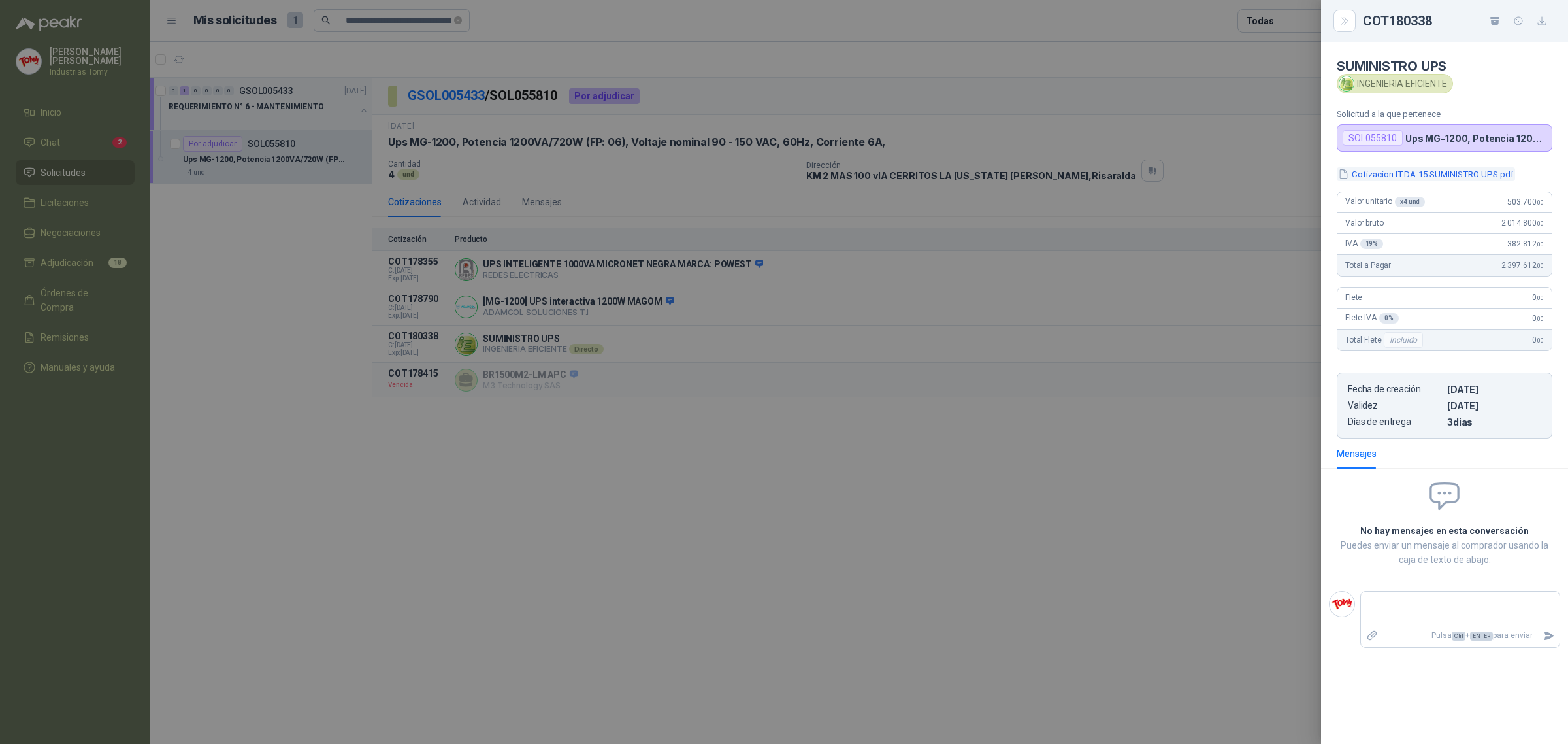
click at [1418, 175] on button "Cotizacion IT-DA-15 SUMINISTRO UPS.pdf" at bounding box center [1426, 174] width 179 height 14
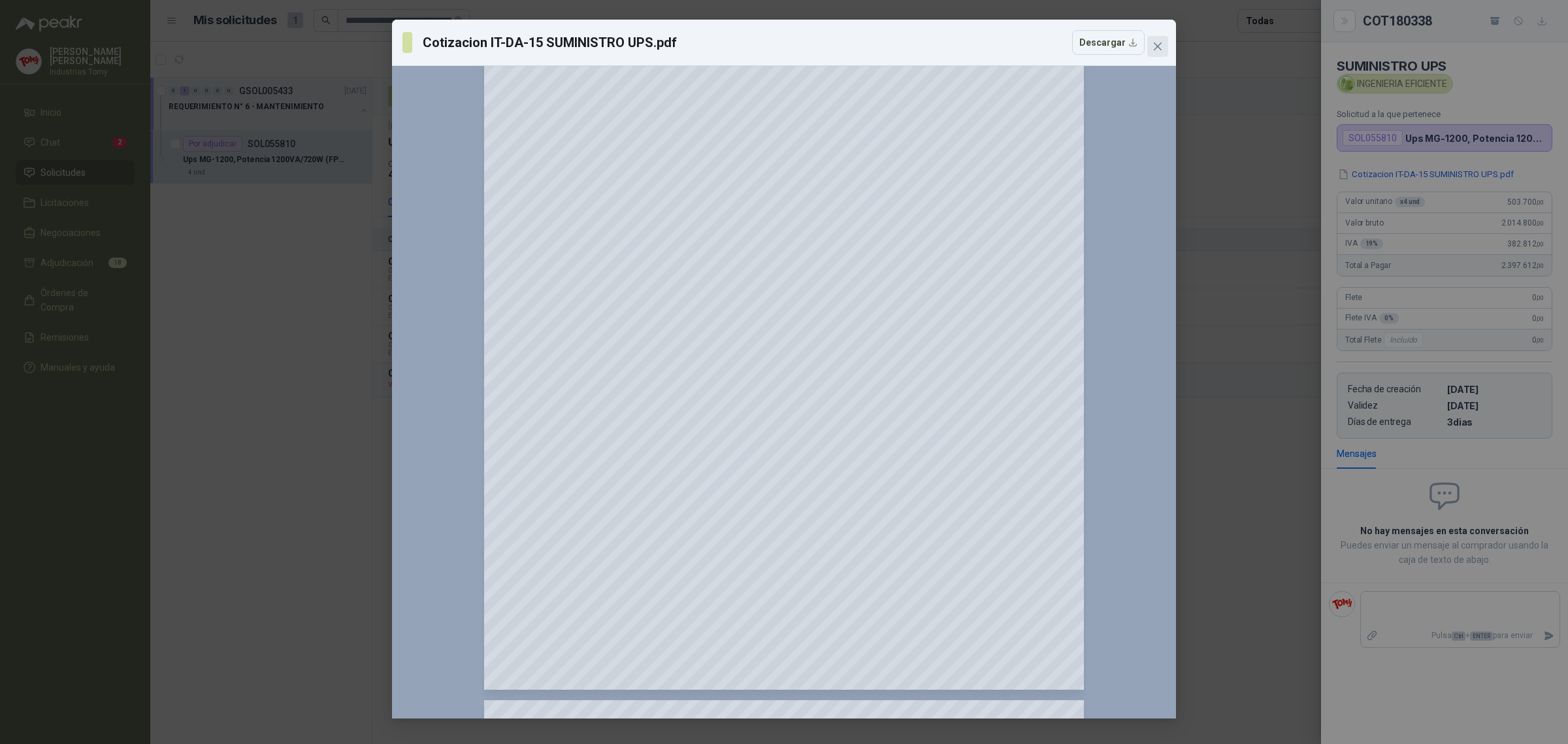
click at [1156, 45] on icon "close" at bounding box center [1158, 47] width 8 height 8
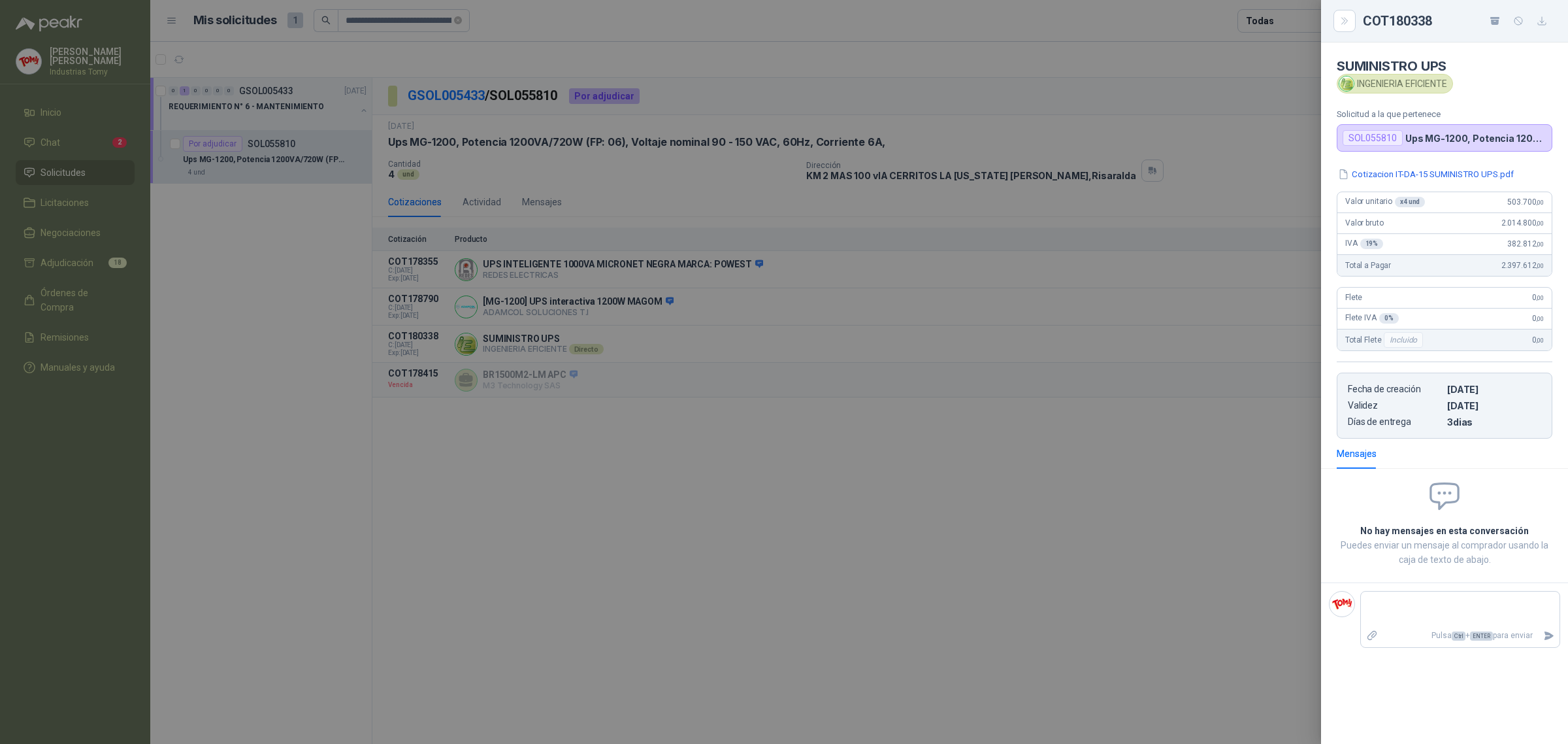
click at [1103, 457] on div at bounding box center [784, 372] width 1568 height 744
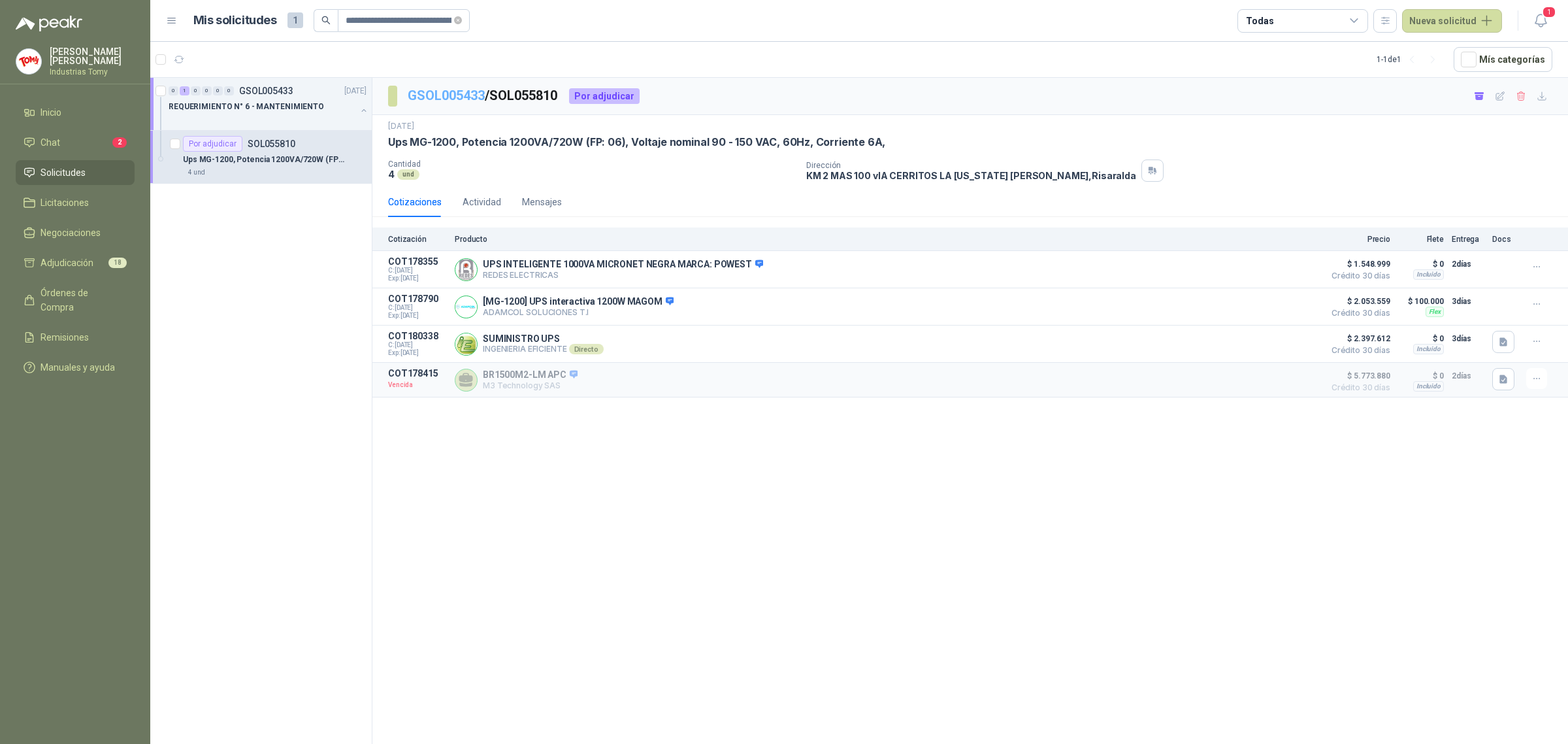
click at [473, 89] on link "GSOL005433" at bounding box center [446, 95] width 77 height 16
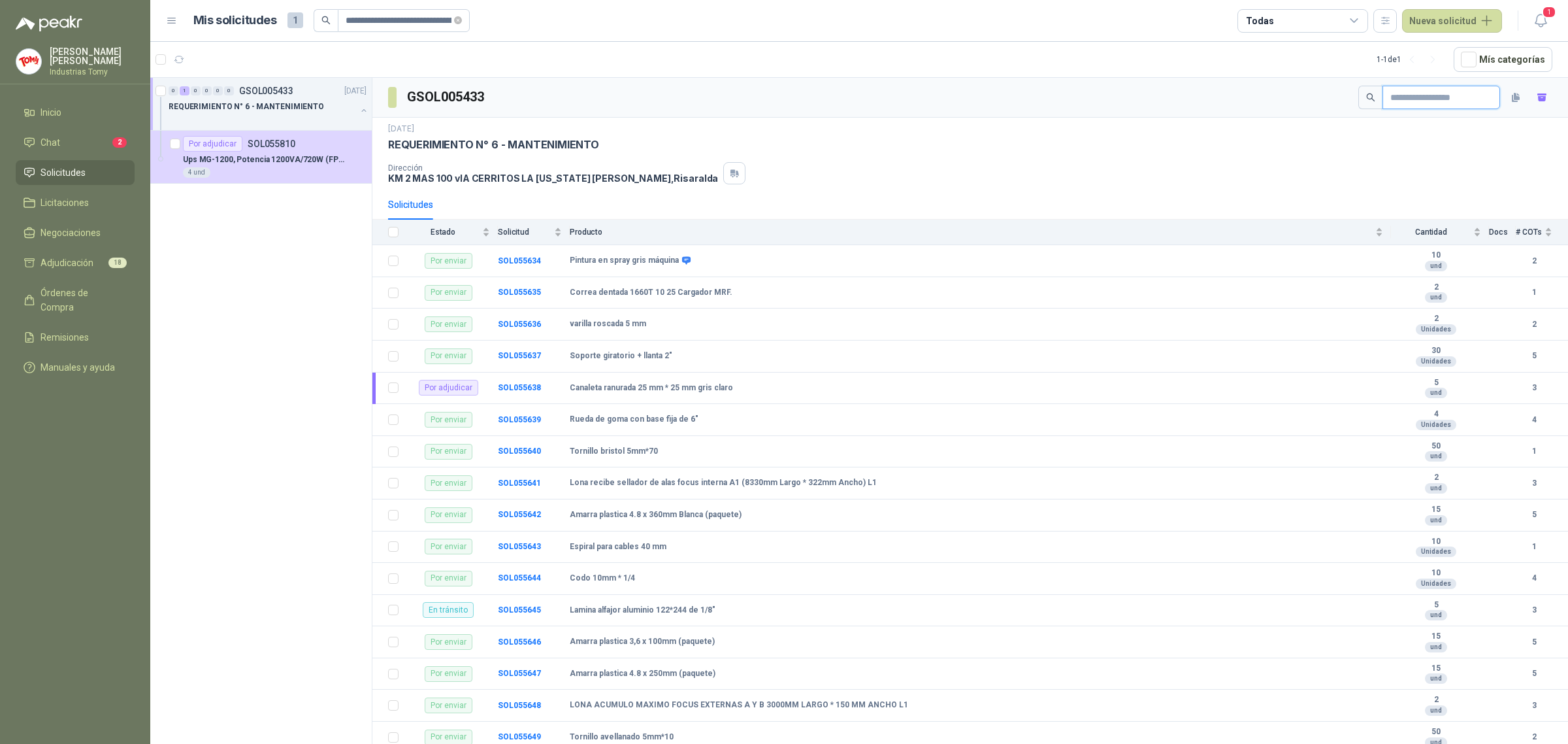
click at [1413, 86] on input "text" at bounding box center [1436, 97] width 91 height 22
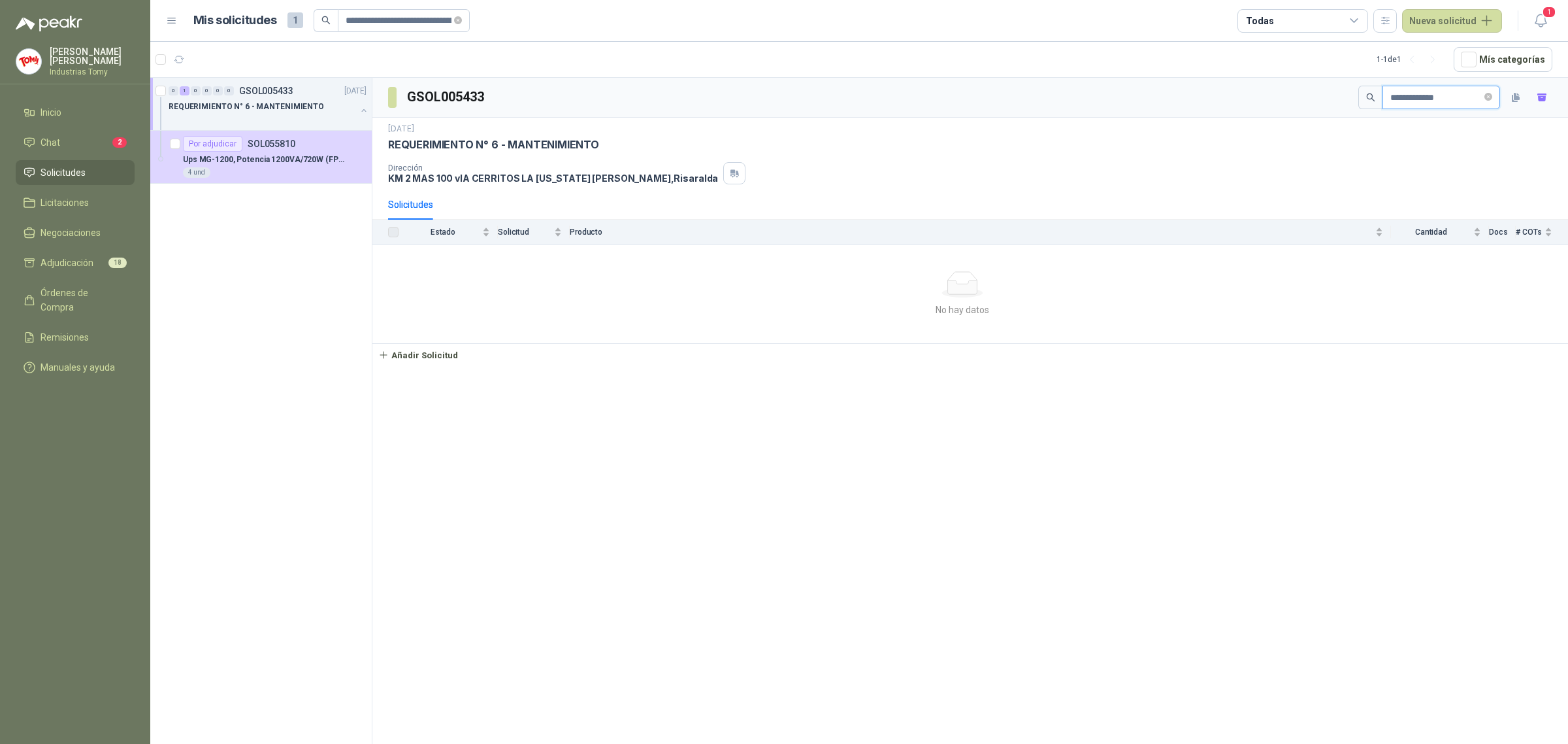
click at [1394, 93] on input "**********" at bounding box center [1436, 97] width 91 height 22
drag, startPoint x: 422, startPoint y: 267, endPoint x: 500, endPoint y: 263, distance: 78.1
click at [481, 261] on td "Por cotizar" at bounding box center [452, 260] width 91 height 32
click at [502, 261] on b "SOL055712" at bounding box center [519, 260] width 43 height 9
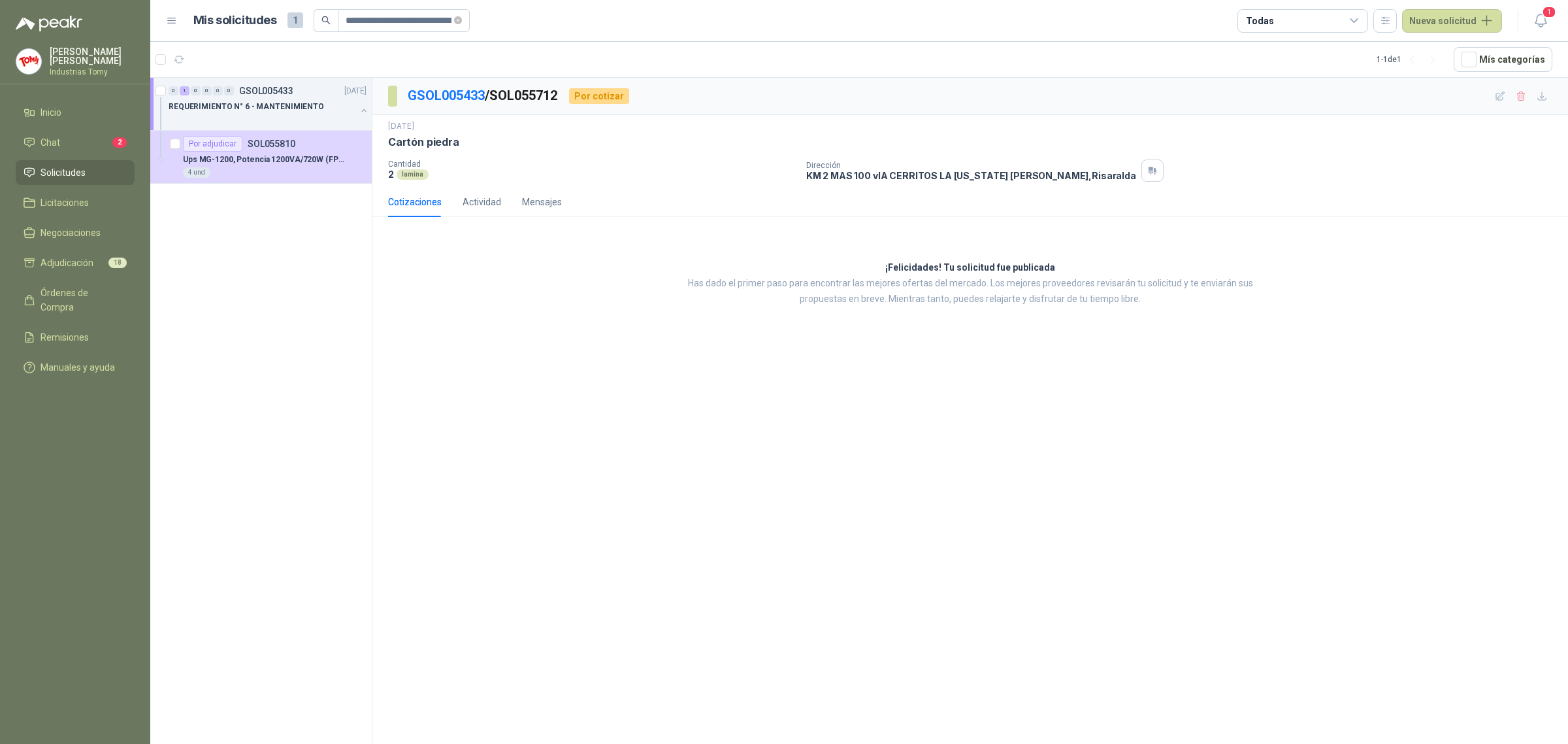
click at [77, 165] on span "Solicitudes" at bounding box center [63, 172] width 45 height 15
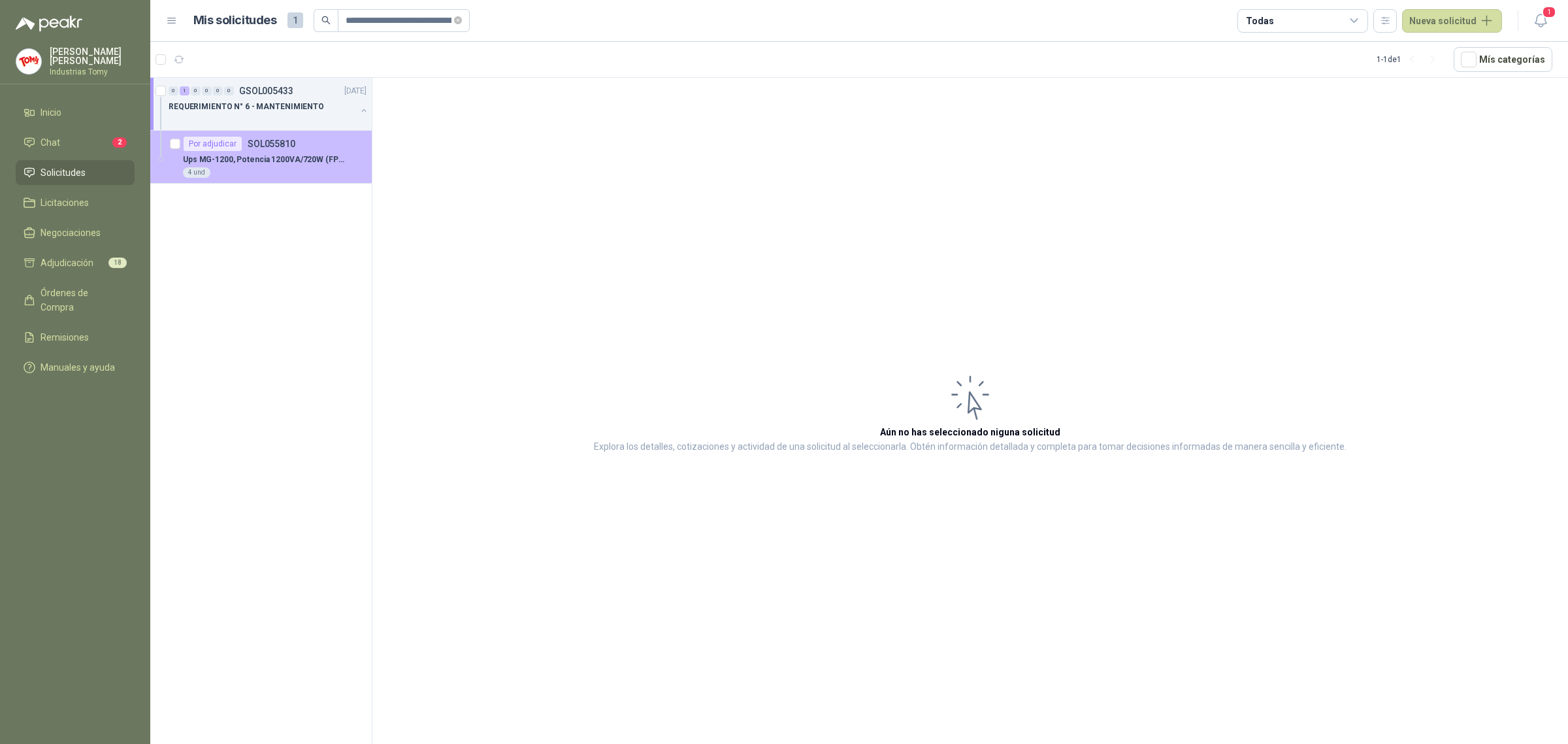
click at [299, 151] on div "Por adjudicar SOL055810" at bounding box center [274, 144] width 183 height 16
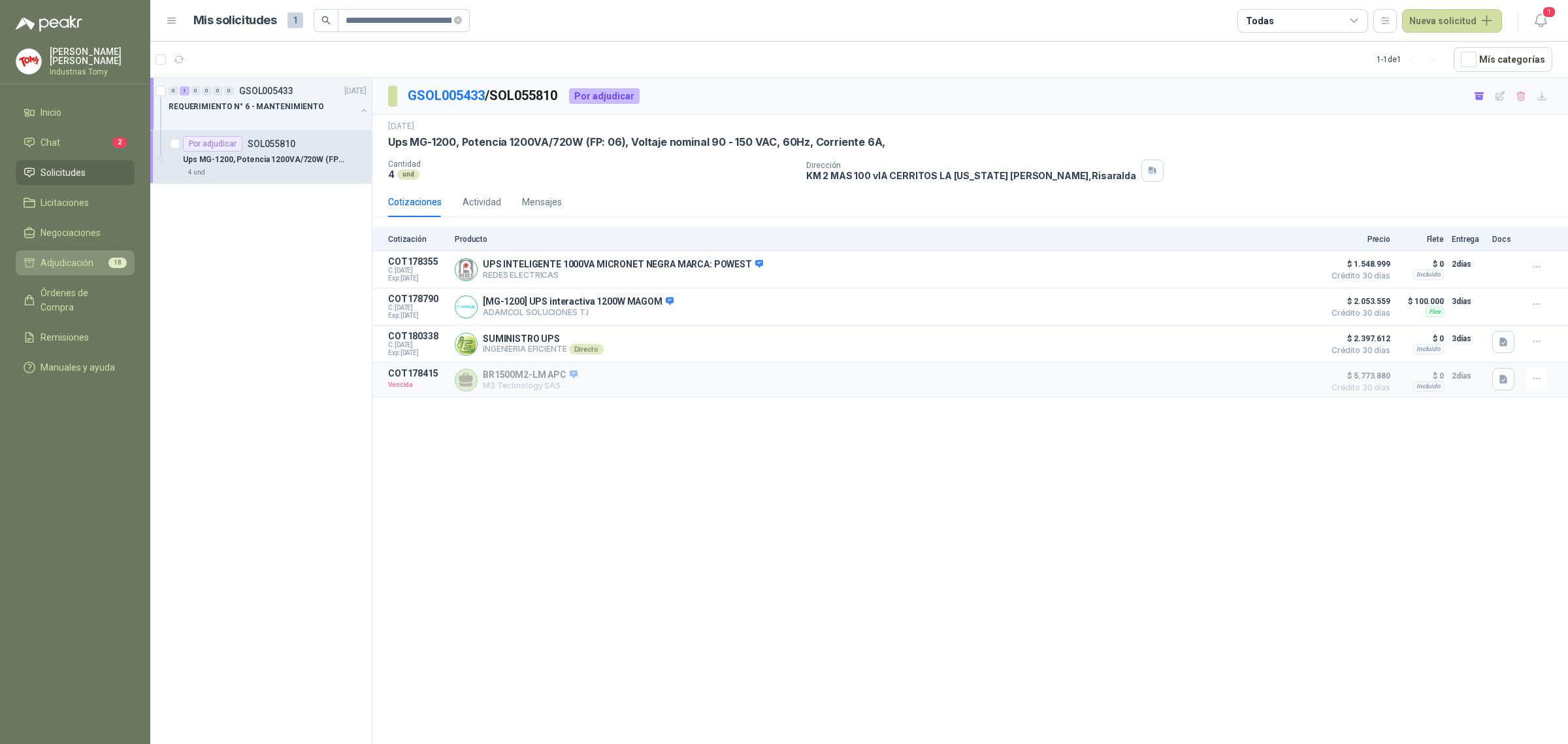
click at [63, 256] on span "Adjudicación" at bounding box center [67, 262] width 53 height 15
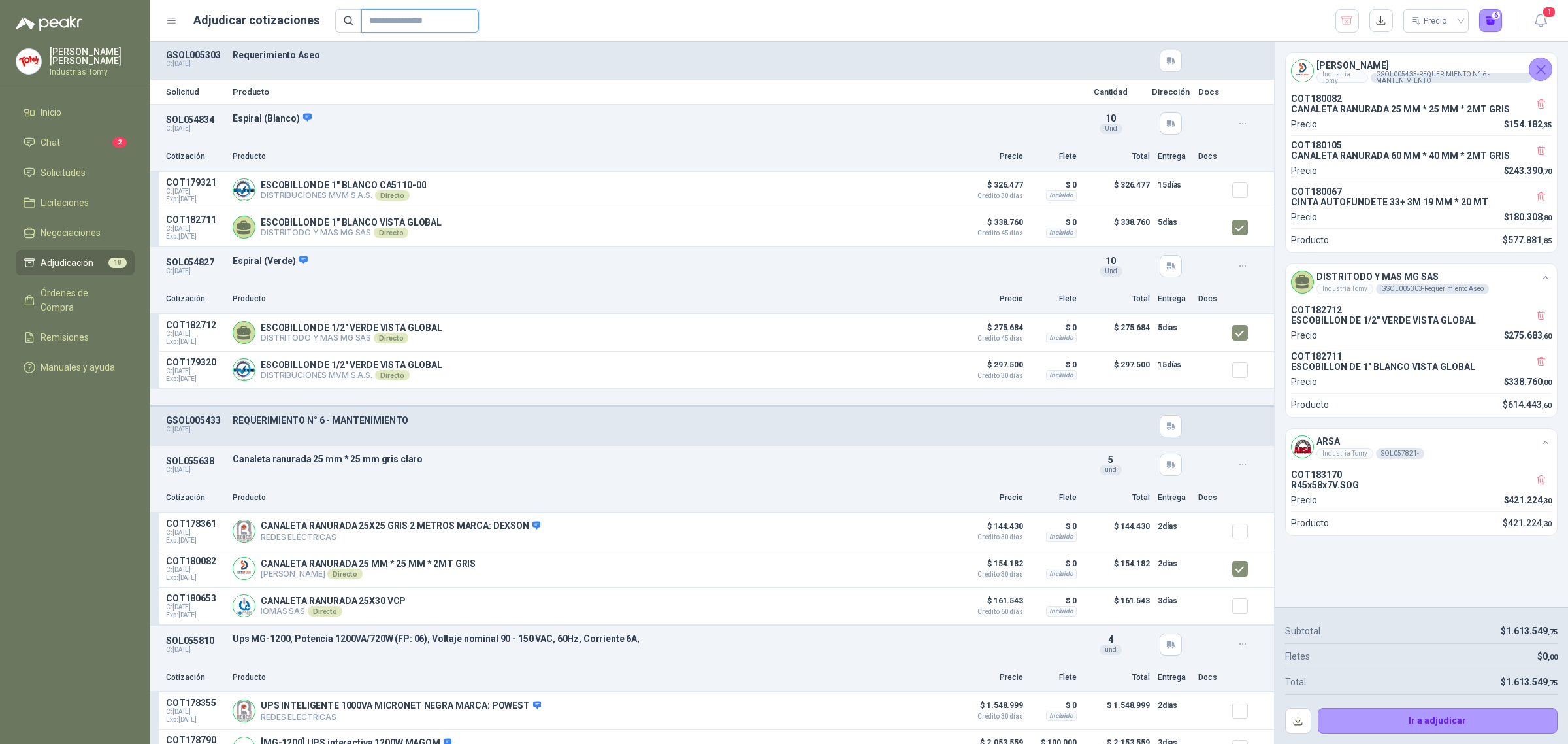
click at [450, 14] on input "text" at bounding box center [415, 20] width 91 height 22
paste input "**********"
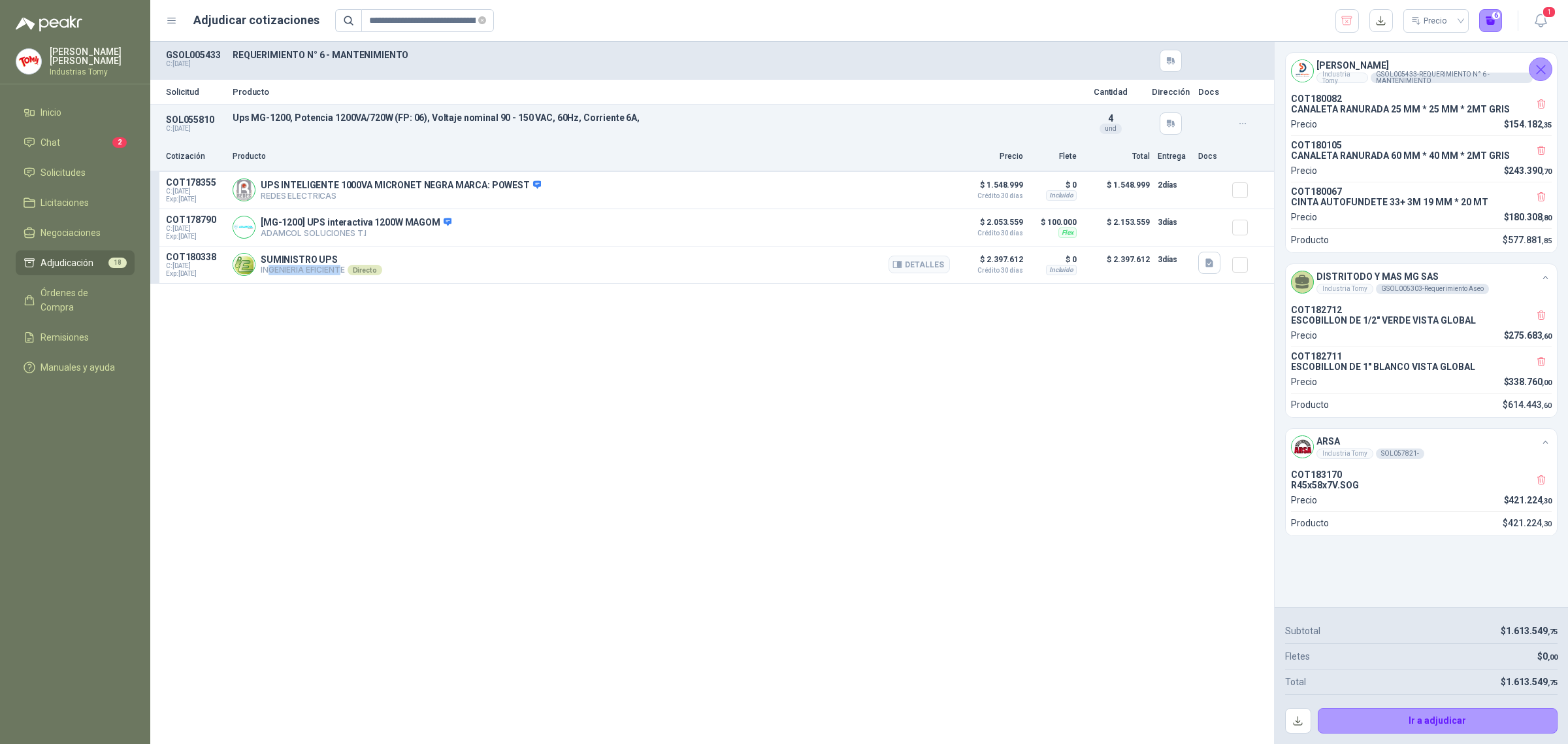
drag, startPoint x: 271, startPoint y: 270, endPoint x: 342, endPoint y: 267, distance: 71.1
click at [342, 267] on p "INGENIERIA EFICIENTE Directo" at bounding box center [321, 270] width 121 height 11
click at [926, 267] on button "Detalles" at bounding box center [918, 264] width 61 height 17
